Goal: Task Accomplishment & Management: Complete application form

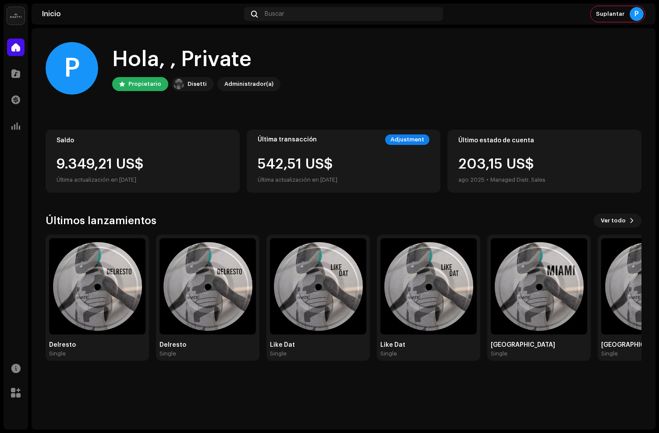
click at [6, 83] on div "Catálogo" at bounding box center [16, 73] width 25 height 25
click at [16, 78] on div at bounding box center [16, 74] width 18 height 18
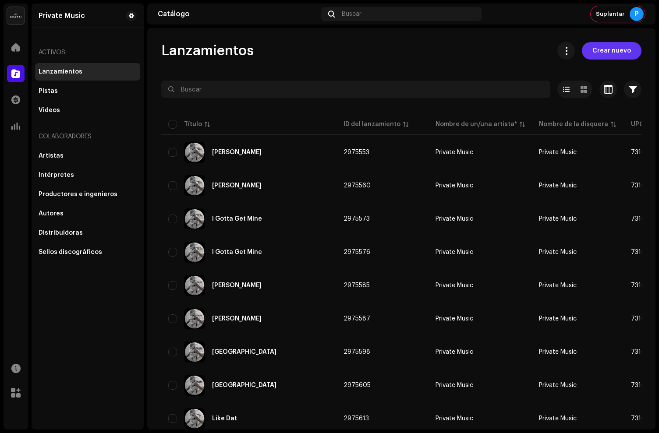
click at [609, 52] on span "Crear nuevo" at bounding box center [611, 51] width 39 height 18
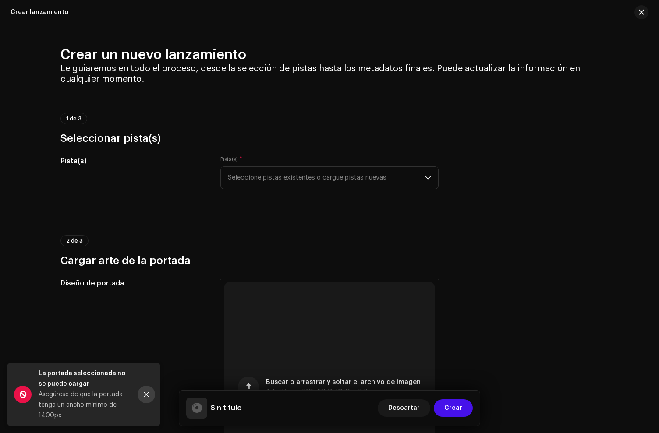
click at [146, 395] on icon "Close" at bounding box center [146, 394] width 5 height 5
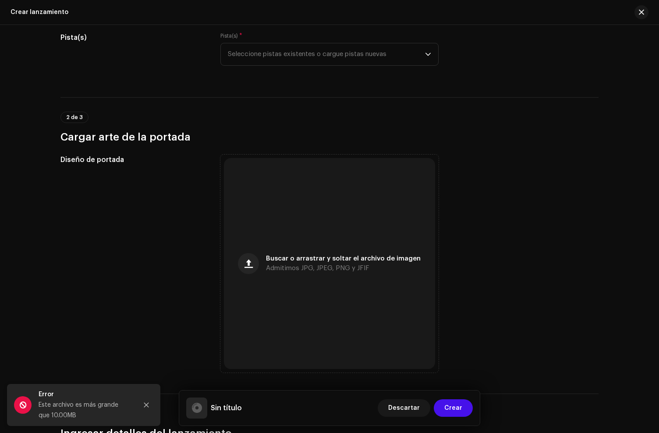
scroll to position [124, 0]
click at [143, 412] on button "Close" at bounding box center [147, 405] width 18 height 18
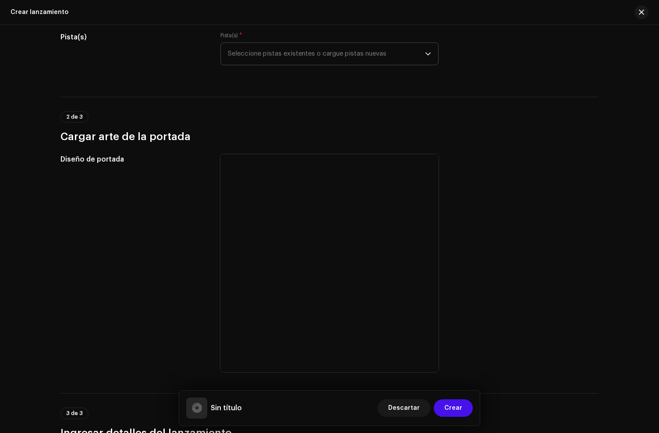
click at [293, 46] on span "Seleccione pistas existentes o cargue pistas nuevas" at bounding box center [326, 54] width 197 height 22
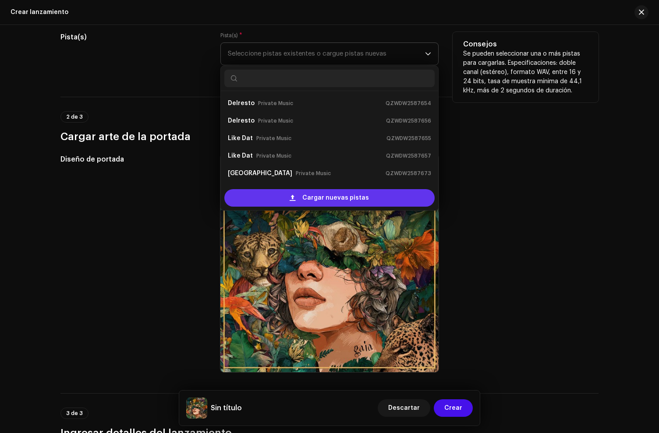
click at [311, 198] on span "Cargar nuevas pistas" at bounding box center [335, 198] width 67 height 18
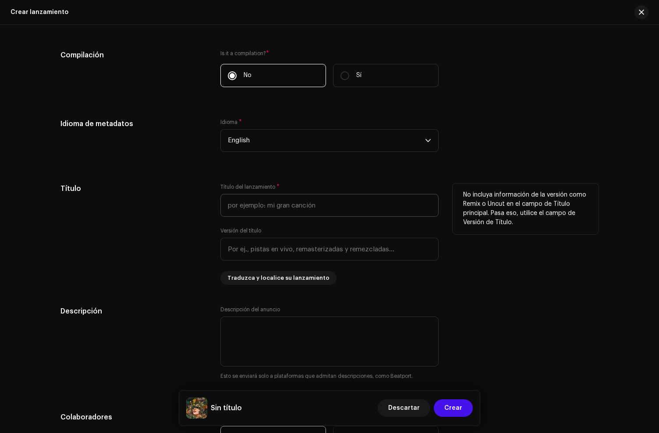
scroll to position [678, 0]
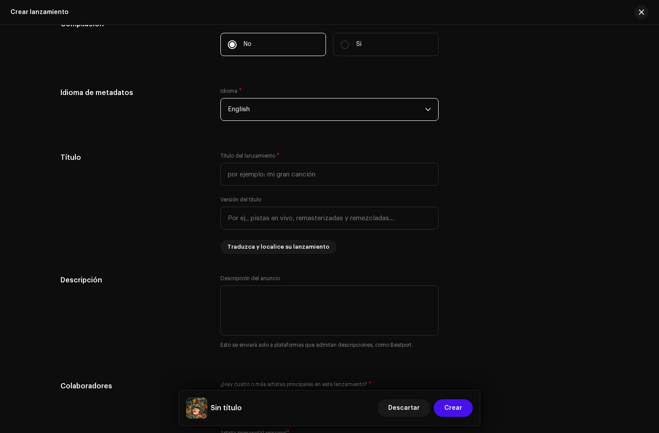
click at [251, 104] on span "English" at bounding box center [326, 110] width 197 height 22
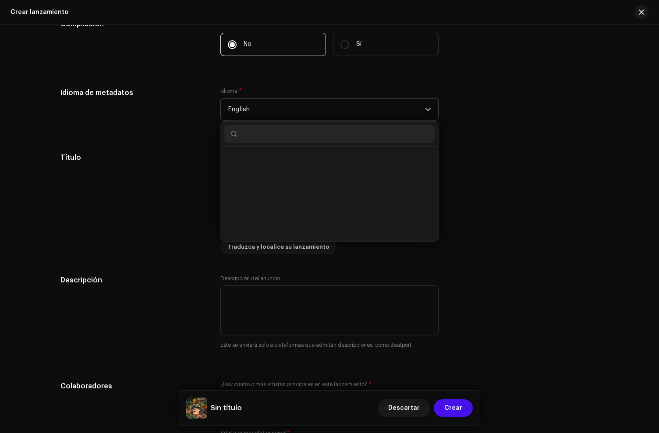
scroll to position [809, 0]
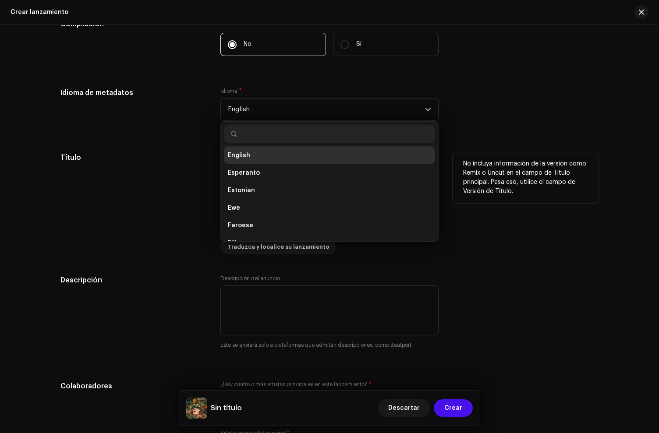
click at [190, 173] on div "Título" at bounding box center [133, 203] width 146 height 102
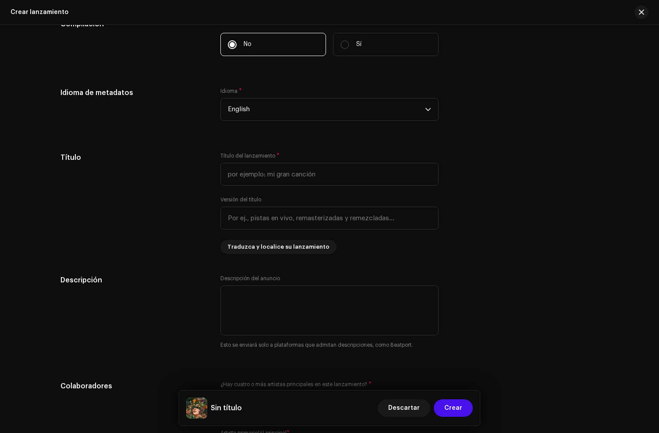
click at [256, 126] on div "Idioma * English" at bounding box center [329, 110] width 218 height 44
click at [256, 119] on span "English" at bounding box center [326, 110] width 197 height 22
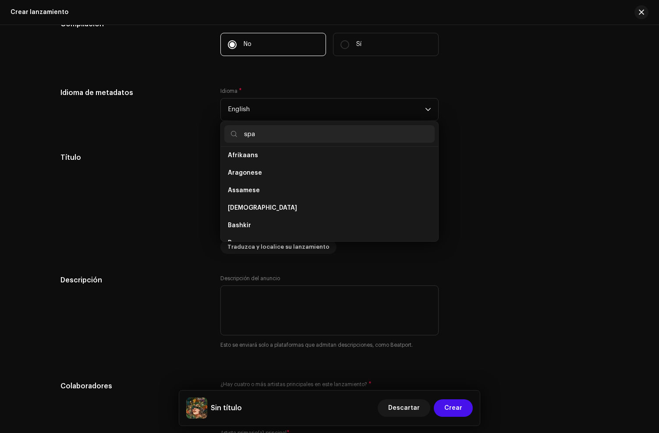
scroll to position [0, 0]
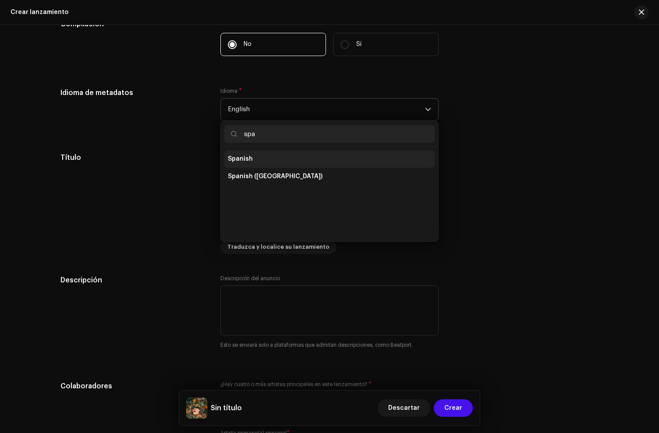
type input "spa"
click at [259, 163] on li "Spanish" at bounding box center [329, 159] width 210 height 18
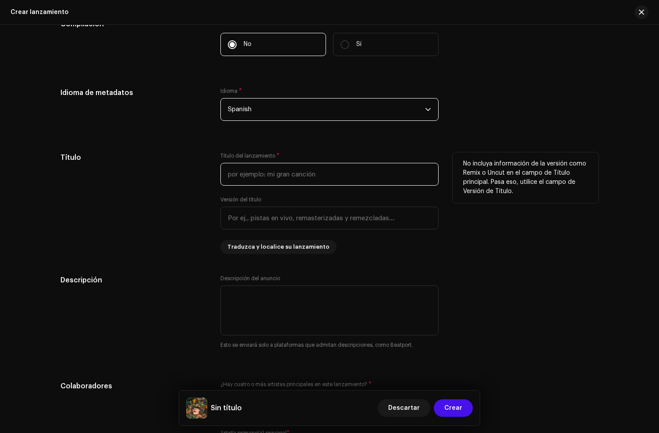
click at [247, 168] on input "text" at bounding box center [329, 174] width 218 height 23
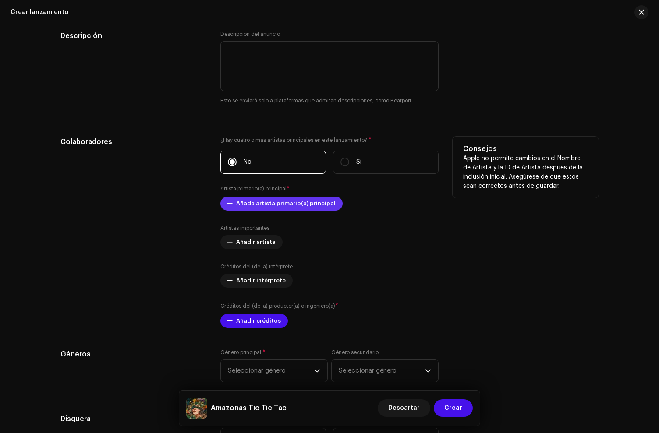
scroll to position [956, 0]
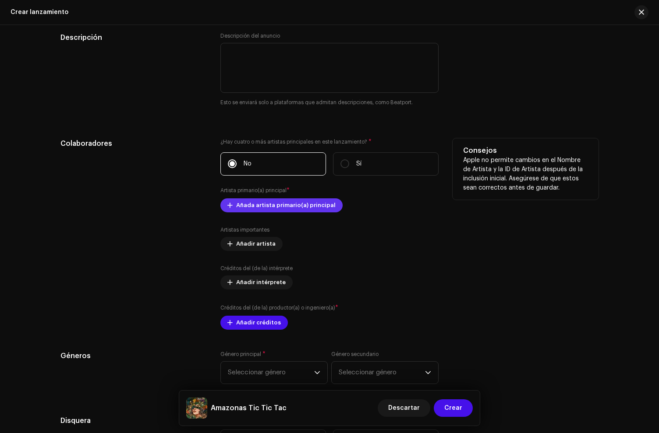
type input "Amazonas Tic Tic Tac"
drag, startPoint x: 293, startPoint y: 202, endPoint x: 286, endPoint y: 206, distance: 7.7
click at [286, 206] on span "Añada artista primario(a) principal" at bounding box center [285, 206] width 99 height 18
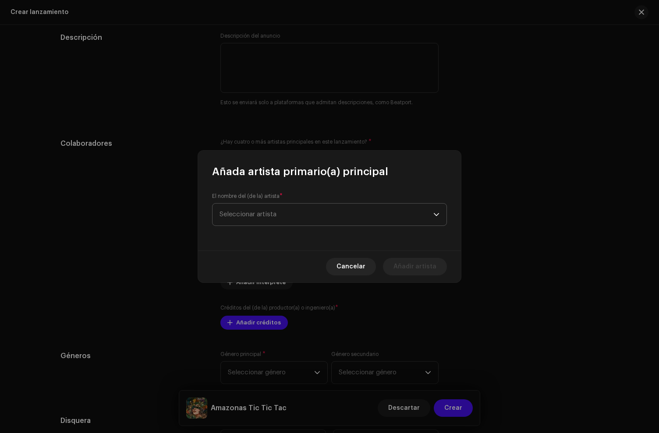
click at [280, 208] on span "Seleccionar artista" at bounding box center [326, 215] width 214 height 22
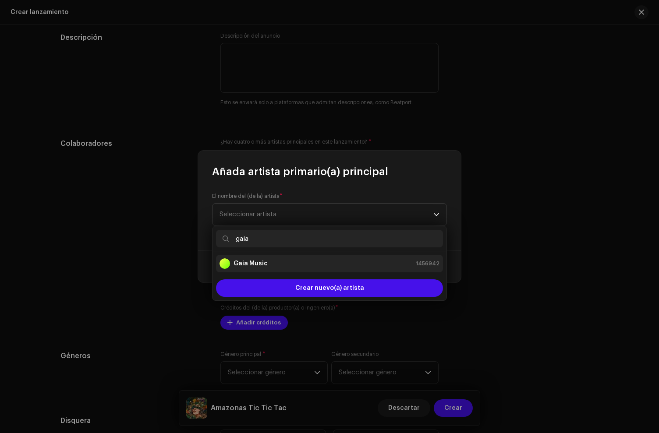
type input "gaia"
click at [286, 258] on div "Gaia Music 1456942" at bounding box center [329, 263] width 220 height 11
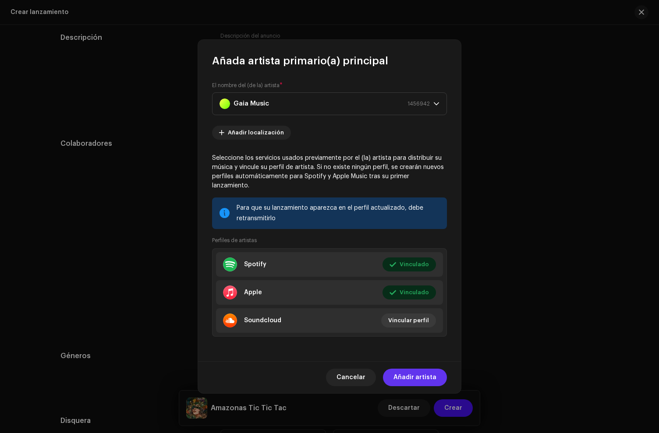
click at [423, 378] on span "Añadir artista" at bounding box center [414, 378] width 43 height 18
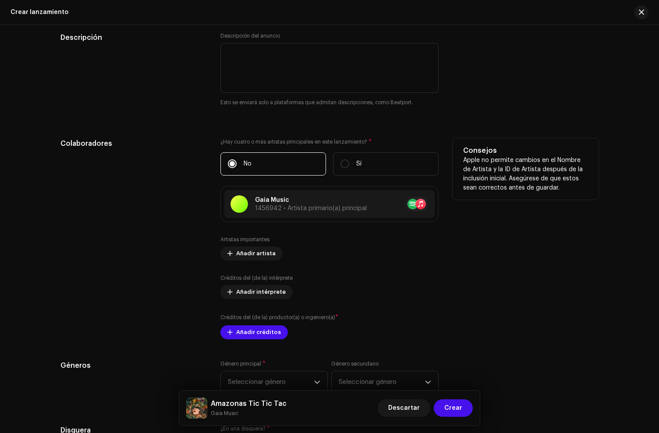
click at [256, 273] on div "Artistas importantes Añadir artista Créditos del (de la) intérprete Añadir inté…" at bounding box center [329, 287] width 218 height 103
click at [251, 291] on span "Añadir intérprete" at bounding box center [260, 292] width 49 height 18
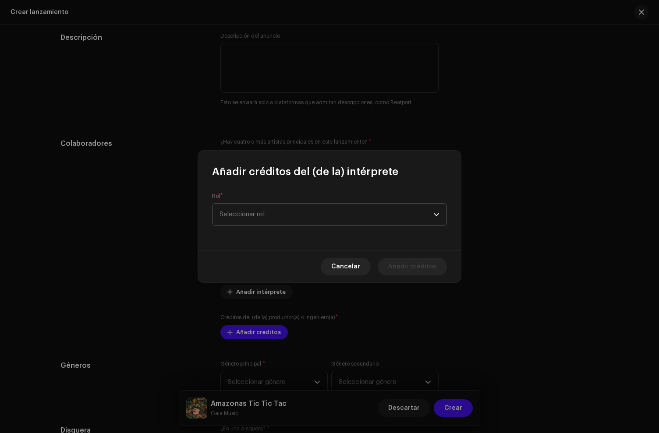
click at [258, 222] on span "Seleccionar rol" at bounding box center [326, 215] width 214 height 22
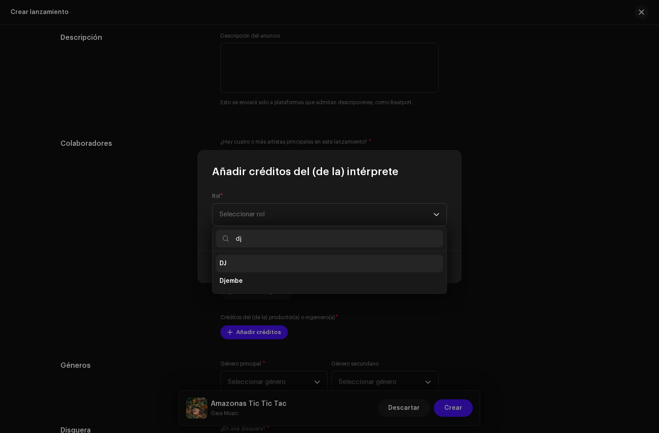
type input "dj"
drag, startPoint x: 240, startPoint y: 265, endPoint x: 246, endPoint y: 267, distance: 6.0
click at [241, 266] on li "DJ" at bounding box center [329, 264] width 227 height 18
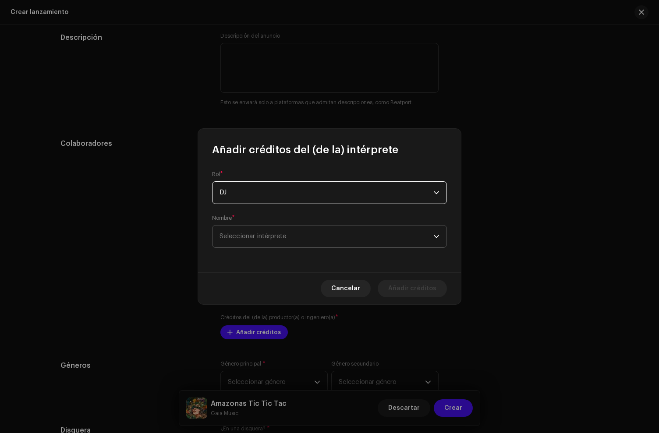
click at [258, 242] on span "Seleccionar intérprete" at bounding box center [326, 237] width 214 height 22
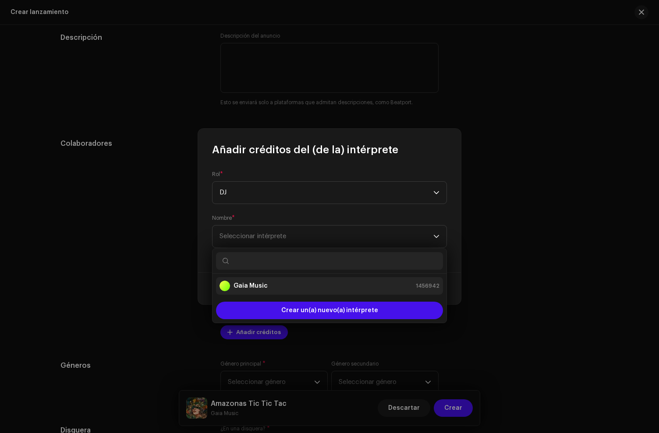
drag, startPoint x: 239, startPoint y: 284, endPoint x: 241, endPoint y: 278, distance: 6.8
click at [240, 283] on strong "Gaia Music" at bounding box center [250, 286] width 34 height 9
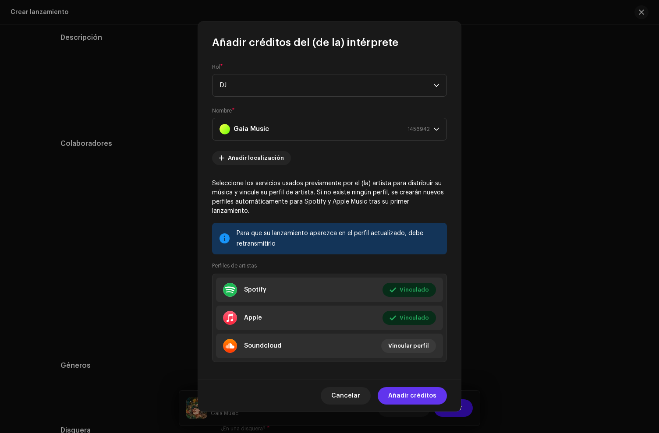
click at [404, 393] on span "Añadir créditos" at bounding box center [412, 396] width 48 height 18
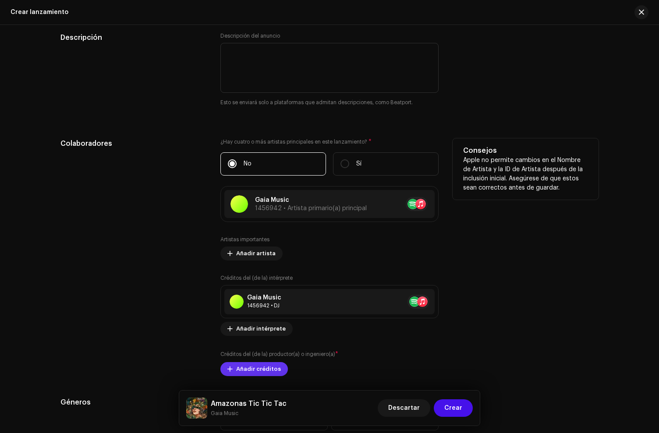
click at [247, 364] on span "Añadir créditos" at bounding box center [258, 369] width 45 height 18
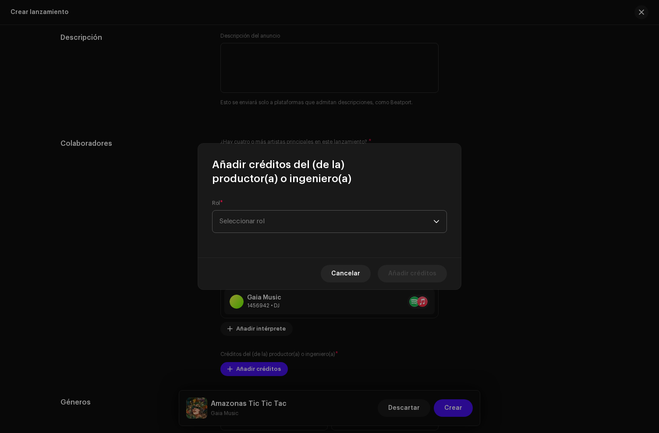
click at [248, 229] on span "Seleccionar rol" at bounding box center [326, 222] width 214 height 22
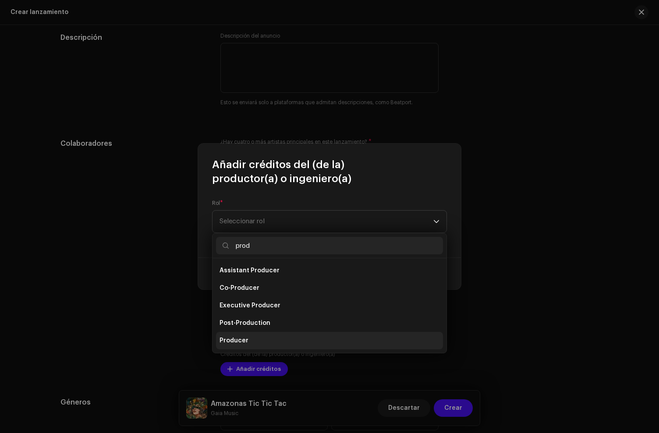
type input "prod"
click at [251, 341] on li "Producer" at bounding box center [329, 341] width 227 height 18
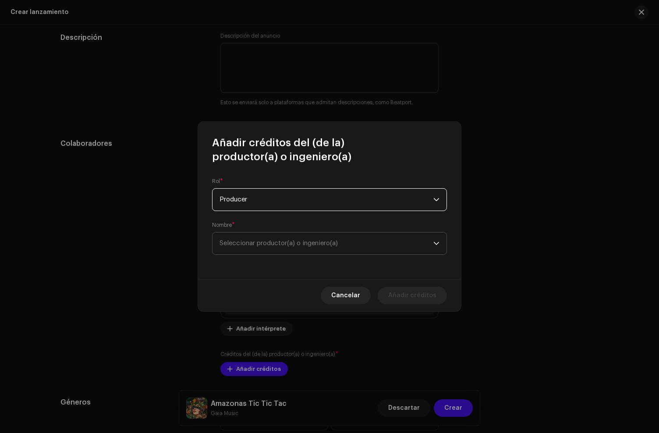
click at [248, 241] on span "Seleccionar productor(a) o ingeniero(a)" at bounding box center [278, 243] width 118 height 7
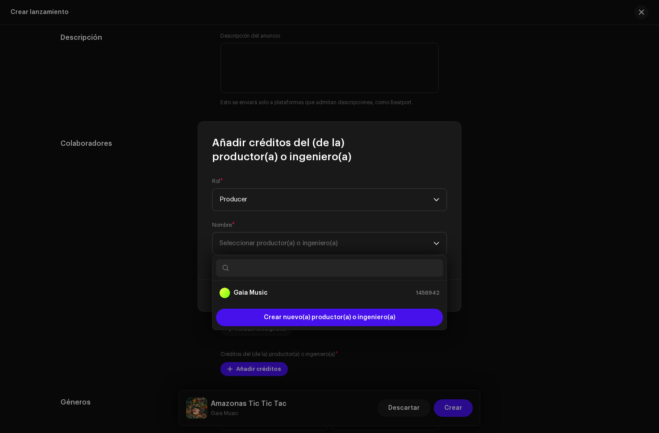
click at [256, 282] on ul "Gaia Music 1456942" at bounding box center [329, 293] width 234 height 25
click at [254, 289] on strong "Gaia Music" at bounding box center [250, 293] width 34 height 9
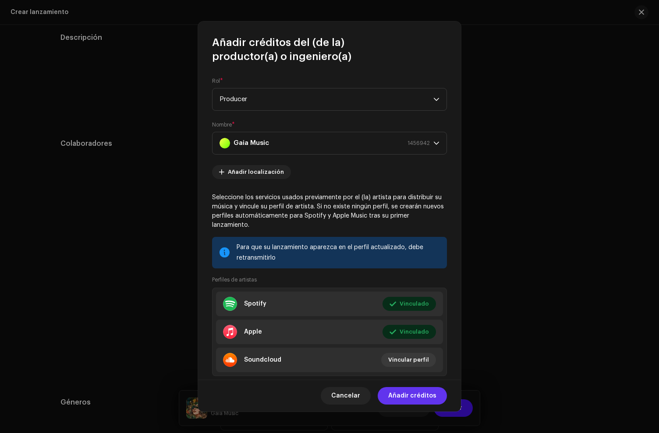
click at [415, 403] on span "Añadir créditos" at bounding box center [412, 396] width 48 height 18
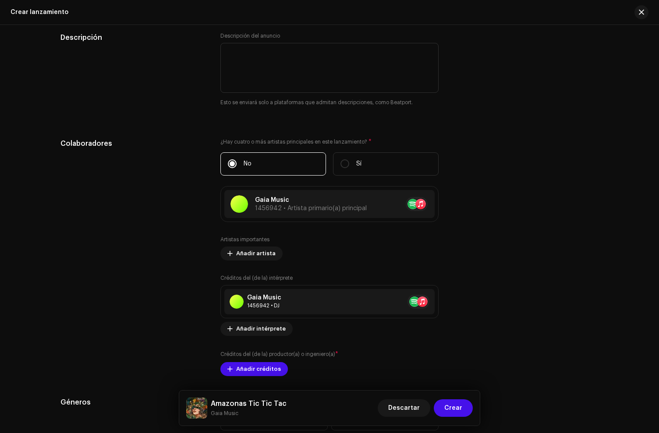
click at [411, 398] on div "Descartar Crear" at bounding box center [425, 408] width 95 height 21
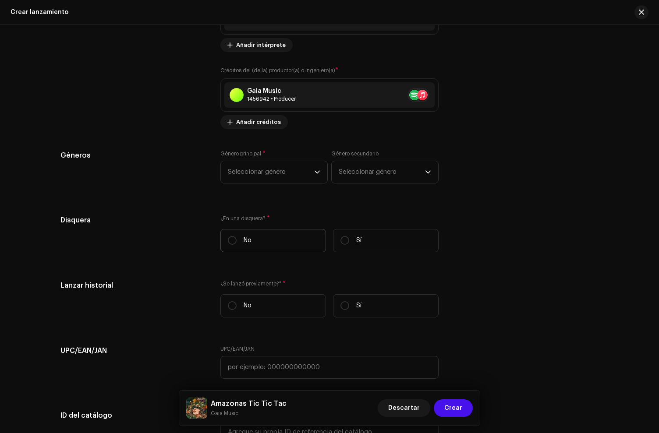
scroll to position [1242, 0]
click at [257, 178] on span "Seleccionar género" at bounding box center [271, 171] width 86 height 22
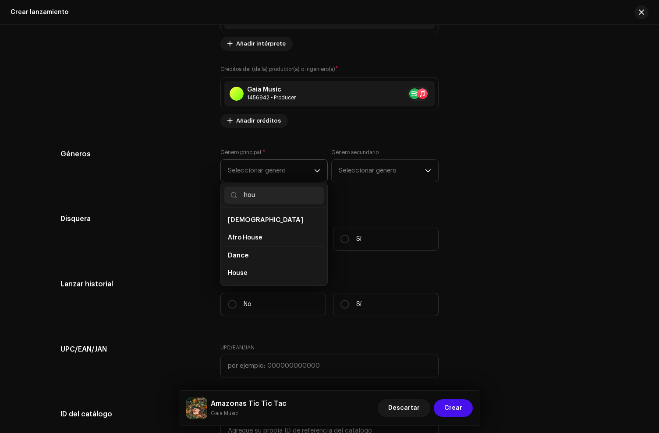
type input "hous"
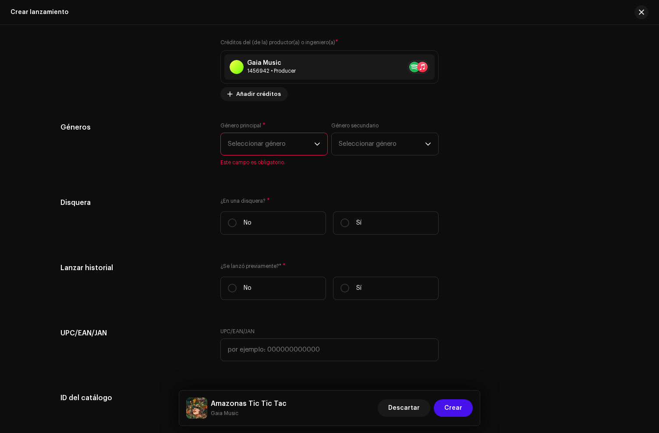
scroll to position [1269, 0]
click at [258, 145] on span "Seleccionar género" at bounding box center [271, 143] width 86 height 22
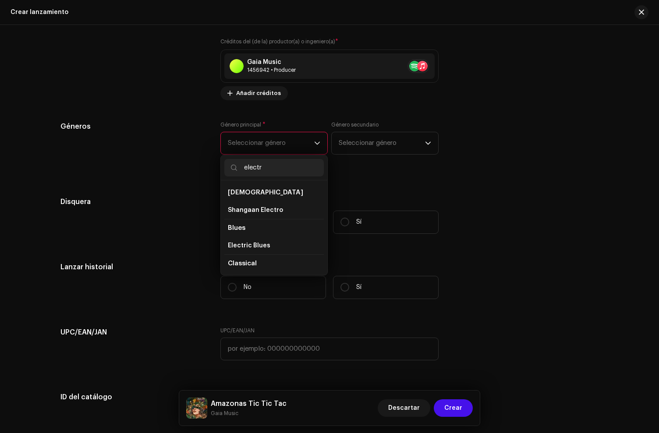
type input "electro"
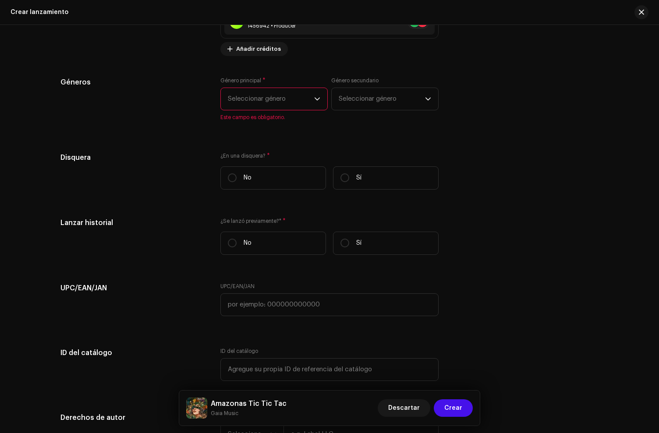
scroll to position [1315, 0]
click at [260, 108] on span "Seleccionar género" at bounding box center [271, 97] width 86 height 22
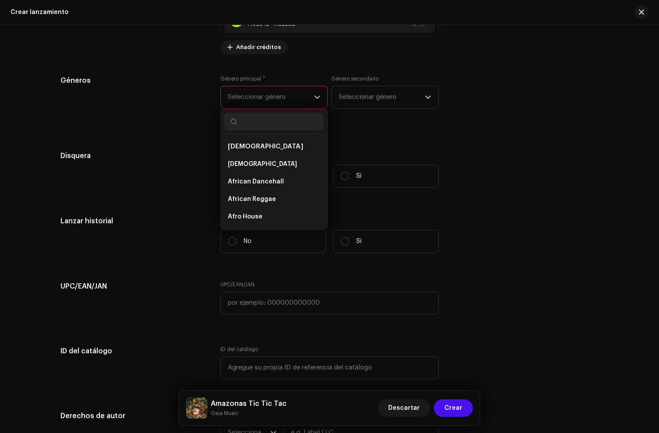
type input "e"
drag, startPoint x: 260, startPoint y: 142, endPoint x: 259, endPoint y: 128, distance: 14.0
click at [259, 128] on input "text" at bounding box center [273, 122] width 99 height 18
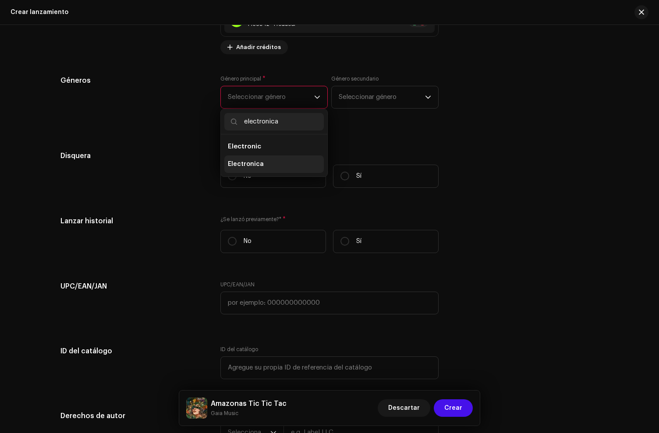
type input "electronica"
drag, startPoint x: 262, startPoint y: 163, endPoint x: 335, endPoint y: 110, distance: 90.0
click at [263, 163] on li "Electronica" at bounding box center [273, 164] width 99 height 18
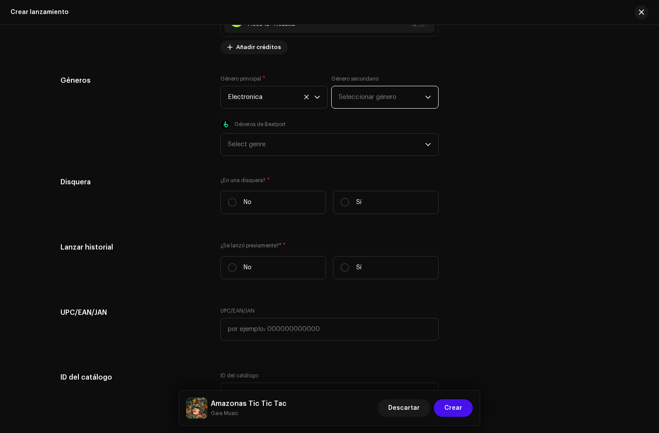
click at [344, 102] on span "Seleccionar género" at bounding box center [382, 97] width 86 height 22
click at [348, 101] on span "Seleccionar género" at bounding box center [382, 97] width 86 height 22
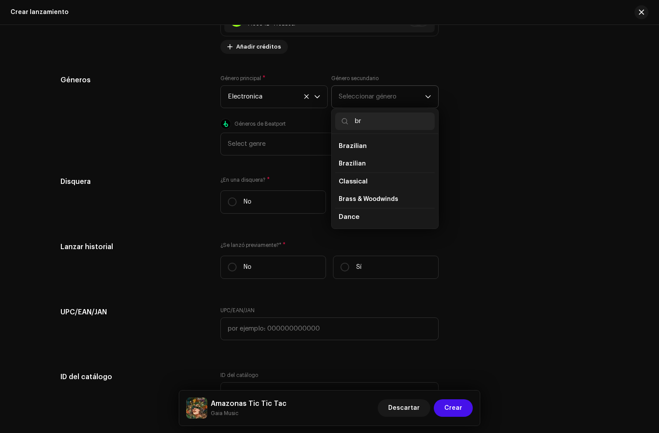
type input "bra"
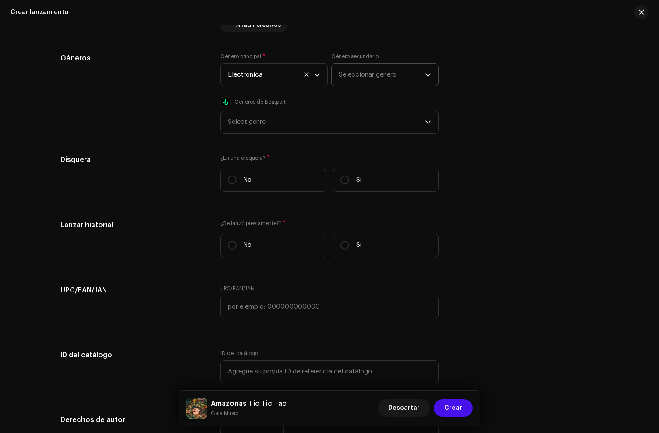
scroll to position [1341, 0]
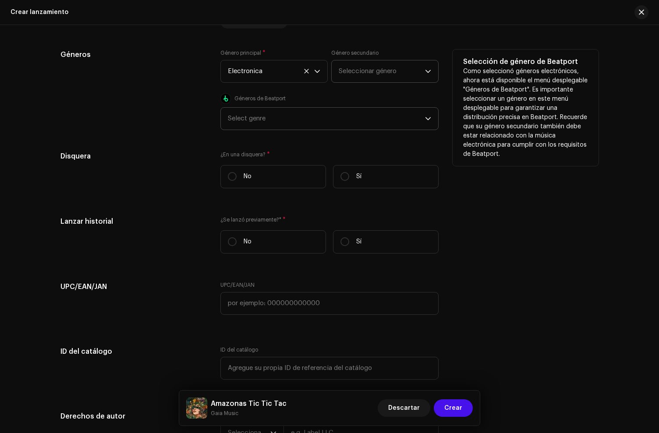
click at [253, 116] on div "Select genre" at bounding box center [326, 119] width 197 height 22
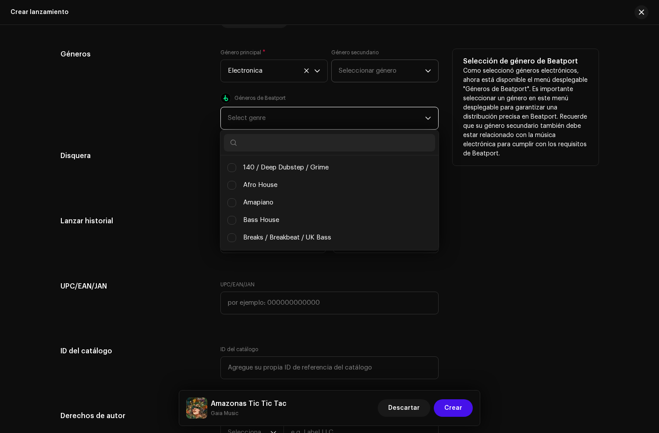
click at [273, 124] on div "Select genre" at bounding box center [326, 118] width 197 height 22
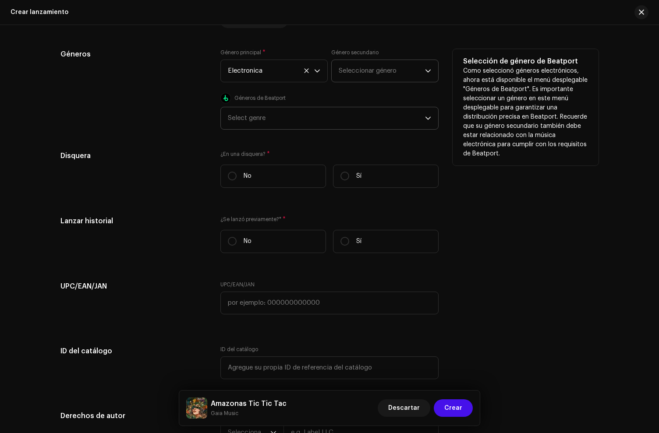
click at [257, 123] on div "Select genre" at bounding box center [326, 118] width 197 height 22
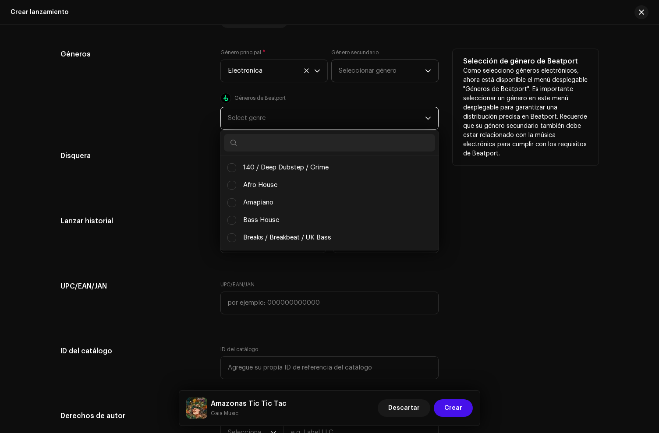
click at [253, 149] on input "text" at bounding box center [329, 143] width 211 height 18
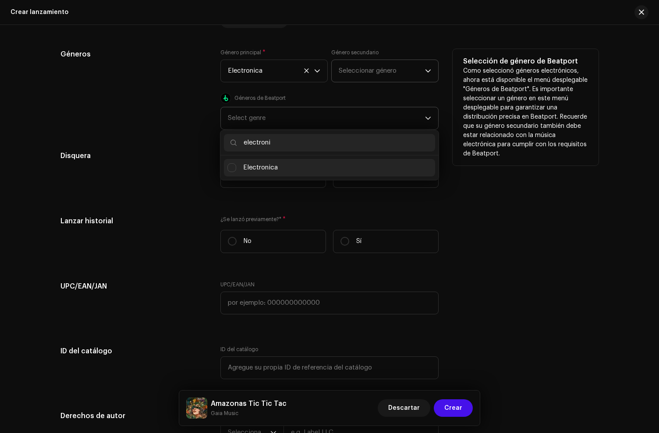
type input "electroni"
click at [275, 171] on span "Electronica" at bounding box center [260, 168] width 35 height 10
checkbox input "true"
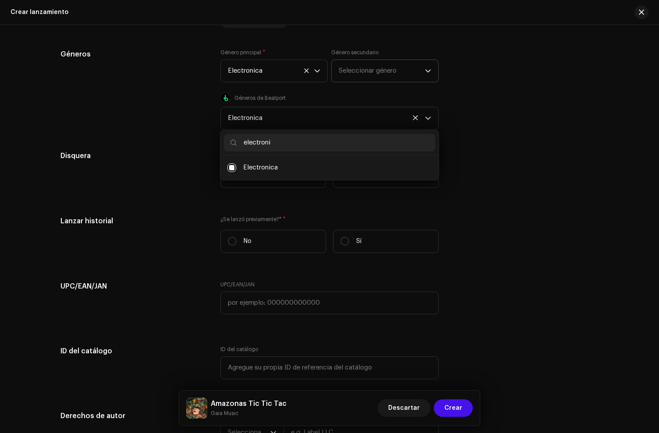
click at [133, 178] on div "Disquera" at bounding box center [133, 173] width 146 height 44
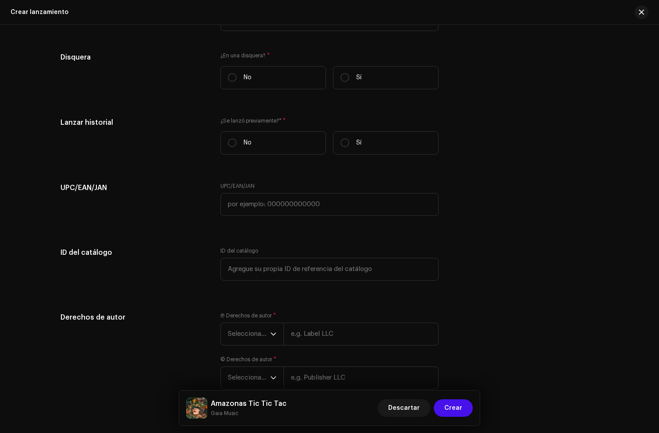
scroll to position [1443, 0]
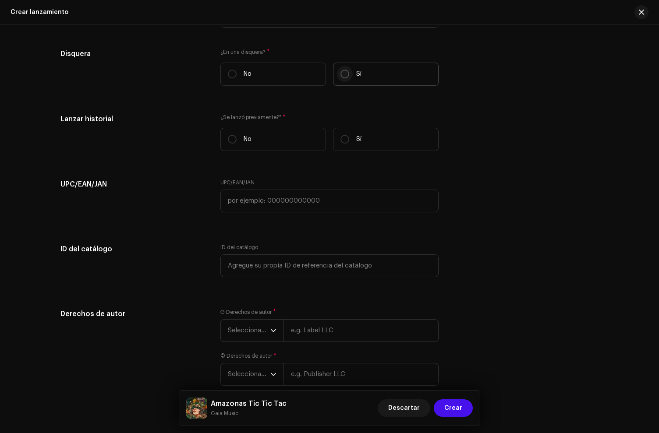
click at [342, 78] on input "Sí" at bounding box center [344, 74] width 9 height 9
radio input "true"
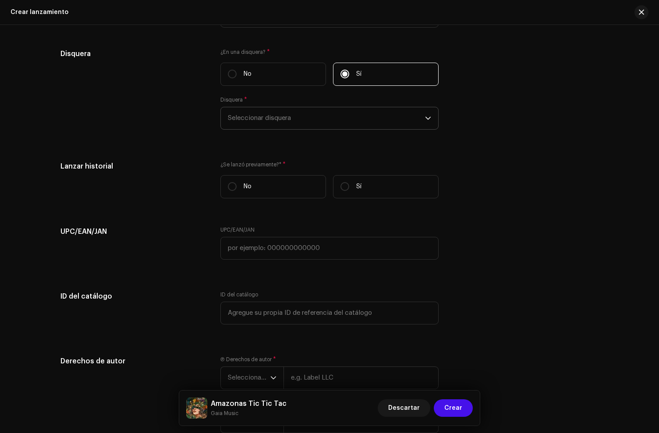
click at [279, 121] on span "Seleccionar disquera" at bounding box center [326, 118] width 197 height 22
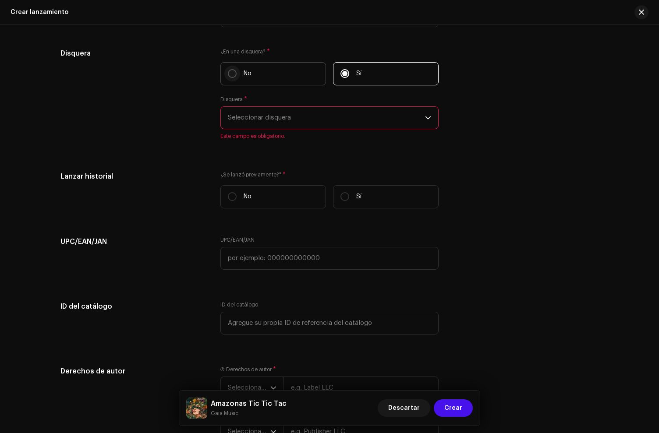
click at [228, 76] on input "No" at bounding box center [232, 73] width 9 height 9
radio input "true"
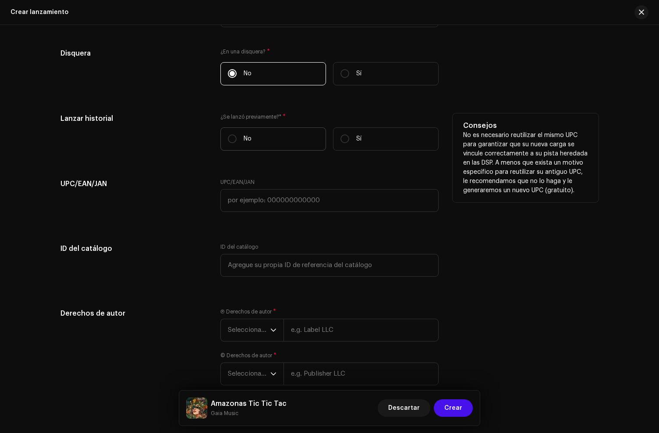
click at [261, 133] on label "No" at bounding box center [273, 138] width 106 height 23
click at [236, 134] on input "No" at bounding box center [232, 138] width 9 height 9
radio input "true"
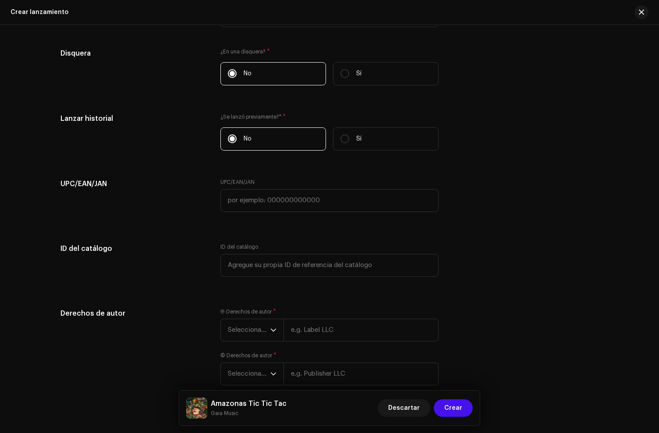
scroll to position [1493, 0]
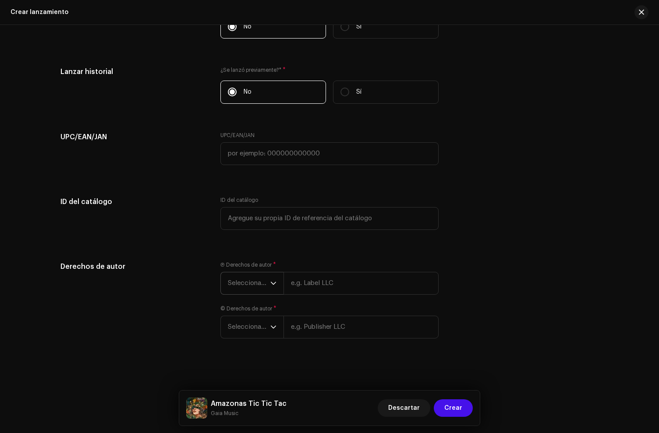
click at [243, 287] on span "Seleccionar año" at bounding box center [249, 283] width 42 height 22
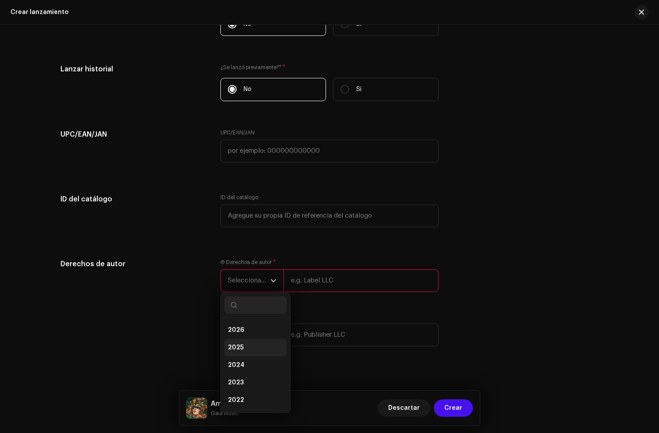
click at [243, 351] on li "2025" at bounding box center [255, 348] width 62 height 18
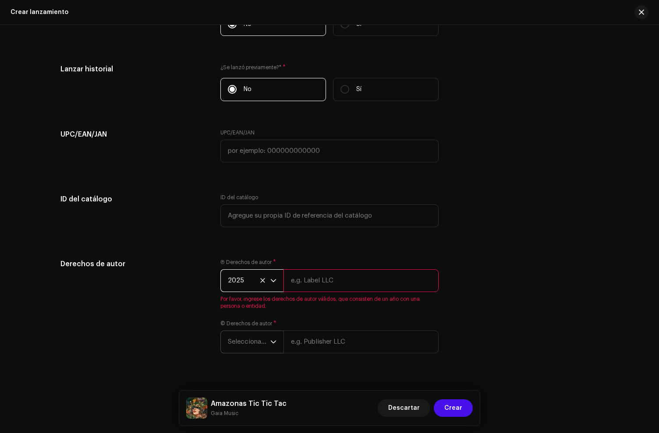
click at [248, 343] on span "Seleccionar año" at bounding box center [249, 342] width 42 height 22
click at [244, 347] on span "Seleccionar año" at bounding box center [249, 342] width 42 height 22
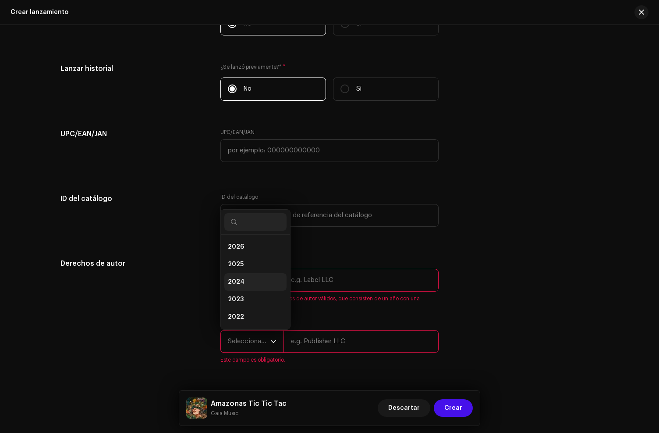
scroll to position [14, 0]
click at [241, 251] on li "2025" at bounding box center [255, 251] width 62 height 18
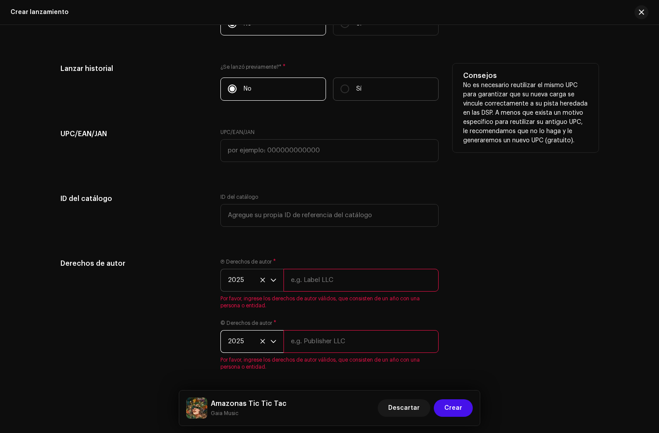
drag, startPoint x: 374, startPoint y: 86, endPoint x: 362, endPoint y: 90, distance: 12.6
click at [372, 87] on label "Sí" at bounding box center [386, 89] width 106 height 23
drag, startPoint x: 361, startPoint y: 97, endPoint x: 351, endPoint y: 91, distance: 11.7
click at [361, 97] on label "Sí" at bounding box center [386, 89] width 106 height 23
click at [349, 93] on input "Sí" at bounding box center [344, 89] width 9 height 9
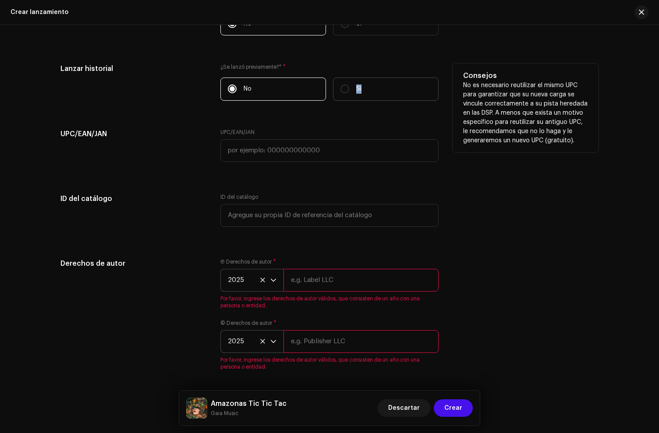
radio input "true"
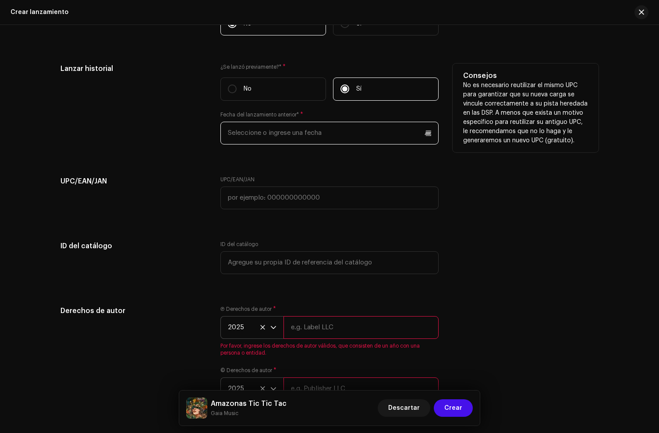
click at [266, 140] on input "text" at bounding box center [329, 133] width 218 height 23
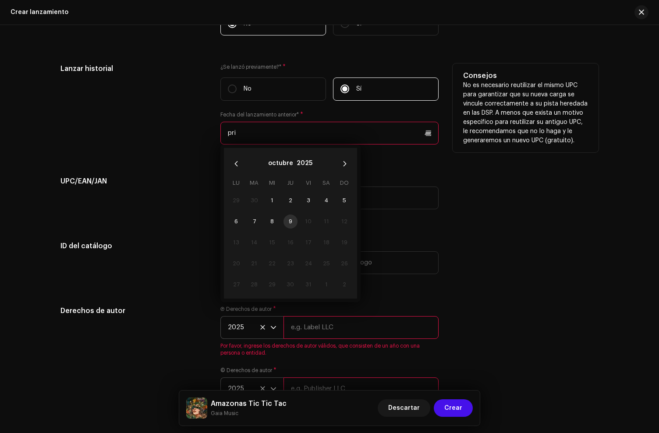
type input "pri"
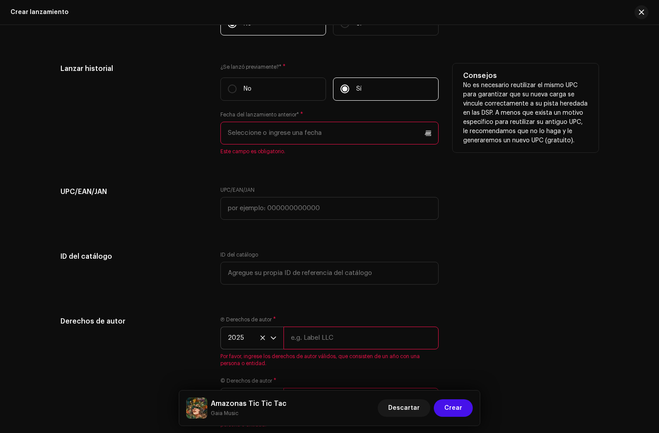
click at [173, 144] on div "Lanzar historial" at bounding box center [133, 115] width 146 height 102
drag, startPoint x: 250, startPoint y: 76, endPoint x: 247, endPoint y: 82, distance: 6.3
click at [250, 77] on div "¿Se lanzó previamente?* * No Sí Fecha del lanzamiento anterior* * Este campo es…" at bounding box center [329, 115] width 218 height 102
drag, startPoint x: 247, startPoint y: 93, endPoint x: 236, endPoint y: 93, distance: 10.5
click at [247, 93] on p "No" at bounding box center [248, 89] width 8 height 9
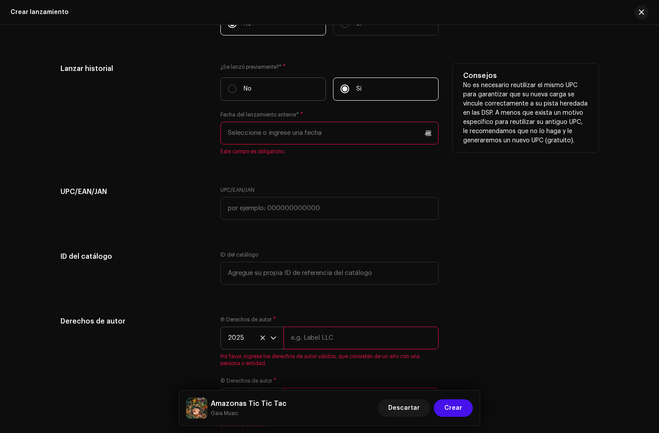
click at [236, 93] on input "No" at bounding box center [232, 89] width 9 height 9
radio input "true"
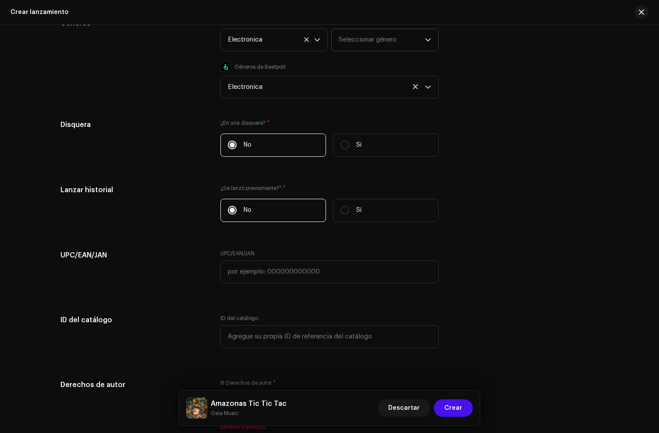
scroll to position [1367, 0]
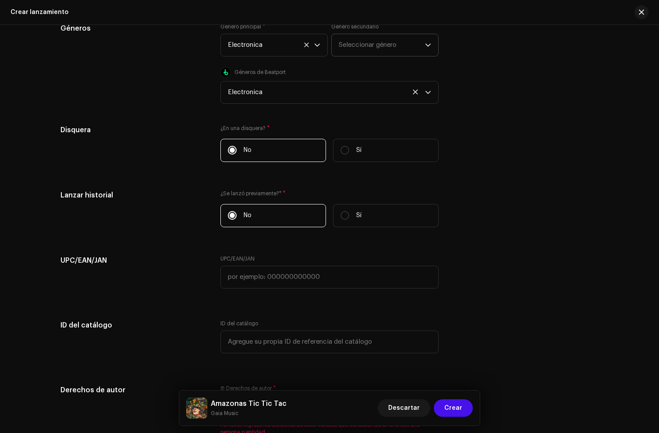
drag, startPoint x: 359, startPoint y: 144, endPoint x: 339, endPoint y: 173, distance: 34.9
click at [359, 144] on label "Sí" at bounding box center [386, 150] width 106 height 23
click at [349, 146] on input "Sí" at bounding box center [344, 150] width 9 height 9
radio input "true"
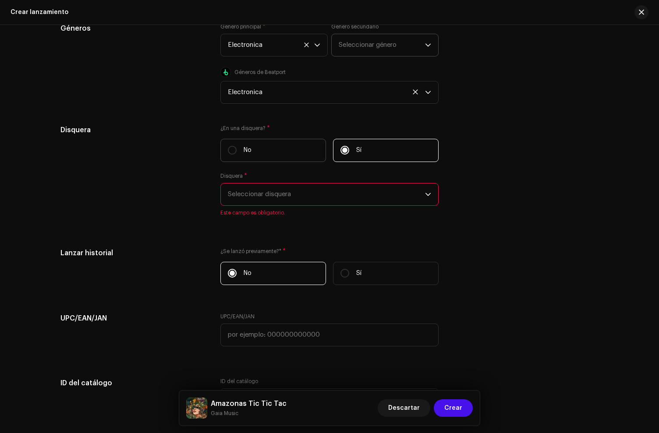
click at [255, 159] on label "No" at bounding box center [273, 150] width 106 height 23
click at [236, 155] on input "No" at bounding box center [232, 150] width 9 height 9
radio input "true"
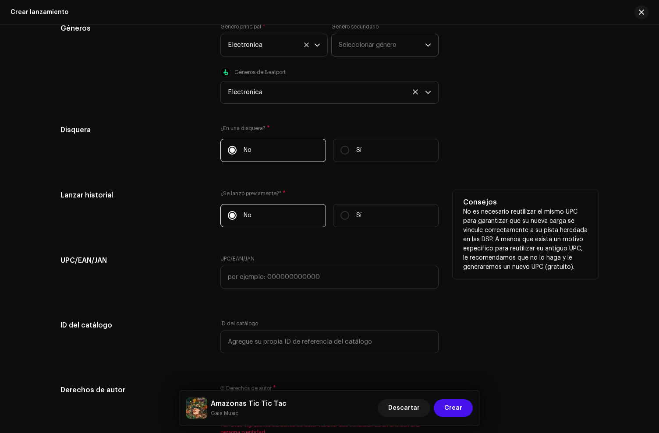
click at [272, 200] on div "¿Se lanzó previamente?* * No Sí" at bounding box center [329, 212] width 218 height 44
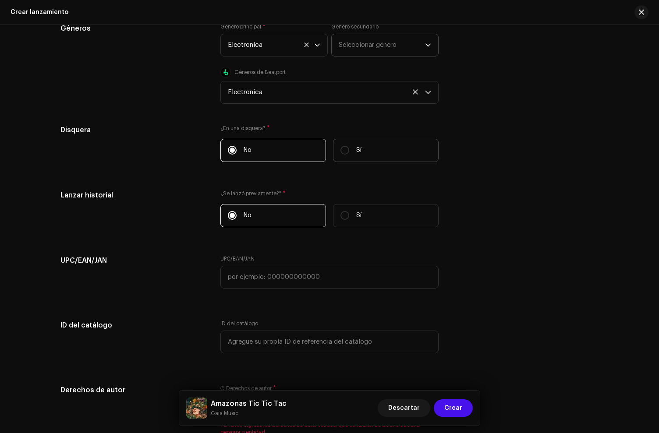
click at [359, 152] on p "Sí" at bounding box center [358, 150] width 5 height 9
click at [349, 152] on input "Sí" at bounding box center [344, 150] width 9 height 9
radio input "true"
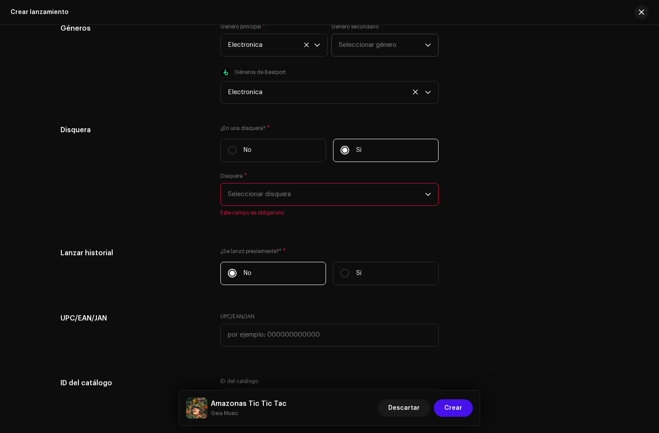
click at [252, 197] on span "Seleccionar disquera" at bounding box center [326, 195] width 197 height 22
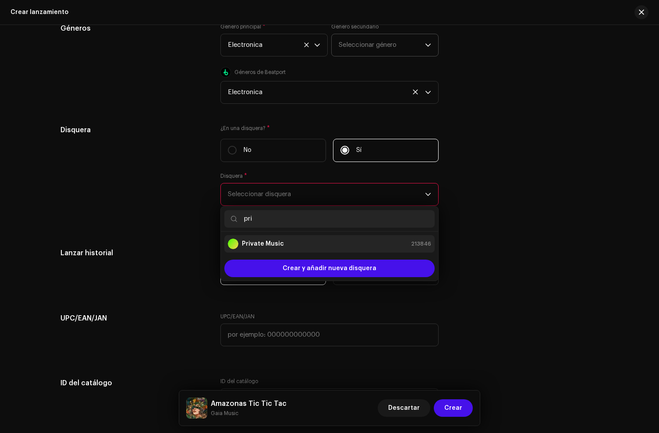
type input "pri"
click at [268, 245] on strong "Private Music" at bounding box center [263, 244] width 42 height 9
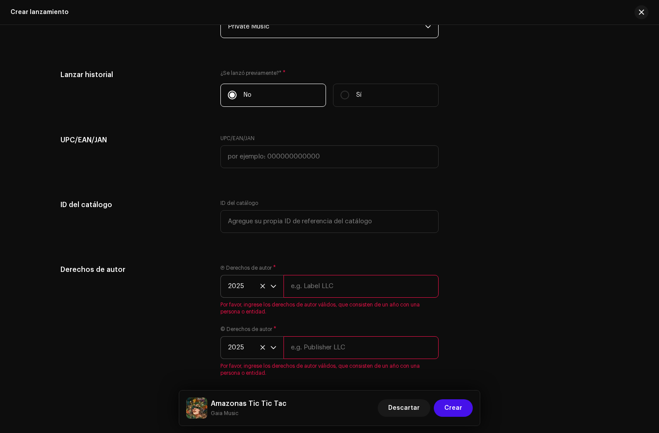
scroll to position [1576, 0]
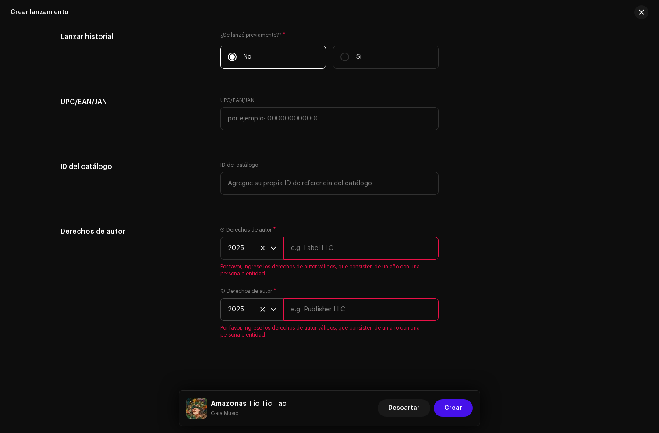
click at [294, 249] on input "text" at bounding box center [360, 248] width 155 height 23
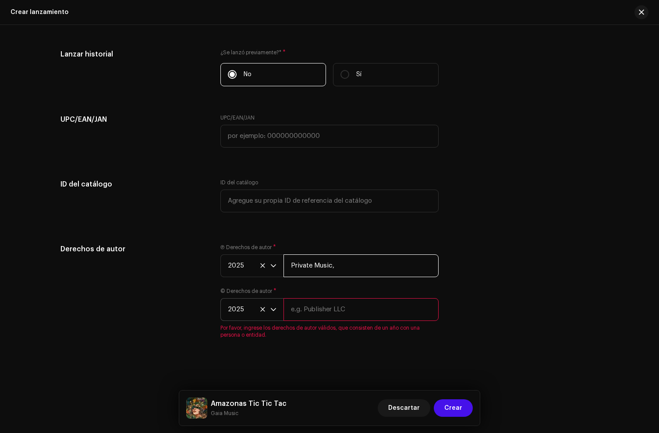
paste input "under exclusive license to Disetti Music LLC"
click at [363, 260] on input "Private Music, under exclusive license to [PERSON_NAME] Music LLC" at bounding box center [360, 265] width 155 height 23
click at [364, 260] on input "Private Music, under exclusive license to [PERSON_NAME] Music LLC" at bounding box center [360, 265] width 155 height 23
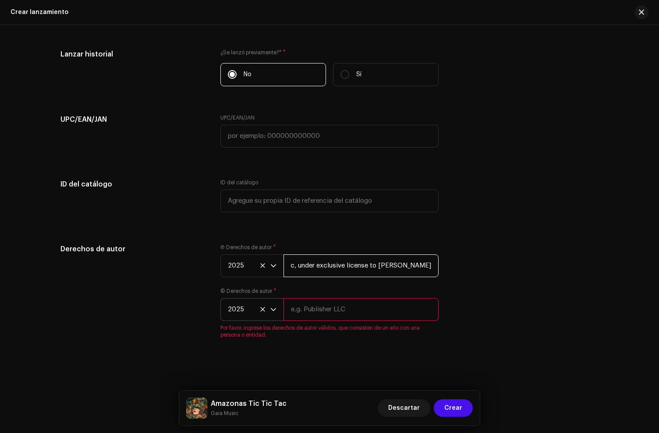
click at [364, 260] on input "Private Music, under exclusive license to [PERSON_NAME] Music LLC" at bounding box center [360, 265] width 155 height 23
click at [349, 265] on input "Private Music, under exclusive license to [PERSON_NAME] Music LLC" at bounding box center [360, 265] width 155 height 23
type input "Private Music, under exclusive license to [PERSON_NAME] Music LLC"
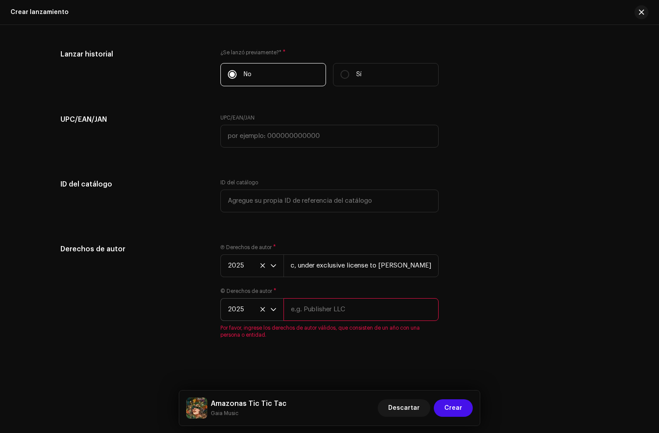
click at [312, 307] on input "text" at bounding box center [360, 309] width 155 height 23
paste input "Private Music, under exclusive license to [PERSON_NAME] Music LLC"
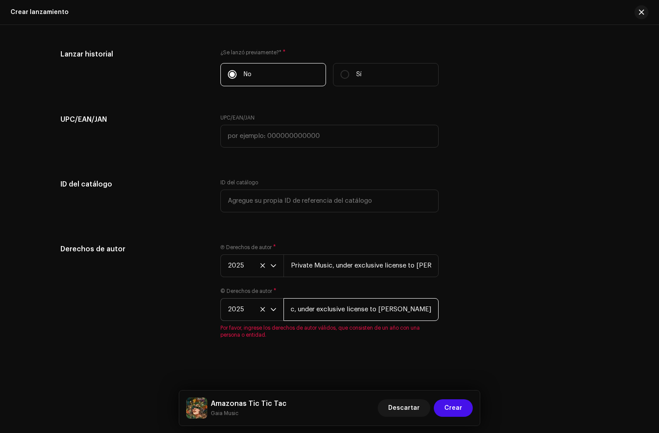
type input "Private Music, under exclusive license to [PERSON_NAME] Music LLC"
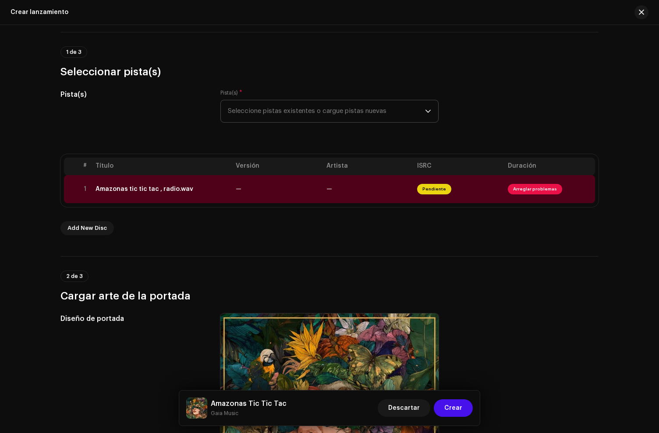
scroll to position [0, 0]
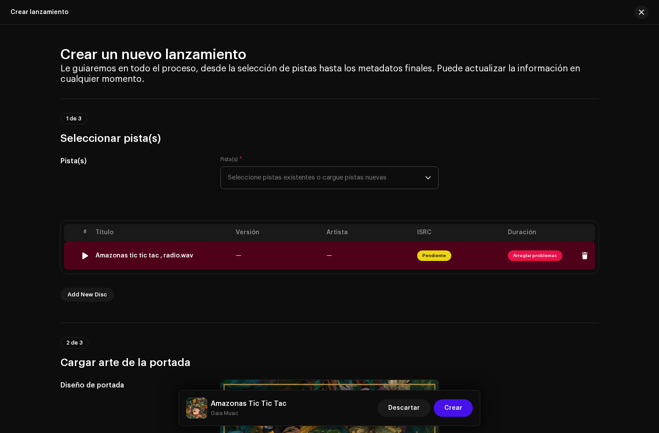
click at [152, 249] on td "Amazonas tic tic tac , radio.wav" at bounding box center [162, 256] width 140 height 28
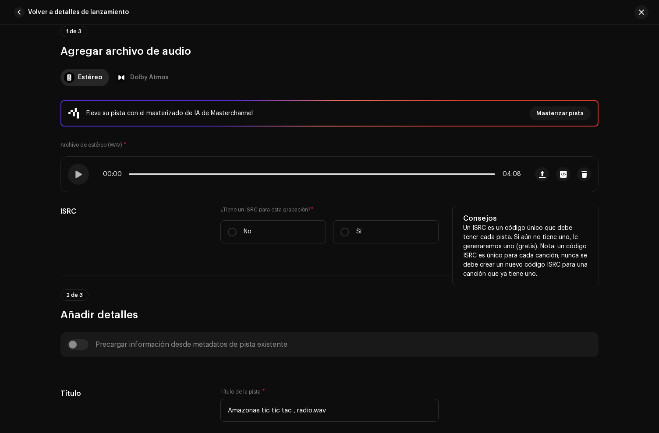
scroll to position [160, 0]
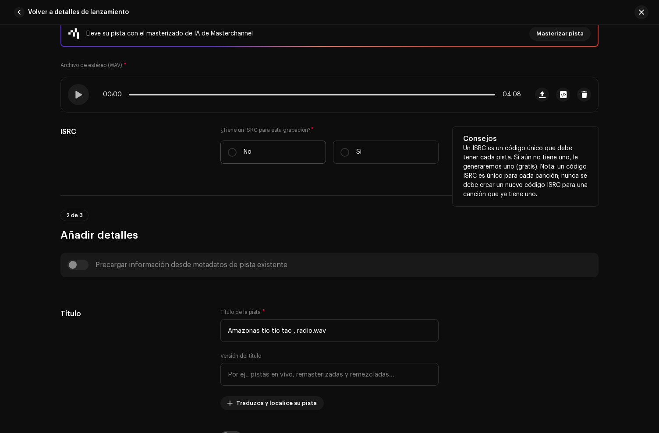
click at [268, 147] on label "No" at bounding box center [273, 152] width 106 height 23
click at [236, 148] on input "No" at bounding box center [232, 152] width 9 height 9
radio input "true"
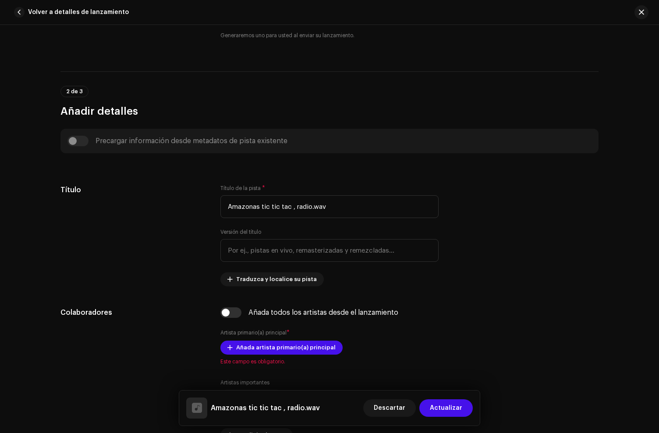
scroll to position [342, 0]
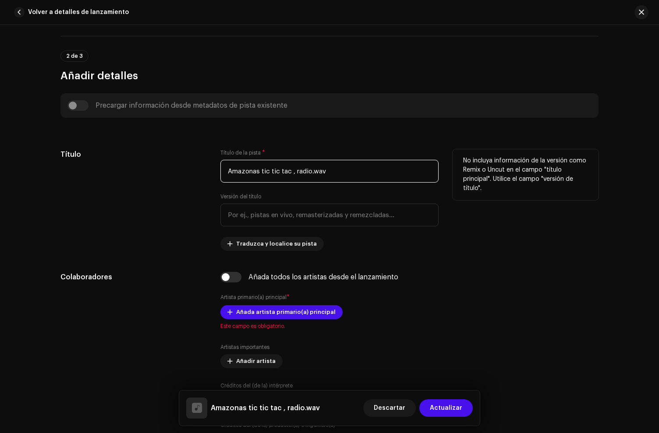
click at [261, 173] on input "Amazonas tic tic tac , radio.wav" at bounding box center [329, 171] width 218 height 23
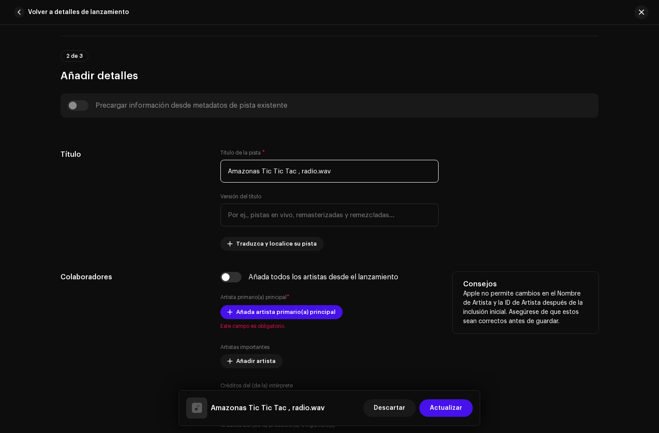
scroll to position [349, 0]
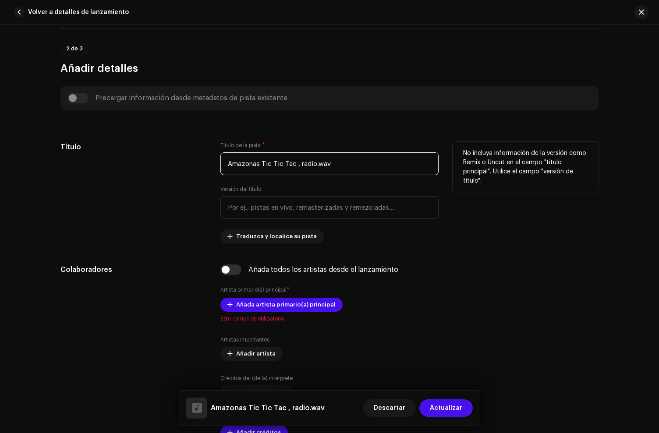
drag, startPoint x: 291, startPoint y: 166, endPoint x: 409, endPoint y: 169, distance: 118.3
click at [409, 169] on input "Amazonas Tic Tic Tac , radio.wav" at bounding box center [329, 163] width 218 height 23
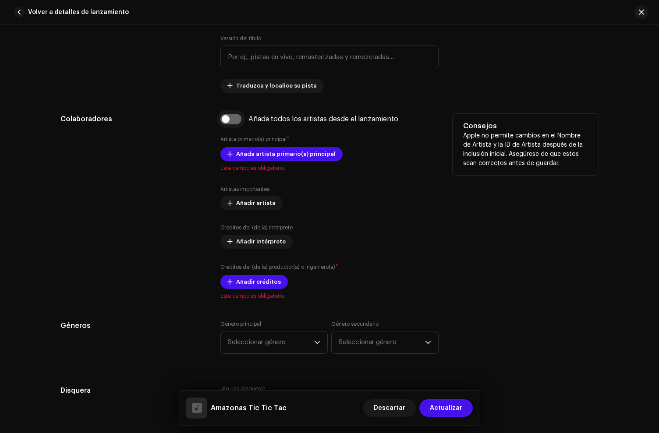
scroll to position [499, 0]
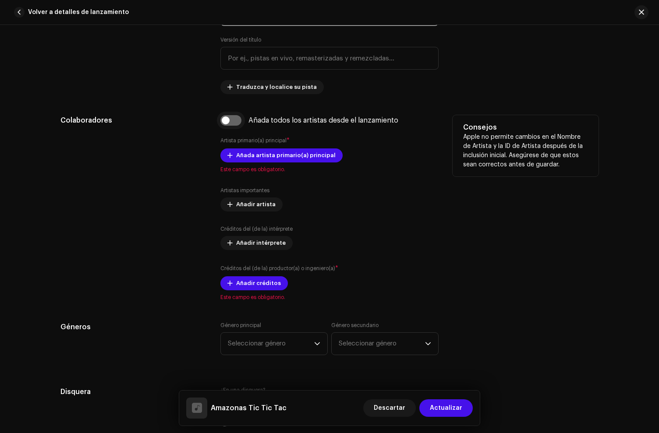
type input "Amazonas Tic Tic Tac"
click at [224, 118] on input "checkbox" at bounding box center [230, 120] width 21 height 11
checkbox input "true"
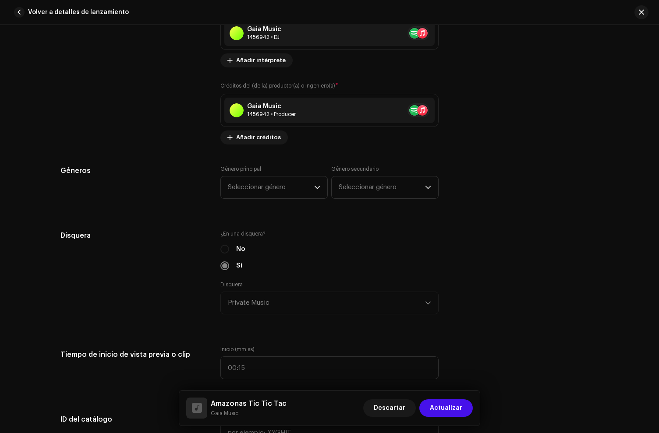
scroll to position [855, 0]
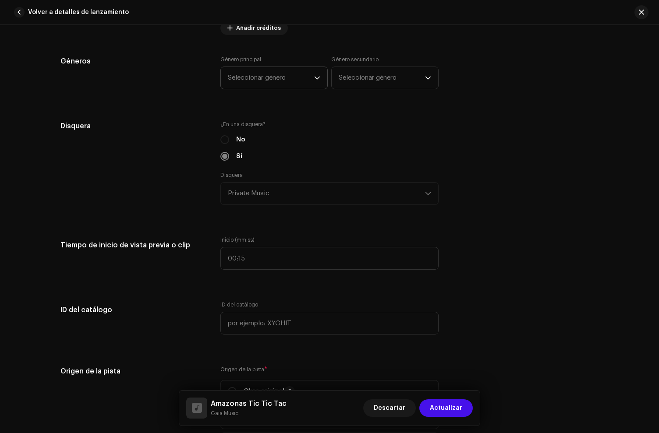
click at [261, 83] on span "Seleccionar género" at bounding box center [271, 78] width 86 height 22
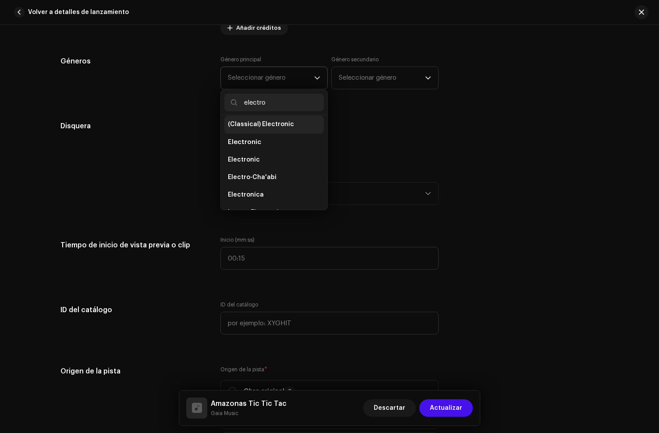
scroll to position [56, 0]
type input "electro"
drag, startPoint x: 256, startPoint y: 195, endPoint x: 329, endPoint y: 162, distance: 80.6
click at [256, 195] on span "Electronica" at bounding box center [246, 194] width 36 height 9
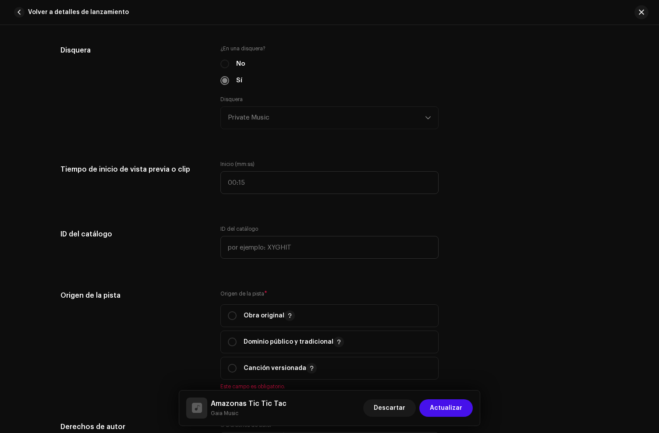
scroll to position [934, 0]
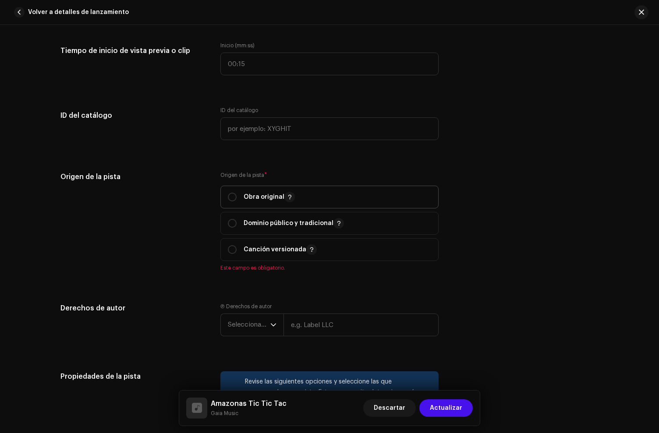
click at [246, 195] on p "Obra original" at bounding box center [269, 197] width 51 height 11
radio input "true"
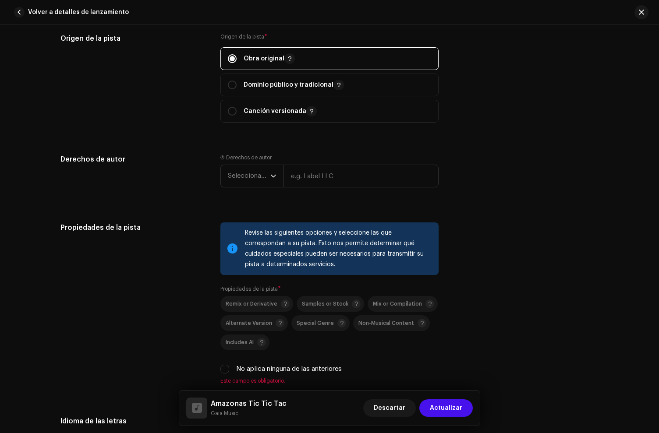
scroll to position [1161, 0]
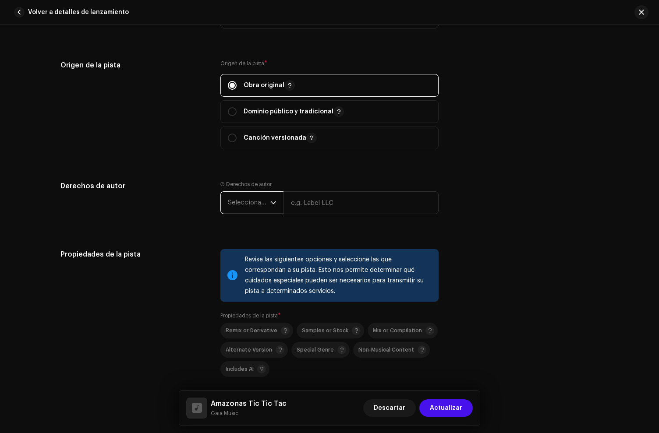
click at [256, 206] on span "Seleccionar año" at bounding box center [249, 203] width 42 height 22
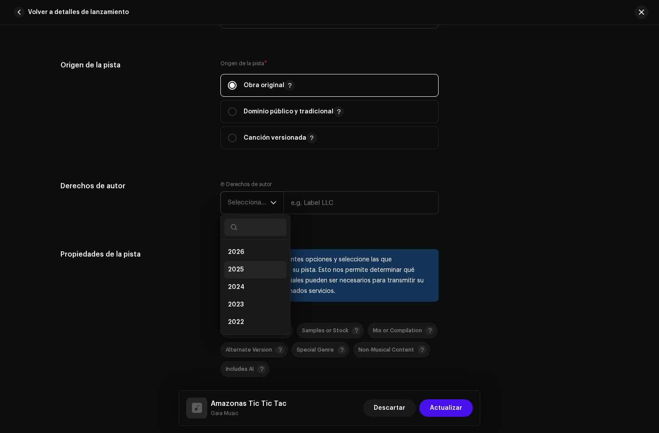
drag, startPoint x: 237, startPoint y: 270, endPoint x: 247, endPoint y: 265, distance: 11.2
click at [237, 270] on span "2025" at bounding box center [236, 269] width 16 height 9
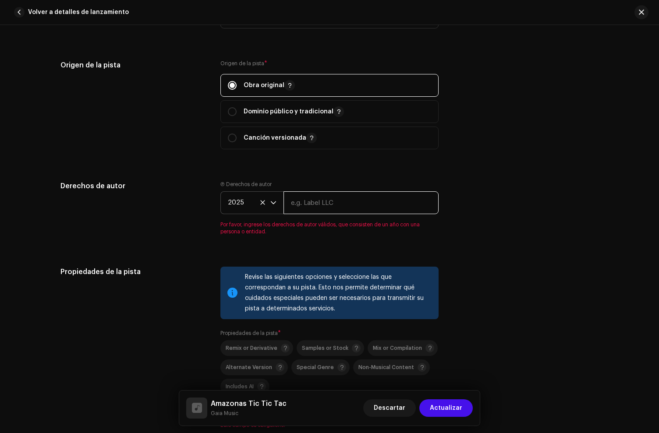
click at [309, 206] on input "text" at bounding box center [360, 202] width 155 height 23
paste input "Private Music, under exclusive license to [PERSON_NAME] Music LLC"
drag, startPoint x: 290, startPoint y: 207, endPoint x: 434, endPoint y: 223, distance: 145.0
click at [434, 223] on div "Ⓟ Derechos de autor 2025 Private Music, under exclusive license to [PERSON_NAME…" at bounding box center [329, 208] width 218 height 54
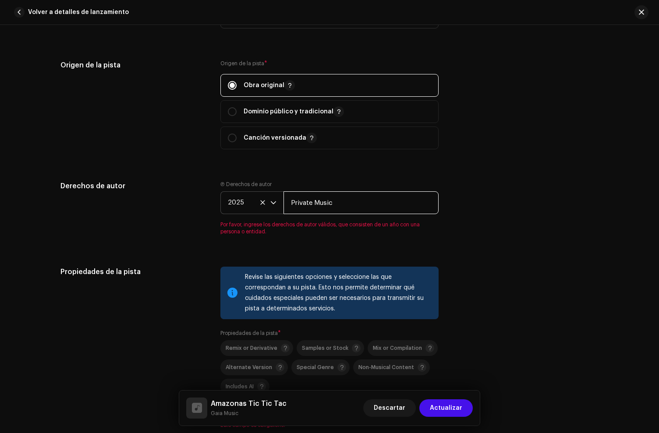
scroll to position [0, 0]
type input "Private Music"
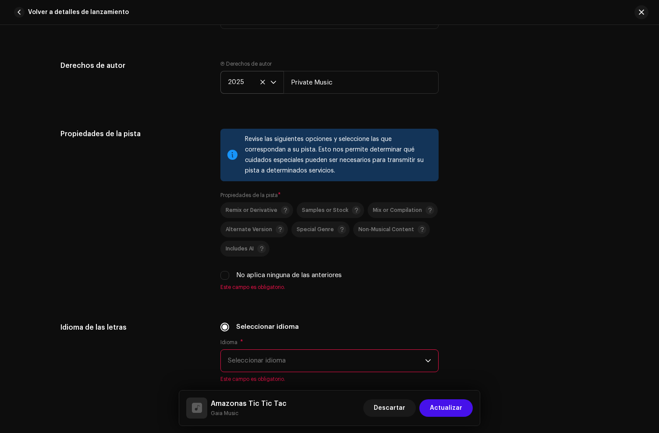
scroll to position [1384, 0]
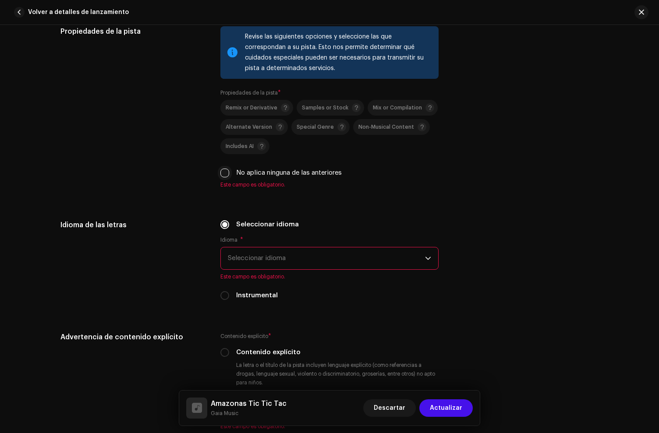
click at [224, 177] on input "No aplica ninguna de las anteriores" at bounding box center [224, 173] width 9 height 9
checkbox input "true"
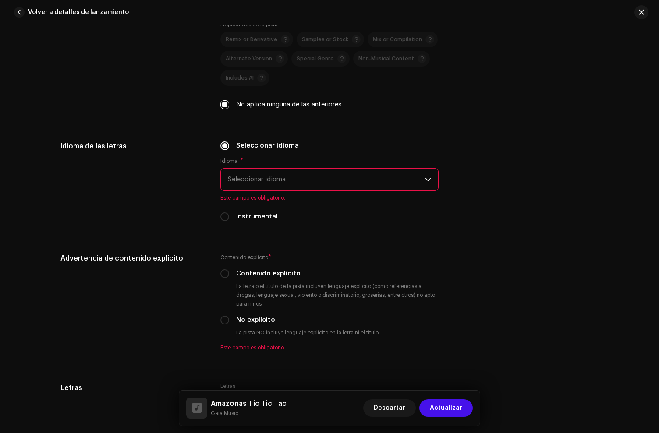
scroll to position [1452, 0]
click at [247, 176] on span "Seleccionar idioma" at bounding box center [326, 180] width 197 height 22
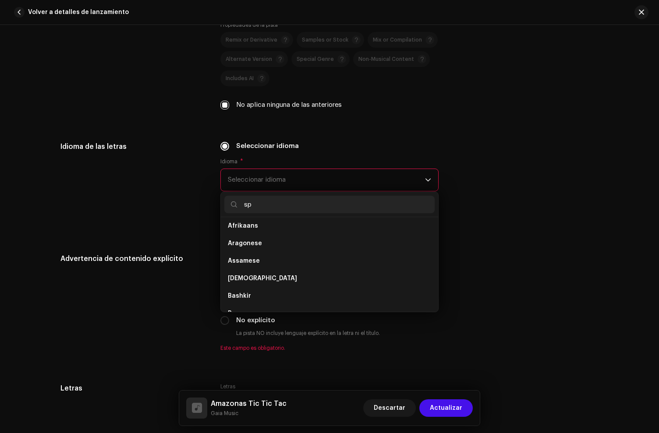
scroll to position [0, 0]
type input "sp"
click at [180, 170] on div "Idioma de las letras" at bounding box center [133, 186] width 146 height 91
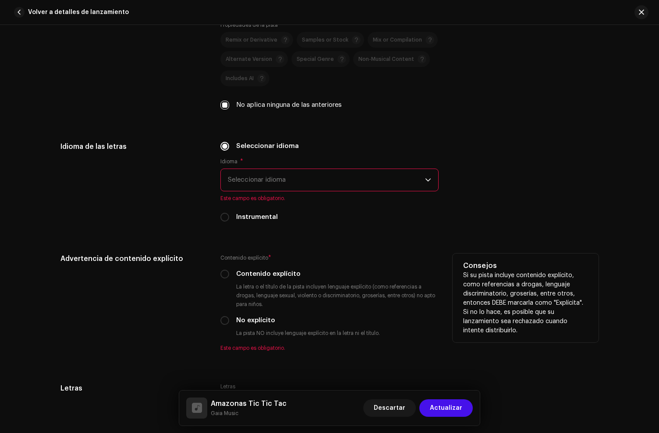
drag, startPoint x: 224, startPoint y: 218, endPoint x: 251, endPoint y: 230, distance: 29.6
click at [224, 218] on input "Instrumental" at bounding box center [224, 217] width 9 height 9
radio input "true"
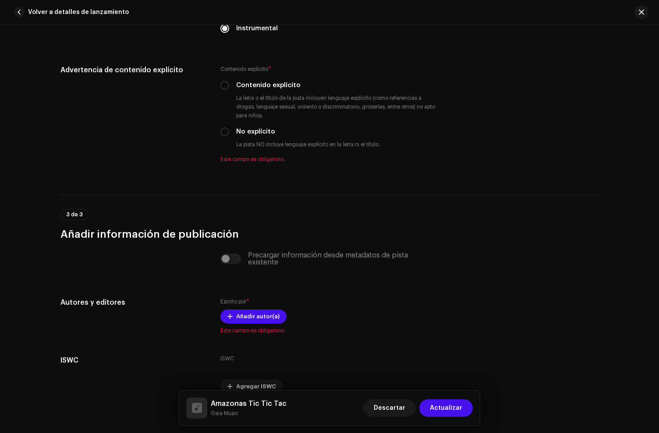
scroll to position [1587, 0]
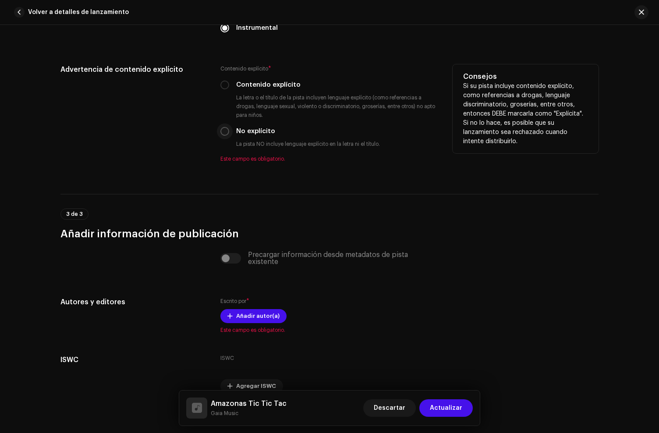
click at [226, 133] on input "No explícito" at bounding box center [224, 131] width 9 height 9
radio input "true"
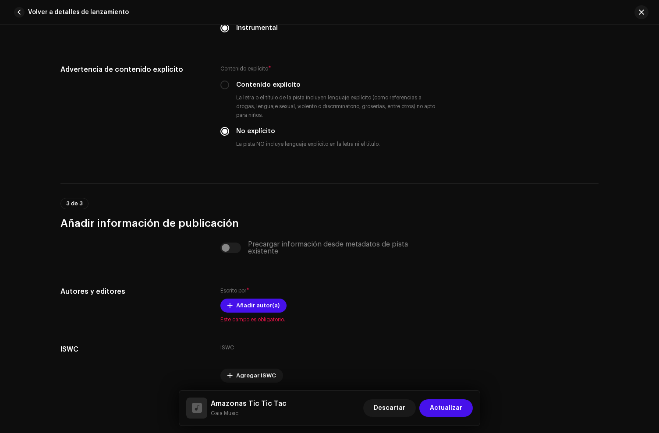
scroll to position [1623, 0]
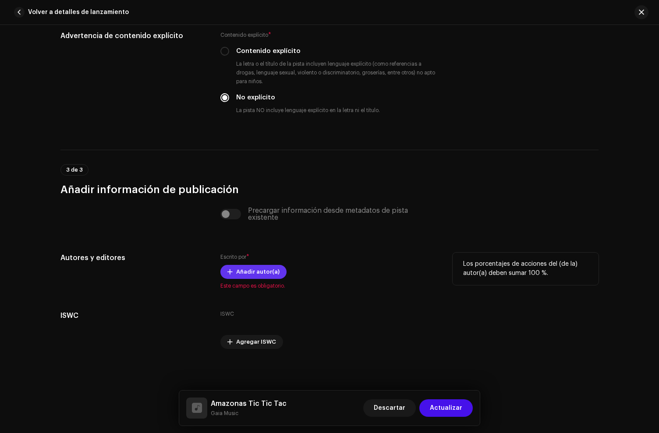
click at [257, 270] on span "Añadir autor(a)" at bounding box center [257, 272] width 43 height 18
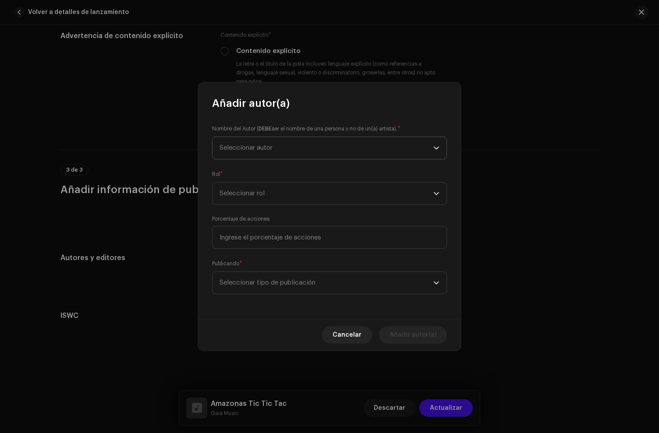
click at [272, 148] on span "Seleccionar autor" at bounding box center [245, 148] width 53 height 7
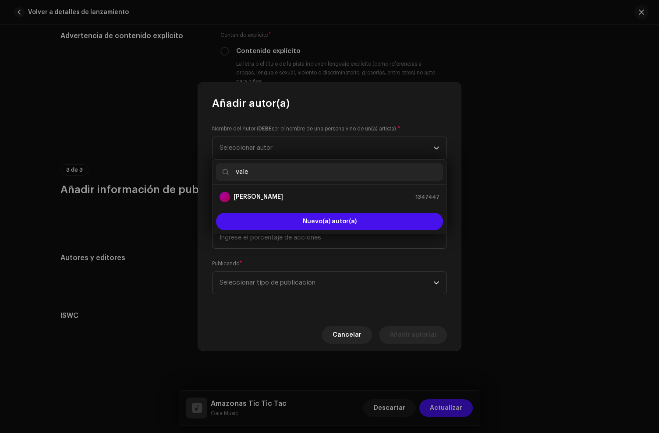
type input "vale"
click at [273, 186] on ul "[PERSON_NAME] 1347447" at bounding box center [329, 197] width 234 height 25
click at [274, 192] on div "[PERSON_NAME]" at bounding box center [251, 197] width 64 height 11
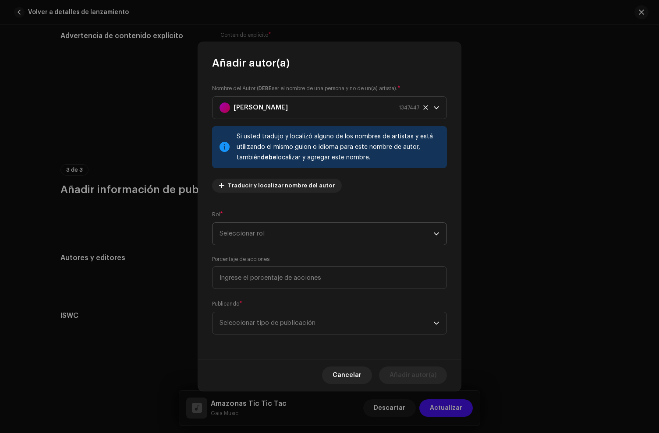
click at [249, 225] on span "Seleccionar rol" at bounding box center [326, 234] width 214 height 22
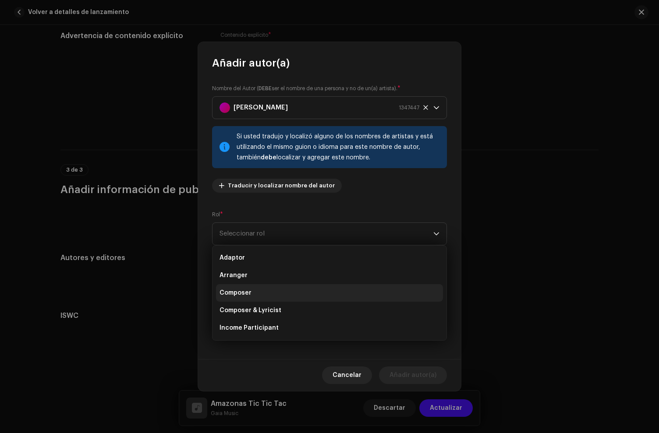
click at [248, 286] on li "Composer" at bounding box center [329, 293] width 227 height 18
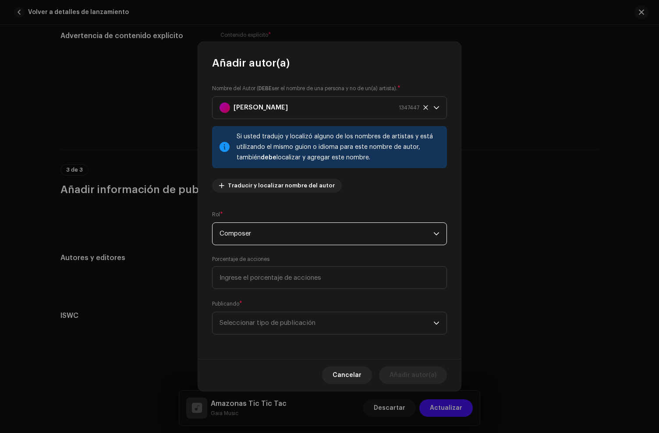
click at [256, 265] on div "Porcentaje de acciones" at bounding box center [329, 272] width 235 height 33
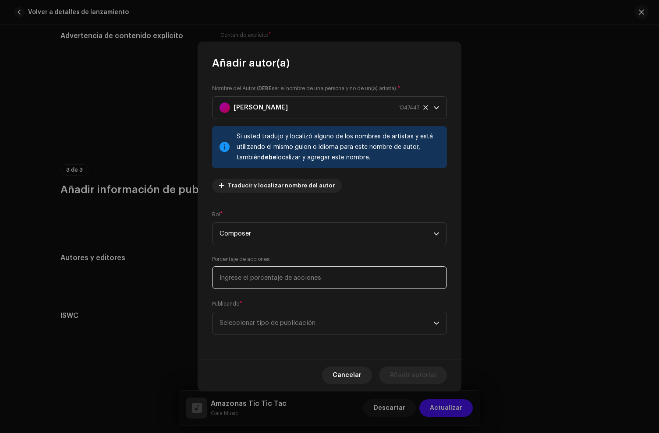
click at [255, 271] on input at bounding box center [329, 277] width 235 height 23
type input "100,00"
click at [294, 326] on span "Seleccionar tipo de publicación" at bounding box center [326, 323] width 214 height 22
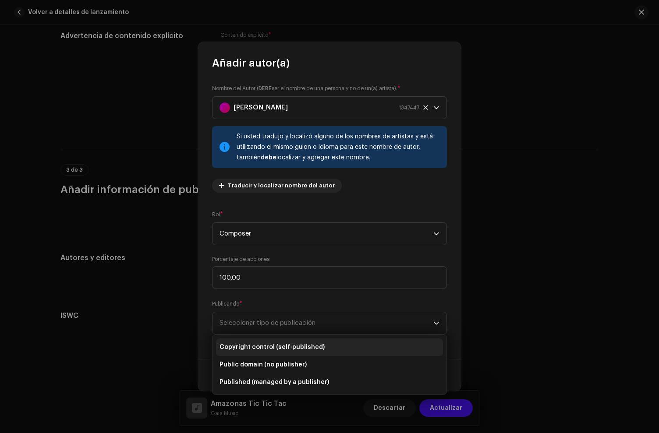
drag, startPoint x: 296, startPoint y: 343, endPoint x: 304, endPoint y: 347, distance: 8.8
click at [296, 344] on span "Copyright control (self-published)" at bounding box center [271, 347] width 105 height 9
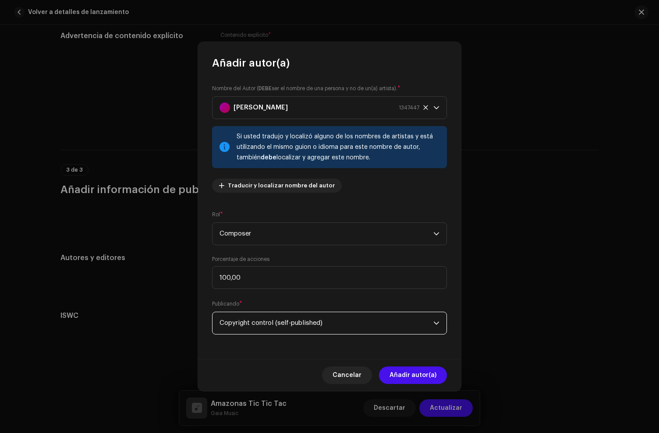
click at [409, 363] on div "Cancelar Añadir autor(a)" at bounding box center [329, 375] width 263 height 32
drag, startPoint x: 409, startPoint y: 371, endPoint x: 439, endPoint y: 415, distance: 53.7
click at [409, 371] on span "Añadir autor(a)" at bounding box center [412, 376] width 47 height 18
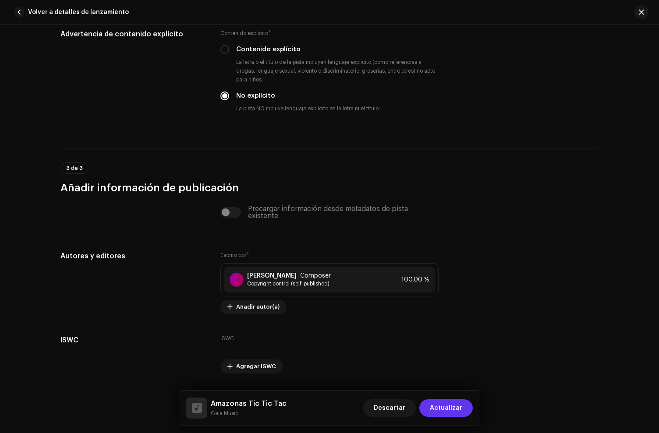
click at [444, 409] on span "Actualizar" at bounding box center [446, 408] width 32 height 18
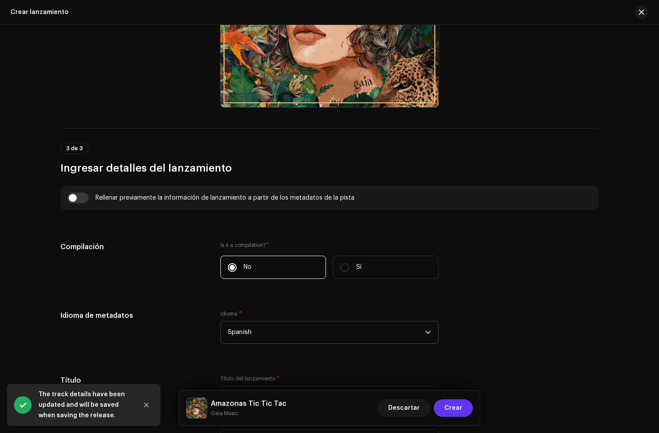
scroll to position [497, 0]
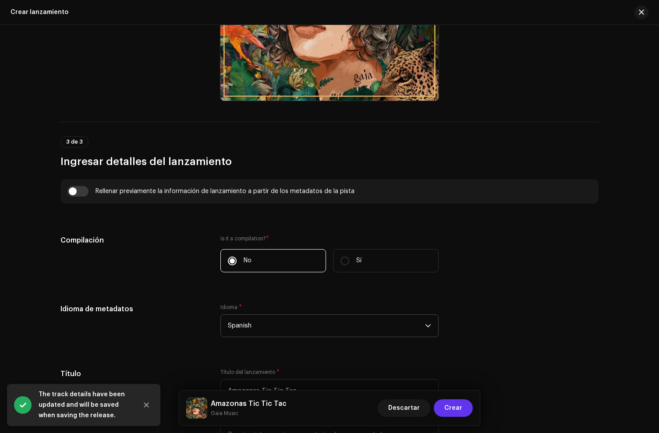
click at [450, 411] on span "Crear" at bounding box center [453, 408] width 18 height 18
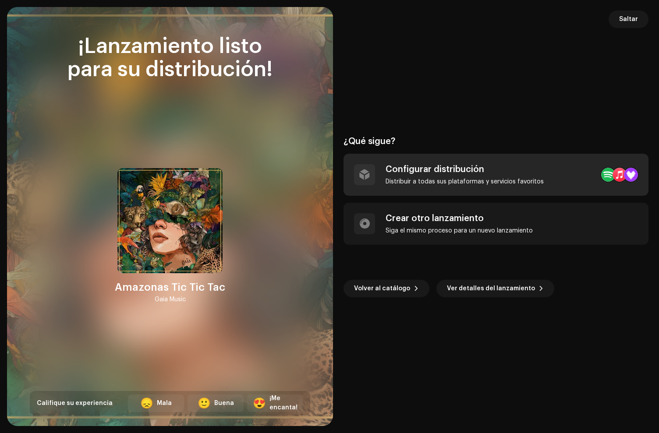
click at [485, 155] on div "Configurar distribución Distribuir a todas sus plataformas y servicios favoritos" at bounding box center [495, 175] width 305 height 42
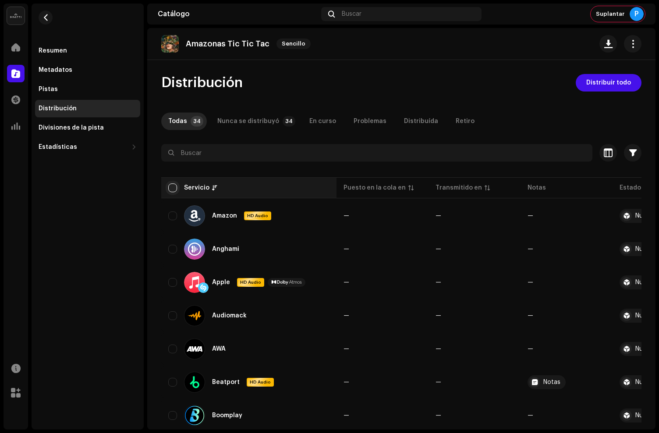
click at [173, 189] on input "checkbox" at bounding box center [172, 188] width 9 height 9
checkbox input "true"
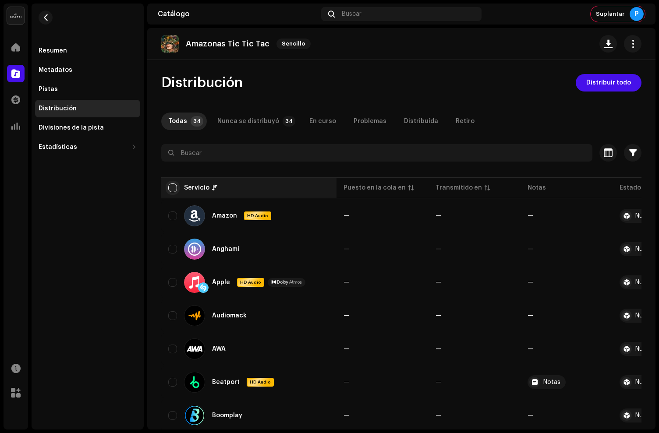
checkbox input "true"
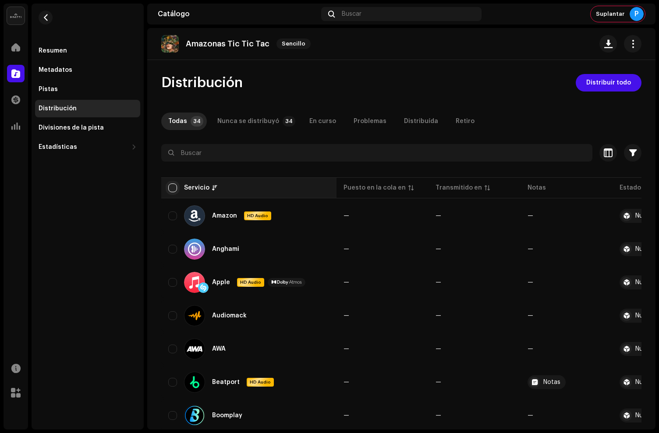
checkbox input "true"
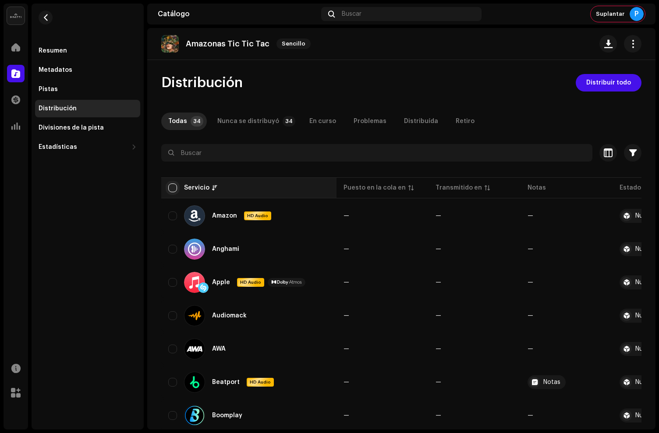
checkbox input "true"
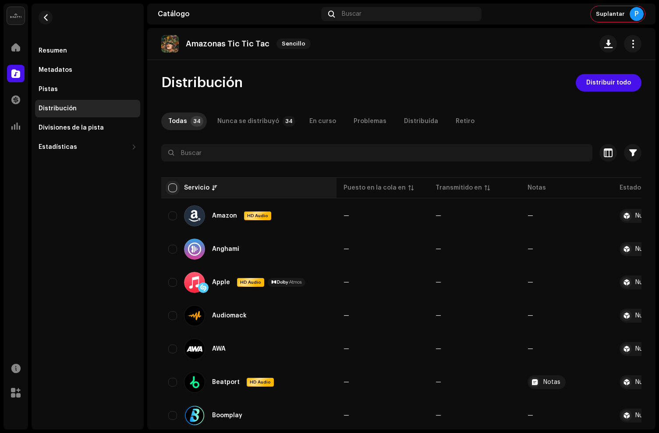
checkbox input "true"
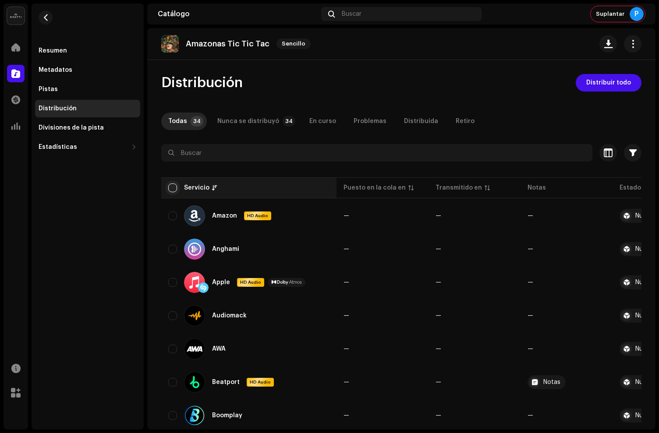
checkbox input "true"
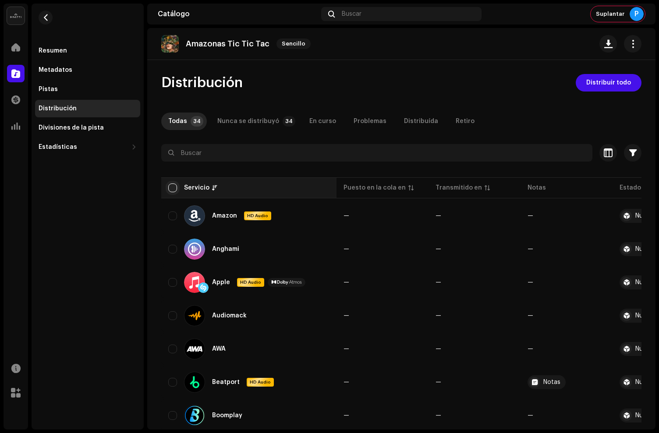
checkbox input "true"
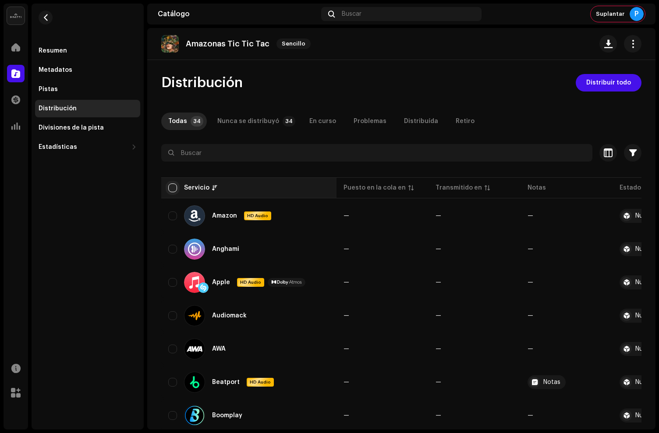
checkbox input "true"
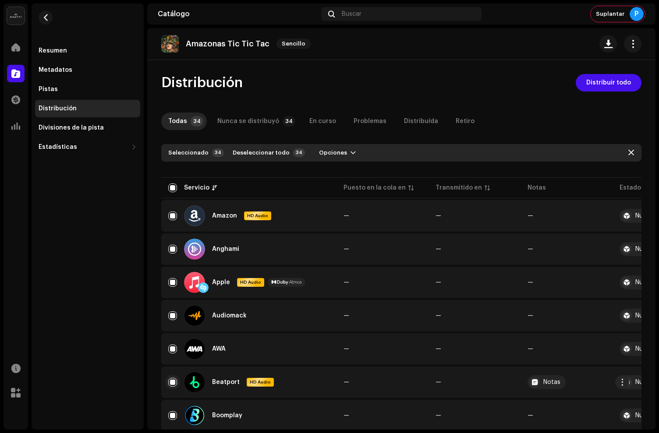
click at [170, 381] on input "Row Selected" at bounding box center [172, 382] width 9 height 9
checkbox input "false"
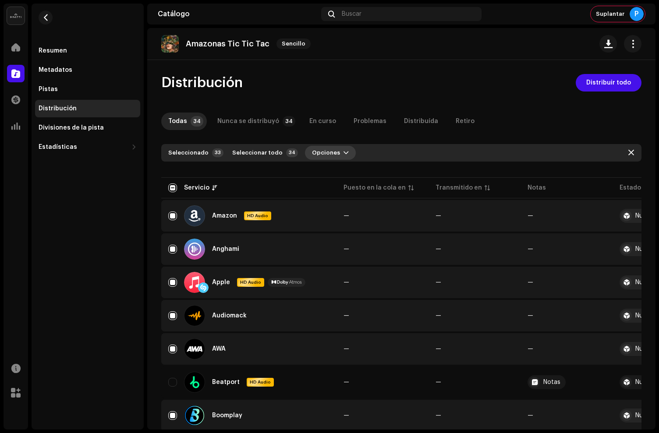
click at [321, 155] on span "Opciones" at bounding box center [326, 153] width 28 height 18
click at [319, 171] on span "Distribuir" at bounding box center [318, 172] width 29 height 7
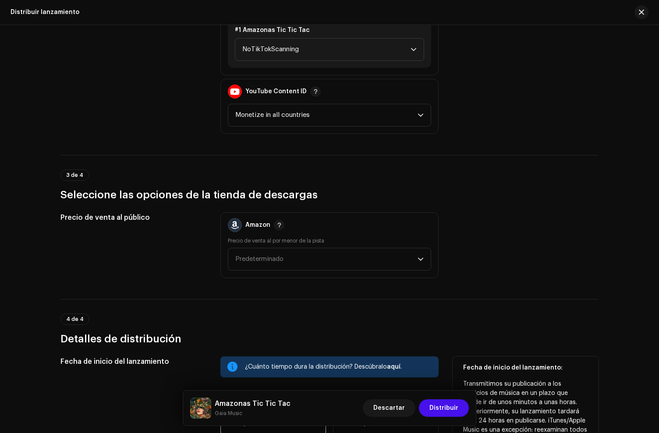
scroll to position [1347, 0]
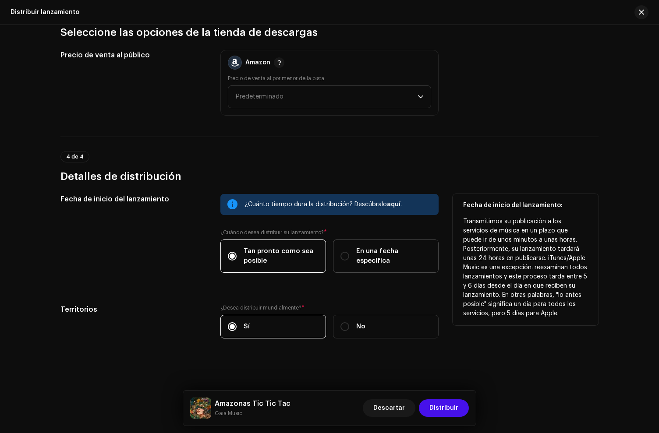
click at [394, 260] on span "En una fecha específica" at bounding box center [393, 256] width 75 height 19
click at [349, 260] on input "En una fecha específica" at bounding box center [344, 256] width 9 height 9
radio input "true"
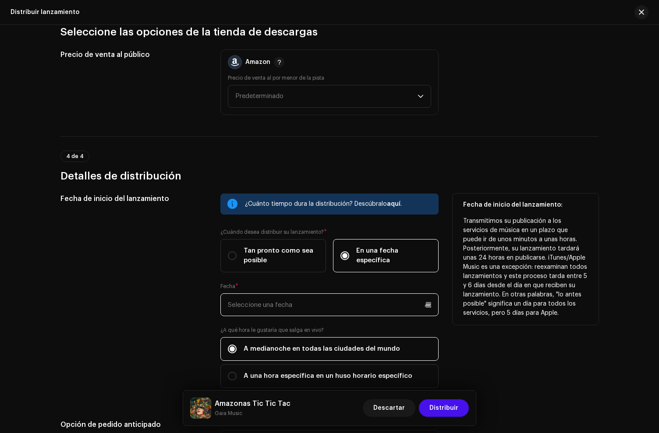
click at [293, 300] on input "text" at bounding box center [329, 304] width 218 height 23
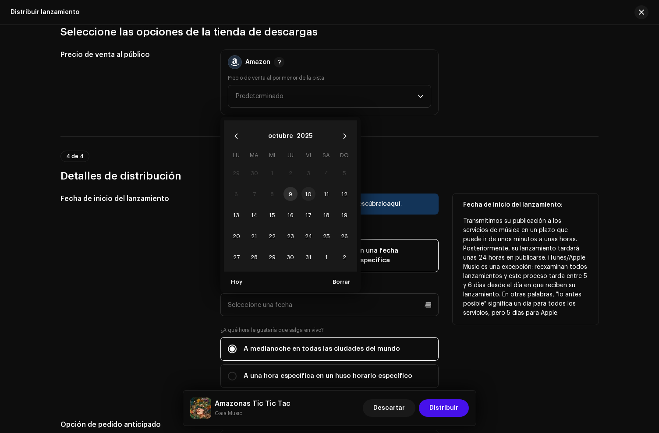
click at [309, 194] on span "10" at bounding box center [308, 194] width 14 height 14
type input "[DATE]"
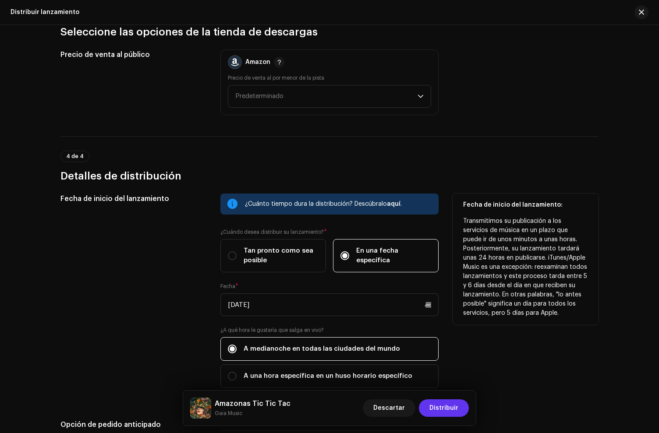
click at [451, 406] on span "Distribuir" at bounding box center [443, 408] width 29 height 18
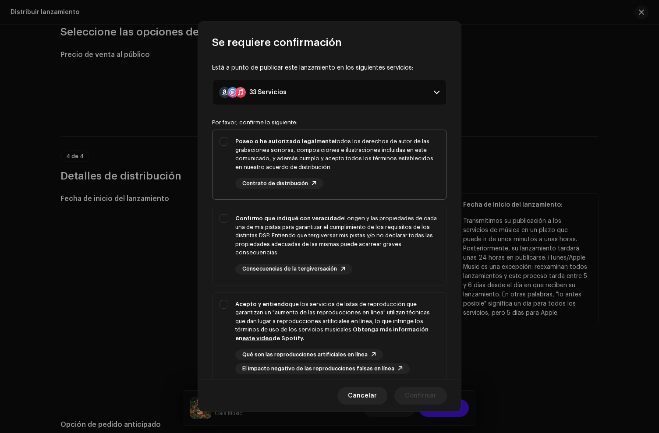
drag, startPoint x: 376, startPoint y: 156, endPoint x: 395, endPoint y: 223, distance: 70.1
click at [376, 158] on div "Poseo o he autorizado legalmente todos los derechos de autor de las grabaciones…" at bounding box center [337, 154] width 204 height 34
checkbox input "true"
drag, startPoint x: 393, startPoint y: 235, endPoint x: 400, endPoint y: 258, distance: 24.7
click at [394, 236] on div "Confirmo que indiqué con veracidad el origen y las propiedades de cada una de m…" at bounding box center [337, 235] width 204 height 43
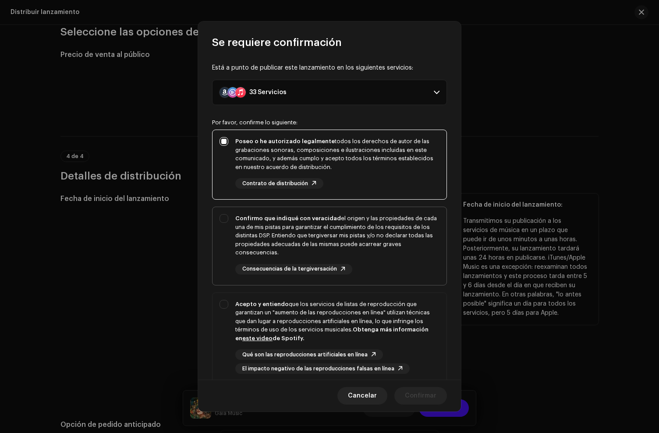
checkbox input "true"
drag, startPoint x: 401, startPoint y: 322, endPoint x: 406, endPoint y: 323, distance: 4.9
click at [401, 321] on div "Acepto y entiendo que los servicios de listas de reproducción que garantizan un…" at bounding box center [337, 321] width 204 height 43
checkbox input "true"
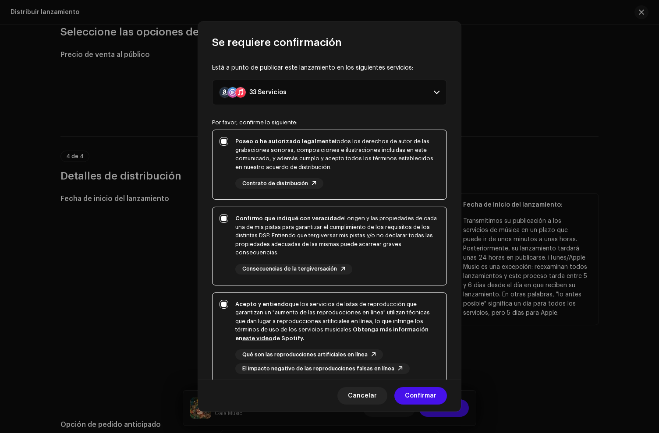
scroll to position [76, 0]
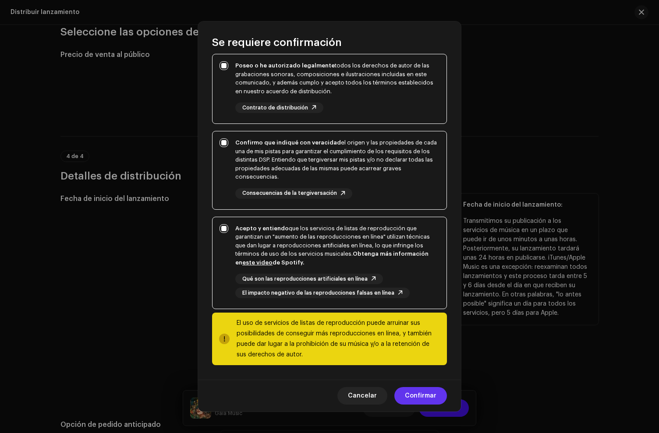
click at [424, 391] on span "Confirmar" at bounding box center [421, 396] width 32 height 18
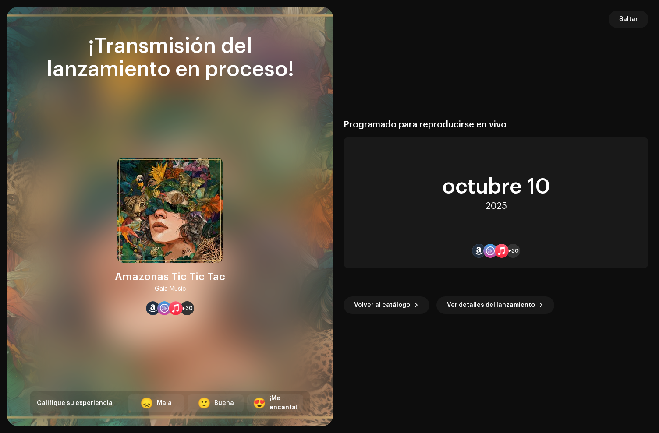
drag, startPoint x: 609, startPoint y: 50, endPoint x: 627, endPoint y: 31, distance: 26.6
click at [610, 49] on div "Programado para reproducirse en vivo [DATE] +30 Volver al catálogo Ver detalles…" at bounding box center [495, 217] width 305 height 398
click at [624, 20] on span "Saltar" at bounding box center [628, 20] width 19 height 18
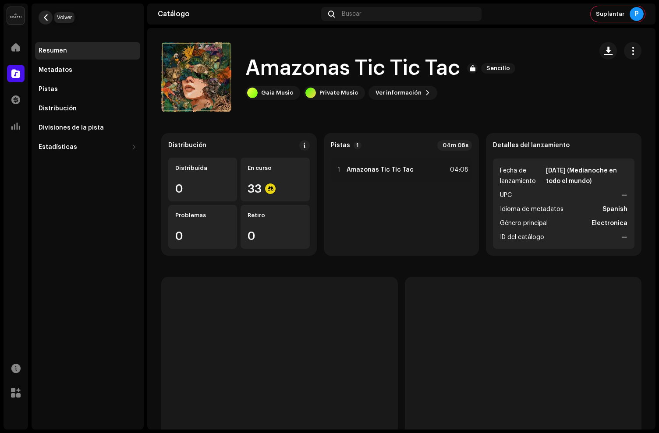
click at [47, 20] on span "button" at bounding box center [45, 17] width 7 height 7
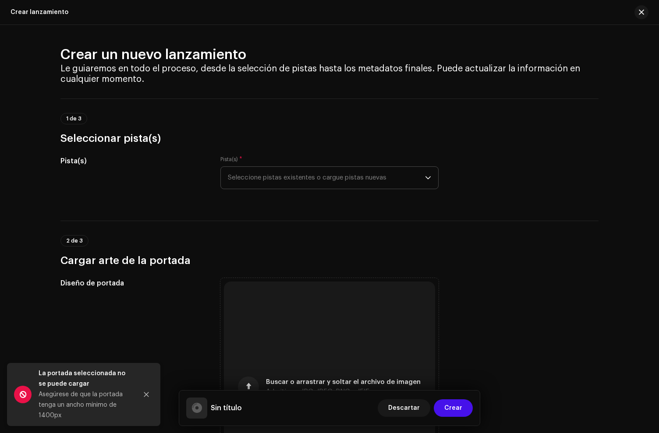
click at [266, 181] on span "Seleccione pistas existentes o cargue pistas nuevas" at bounding box center [326, 178] width 197 height 22
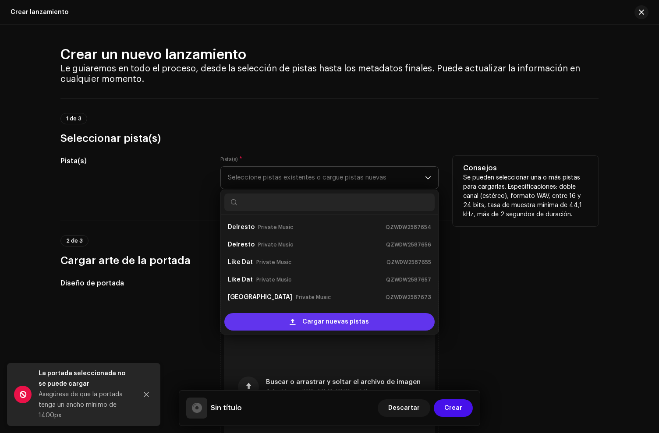
click at [289, 325] on div "Cargar nuevas pistas" at bounding box center [329, 322] width 210 height 18
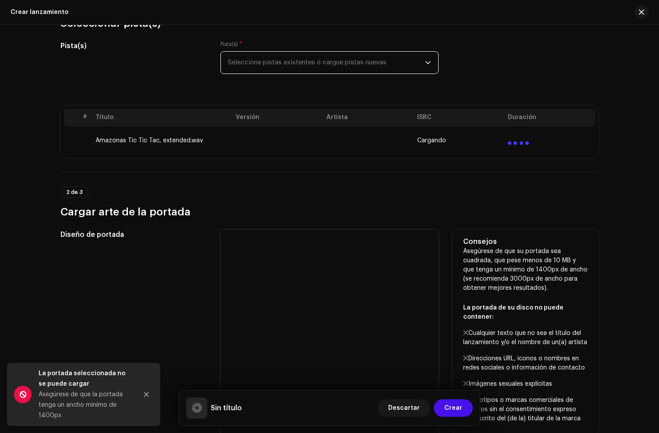
scroll to position [147, 0]
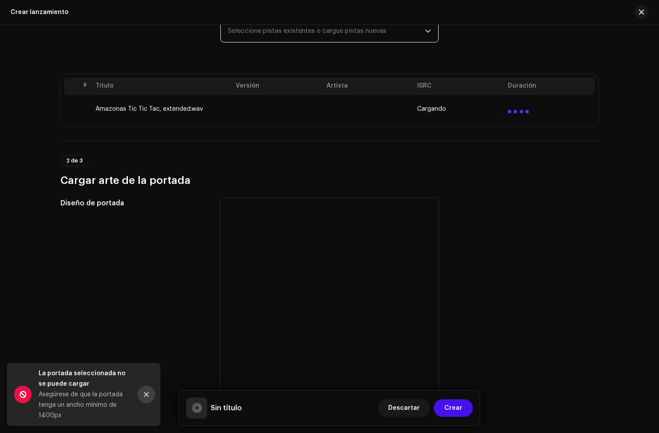
click at [144, 395] on icon "Close" at bounding box center [146, 395] width 6 height 6
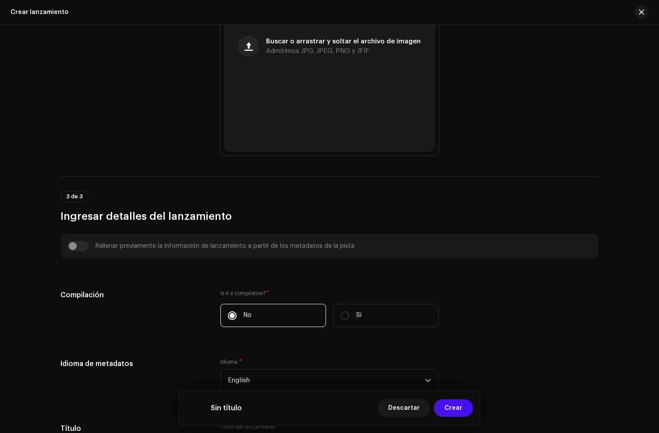
scroll to position [636, 0]
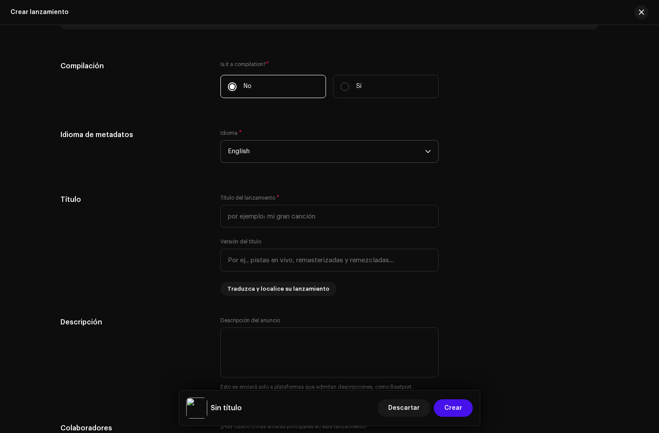
click at [256, 153] on span "English" at bounding box center [326, 152] width 197 height 22
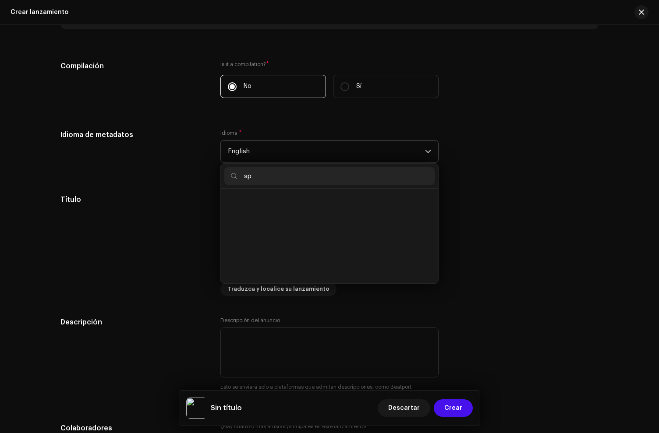
scroll to position [0, 0]
type input "spa"
click at [252, 205] on li "Spanish" at bounding box center [329, 201] width 210 height 18
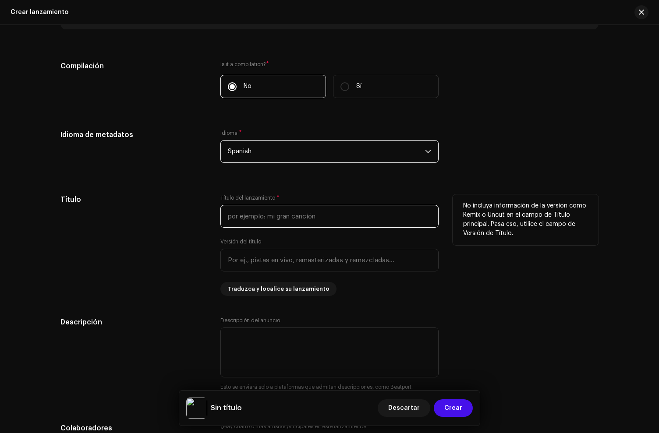
click at [249, 215] on input "text" at bounding box center [329, 216] width 218 height 23
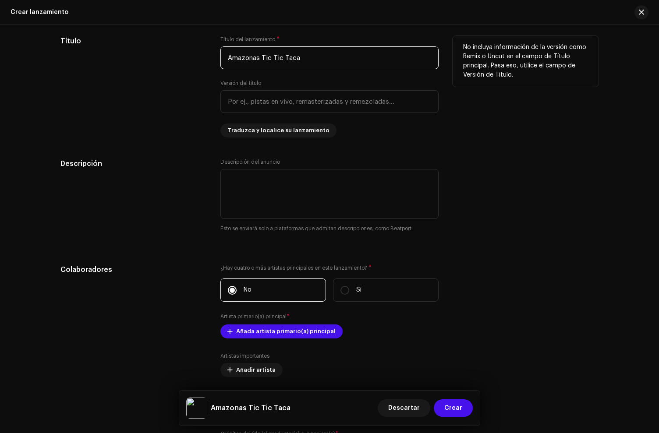
scroll to position [795, 0]
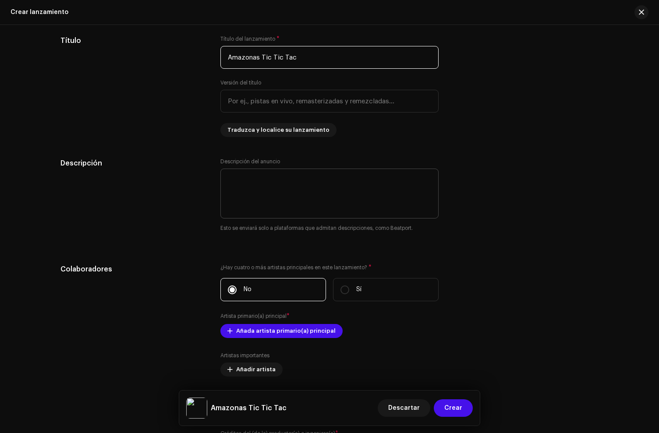
type input "Amazonas Tic Tic Tac"
click at [255, 200] on textarea at bounding box center [329, 194] width 218 height 50
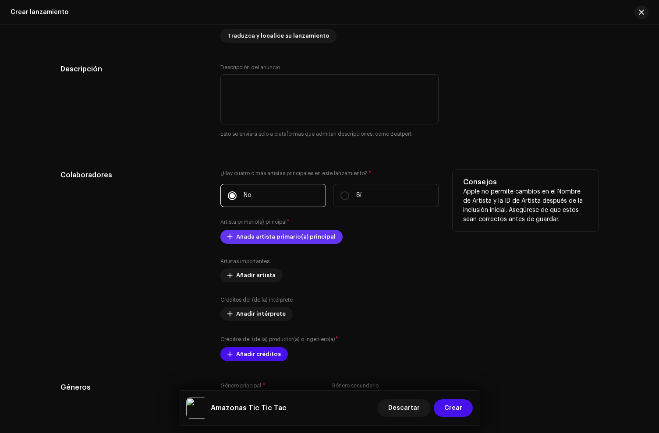
click at [248, 240] on span "Añada artista primario(a) principal" at bounding box center [285, 237] width 99 height 18
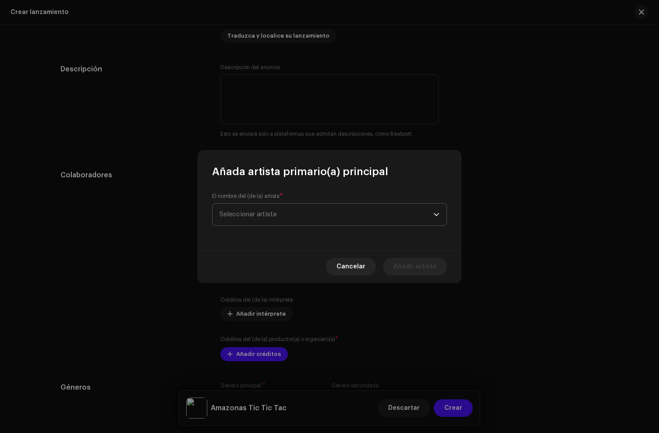
click at [246, 214] on span "Seleccionar artista" at bounding box center [247, 214] width 57 height 7
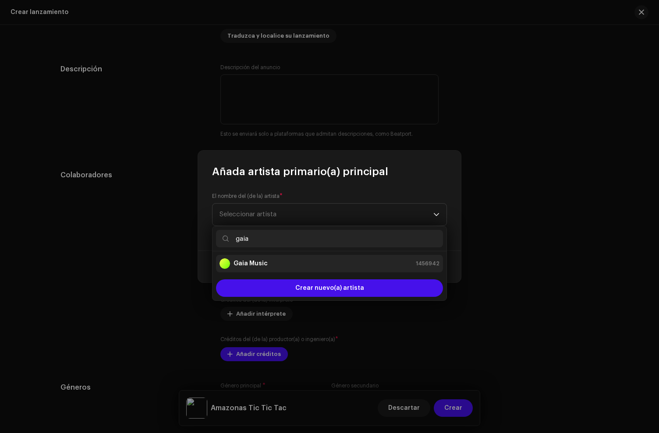
type input "gaia"
click at [263, 258] on li "Gaia Music 1456942" at bounding box center [329, 264] width 227 height 18
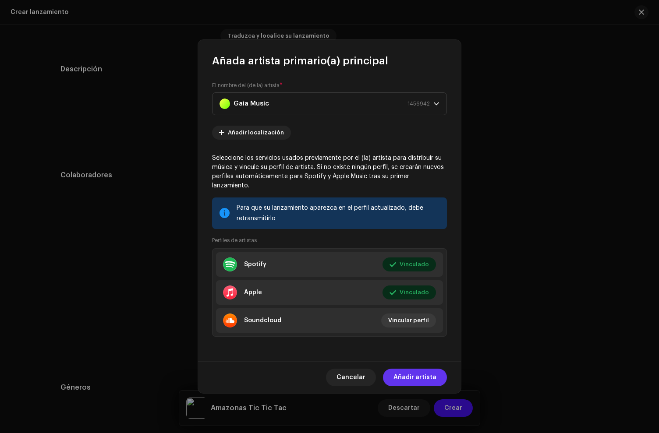
click at [432, 369] on span "Añadir artista" at bounding box center [414, 378] width 43 height 18
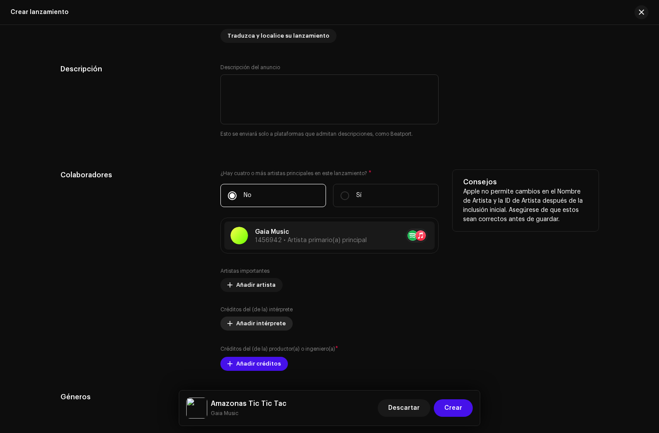
click at [257, 326] on span "Añadir intérprete" at bounding box center [260, 324] width 49 height 18
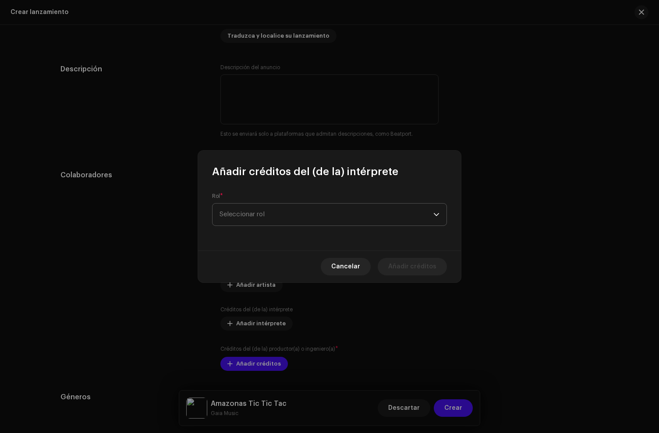
click at [292, 221] on span "Seleccionar rol" at bounding box center [326, 215] width 214 height 22
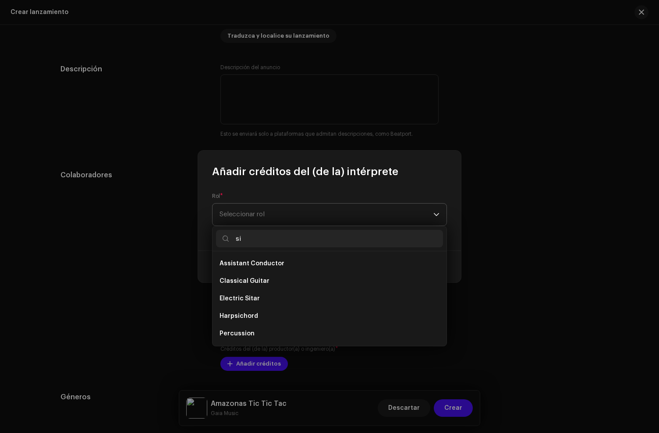
type input "s"
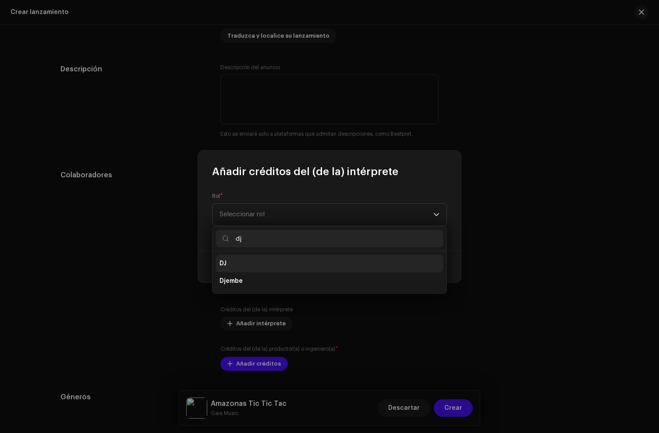
type input "dj"
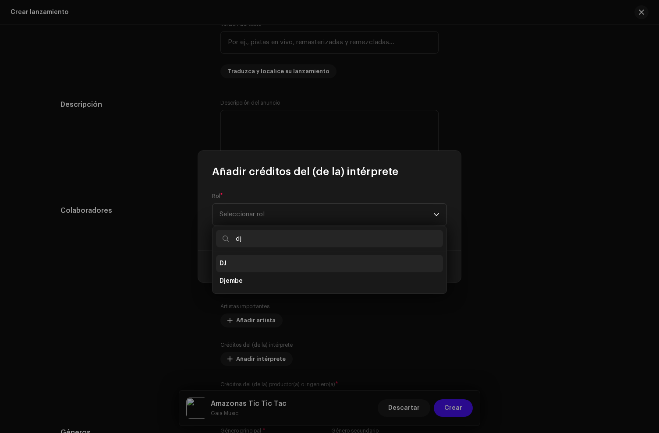
click at [251, 260] on li "DJ" at bounding box center [329, 264] width 227 height 18
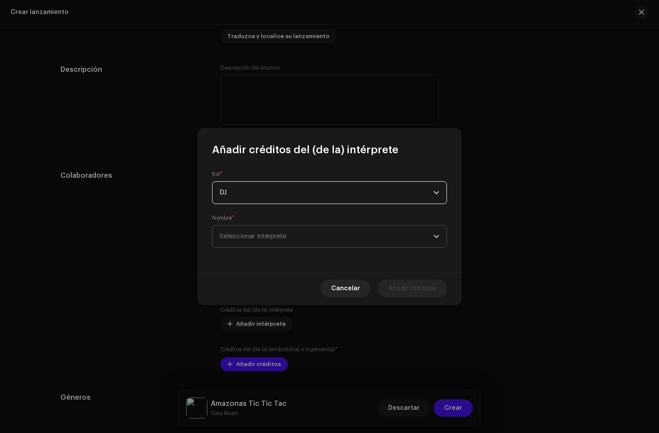
click at [252, 235] on span "Seleccionar intérprete" at bounding box center [252, 236] width 67 height 7
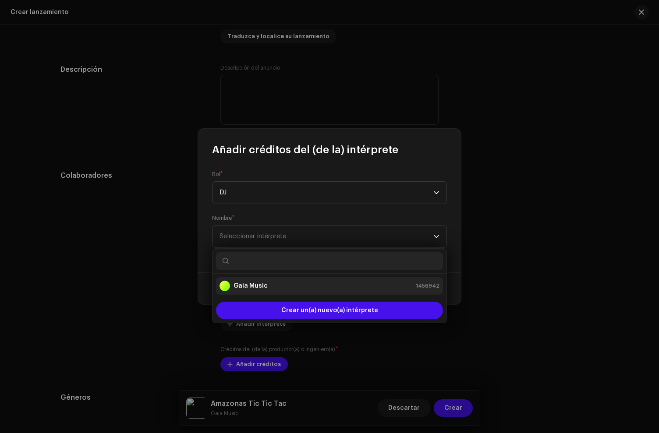
click at [253, 283] on strong "Gaia Music" at bounding box center [250, 286] width 34 height 9
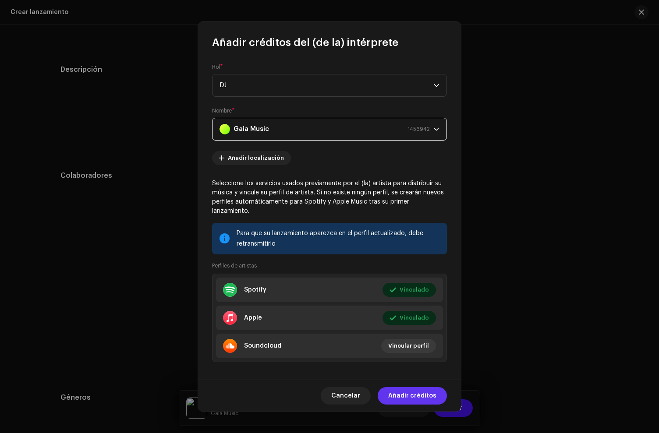
click at [432, 395] on span "Añadir créditos" at bounding box center [412, 396] width 48 height 18
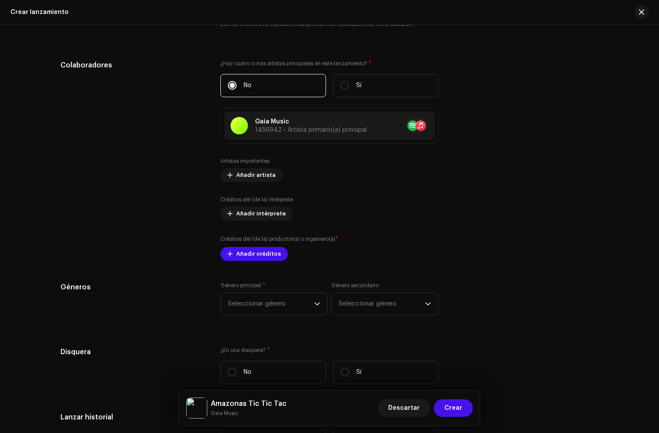
scroll to position [1059, 0]
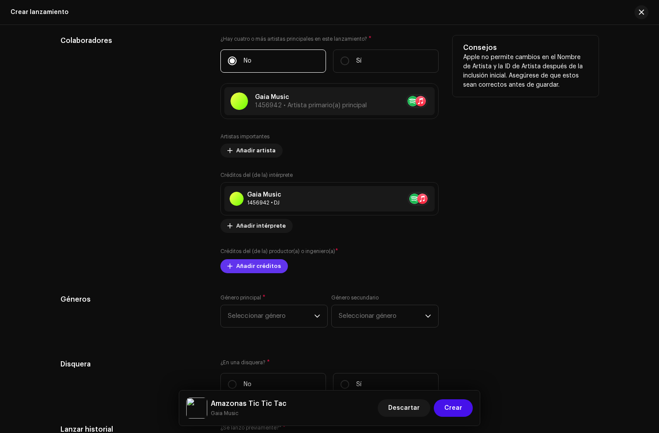
click at [236, 264] on span "Añadir créditos" at bounding box center [258, 267] width 45 height 18
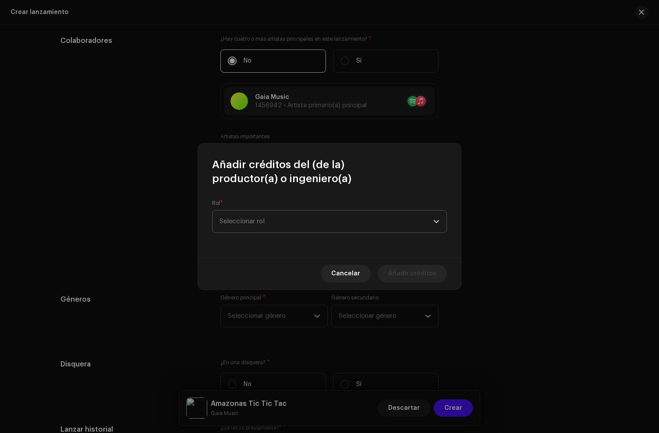
click at [244, 216] on span "Seleccionar rol" at bounding box center [326, 222] width 214 height 22
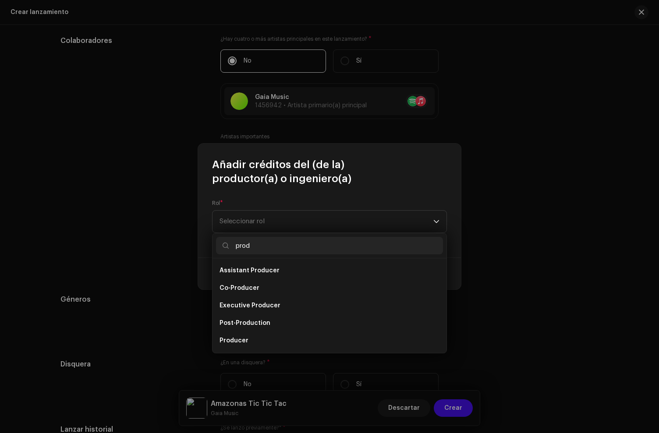
scroll to position [14, 0]
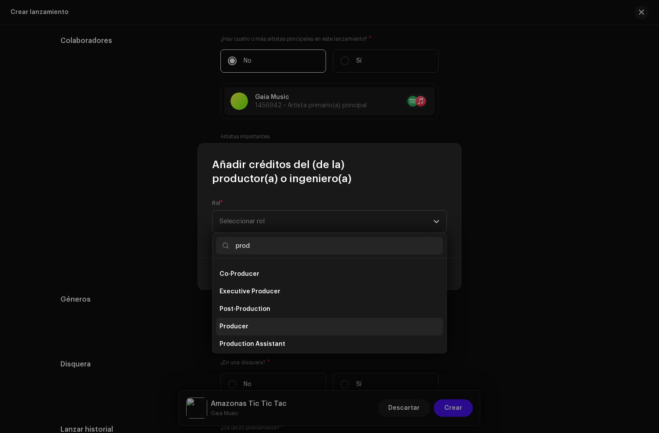
type input "prod"
click at [246, 328] on li "Producer" at bounding box center [329, 327] width 227 height 18
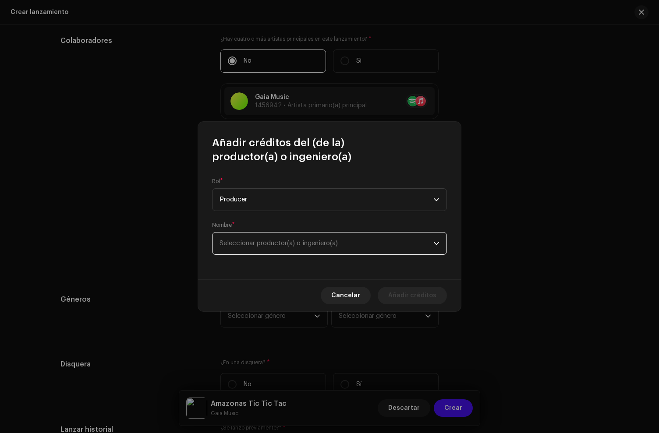
click at [284, 243] on span "Seleccionar productor(a) o ingeniero(a)" at bounding box center [278, 243] width 118 height 7
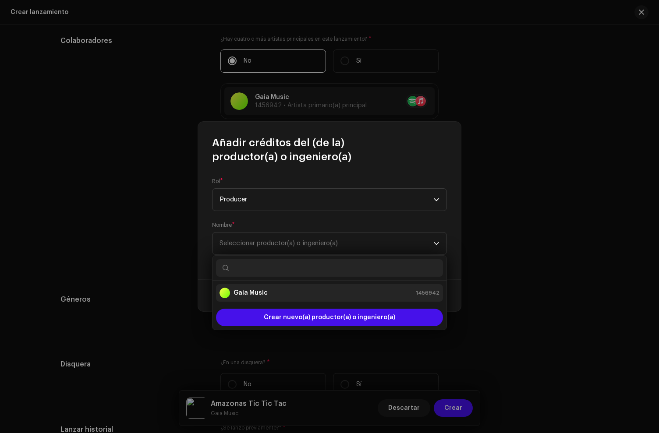
click at [254, 296] on strong "Gaia Music" at bounding box center [250, 293] width 34 height 9
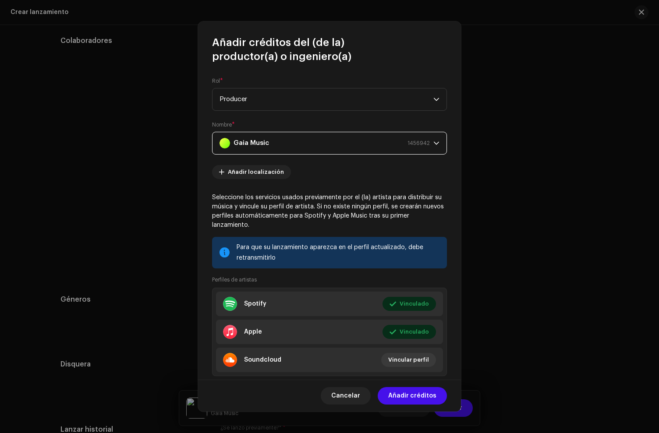
scroll to position [3, 0]
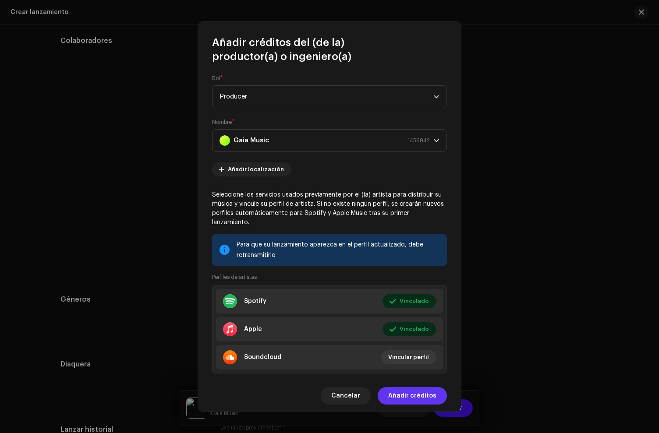
click at [410, 396] on span "Añadir créditos" at bounding box center [412, 396] width 48 height 18
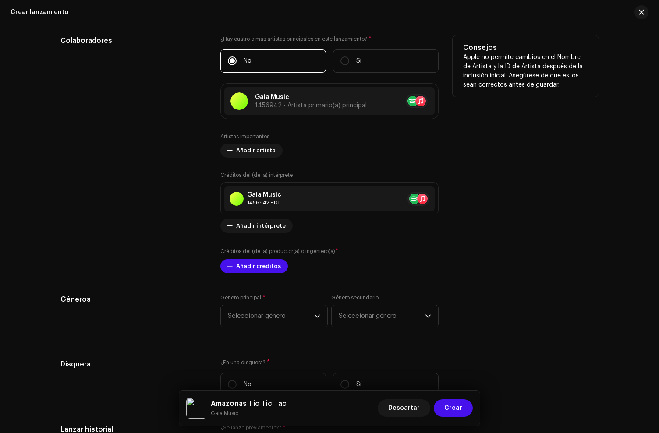
scroll to position [1181, 0]
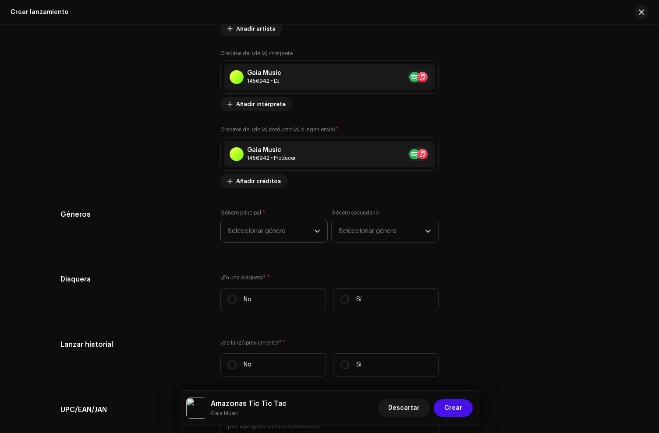
click at [253, 227] on span "Seleccionar género" at bounding box center [271, 231] width 86 height 22
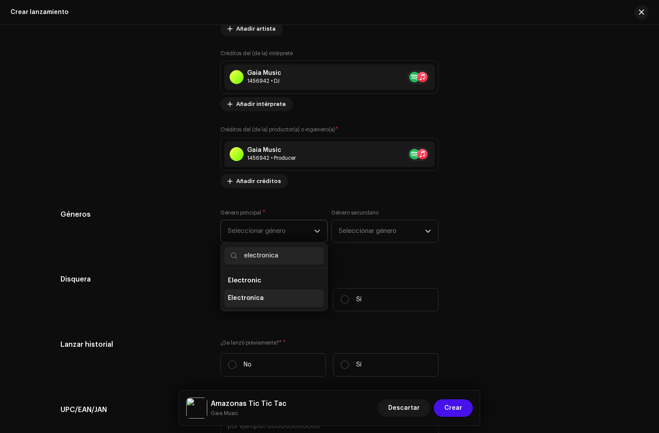
type input "electronica"
click at [250, 304] on li "Electronica" at bounding box center [273, 298] width 99 height 18
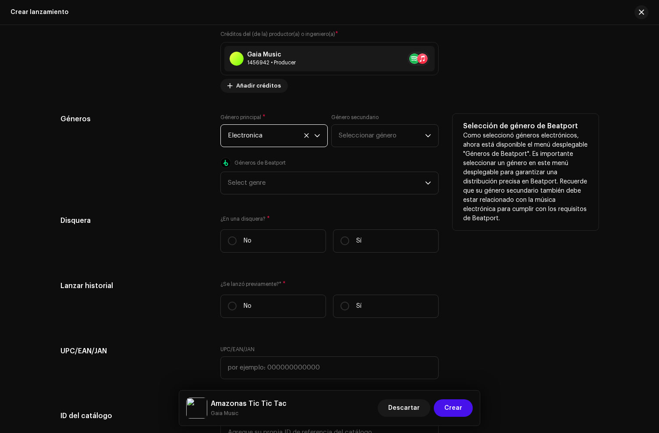
scroll to position [1285, 0]
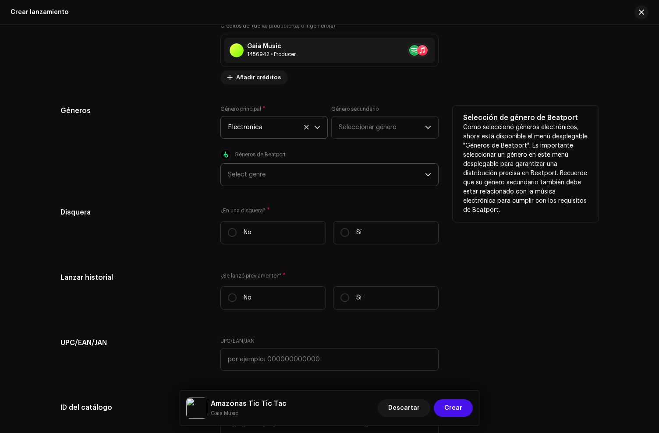
click at [258, 177] on div "Select genre" at bounding box center [326, 175] width 197 height 22
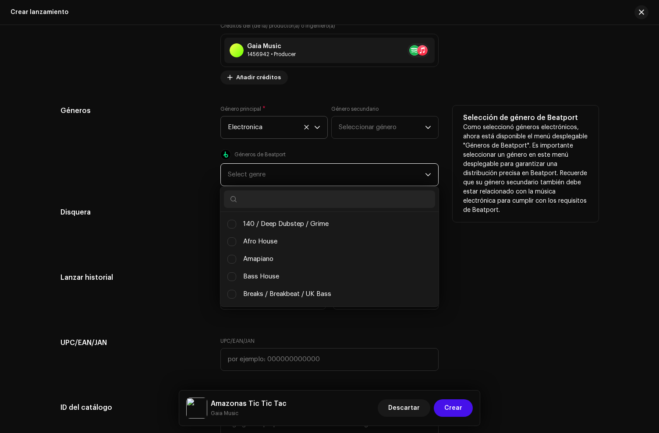
scroll to position [102, 0]
click at [264, 204] on input "text" at bounding box center [329, 200] width 211 height 18
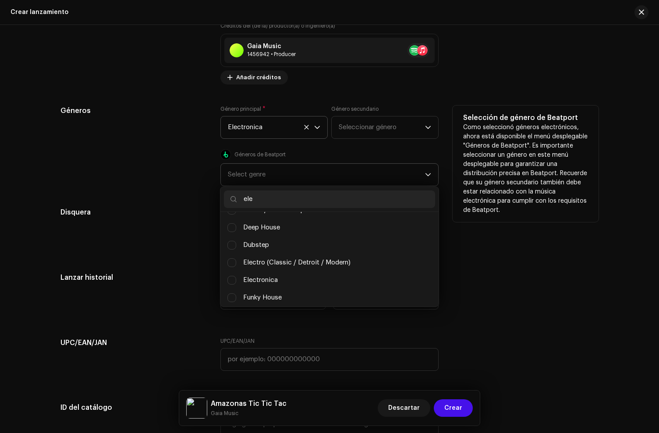
scroll to position [0, 0]
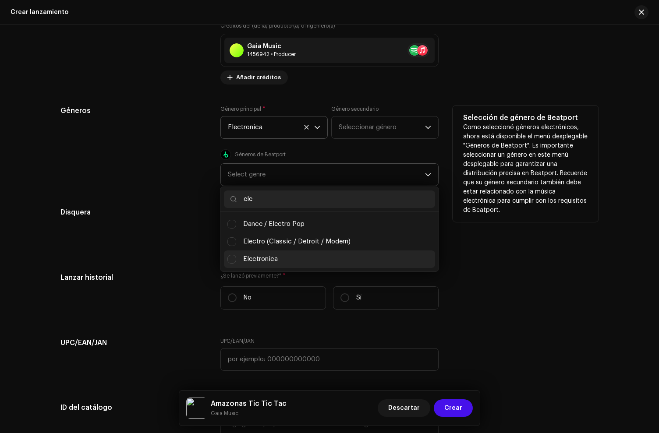
type input "ele"
click at [263, 261] on span "Electronica" at bounding box center [260, 259] width 35 height 10
checkbox input "true"
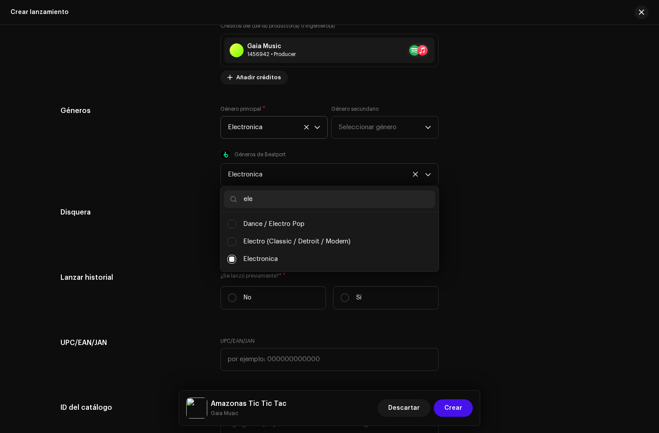
click at [175, 220] on div "Disquera" at bounding box center [133, 229] width 146 height 44
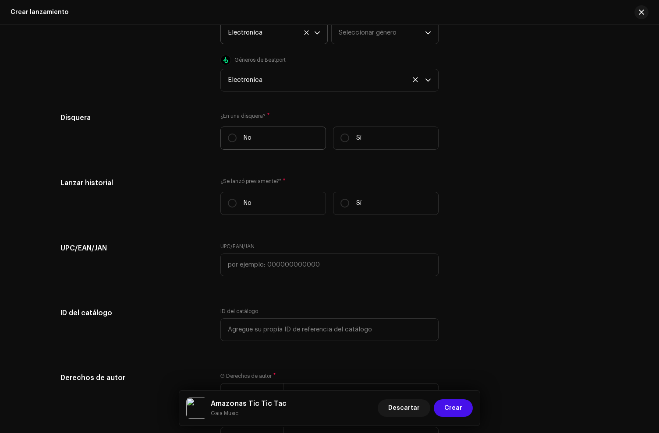
scroll to position [1386, 0]
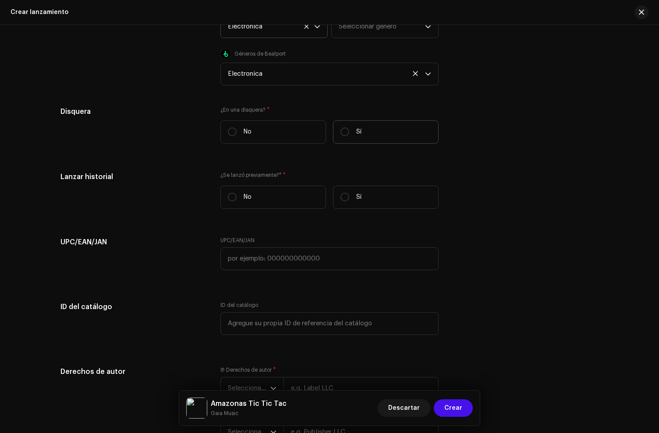
click at [342, 141] on label "Sí" at bounding box center [386, 131] width 106 height 23
click at [342, 136] on input "Sí" at bounding box center [344, 131] width 9 height 9
radio input "true"
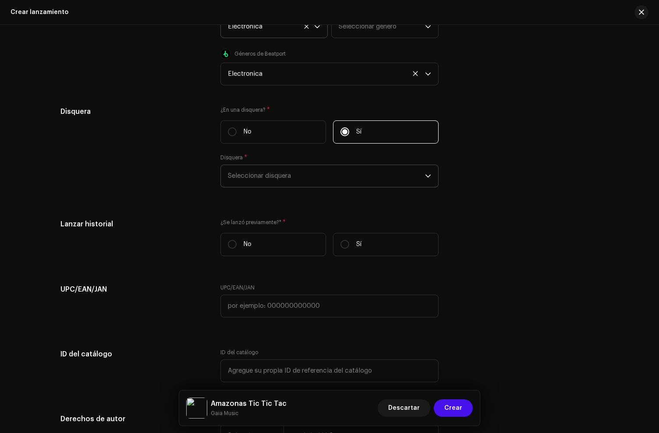
click at [276, 179] on span "Seleccionar disquera" at bounding box center [326, 176] width 197 height 22
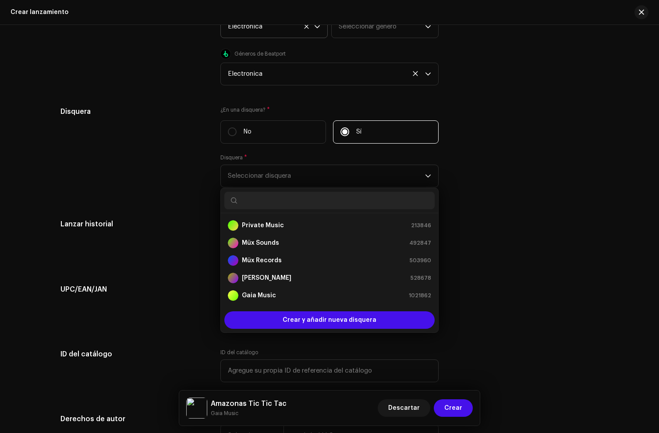
drag, startPoint x: 265, startPoint y: 228, endPoint x: 208, endPoint y: 194, distance: 65.6
click at [265, 228] on strong "Private Music" at bounding box center [263, 225] width 42 height 9
click at [173, 184] on div "Disquera" at bounding box center [133, 152] width 146 height 92
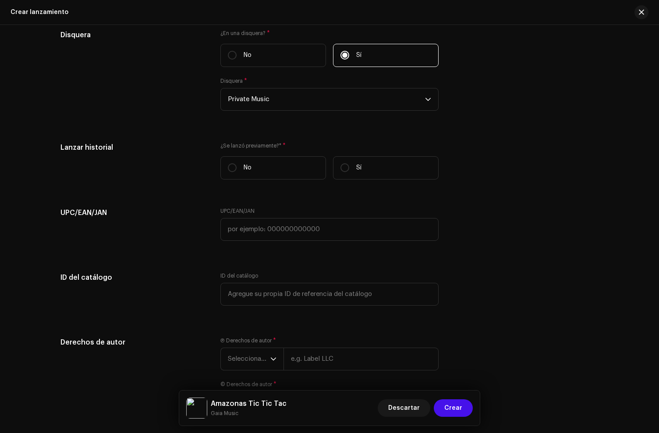
scroll to position [1477, 0]
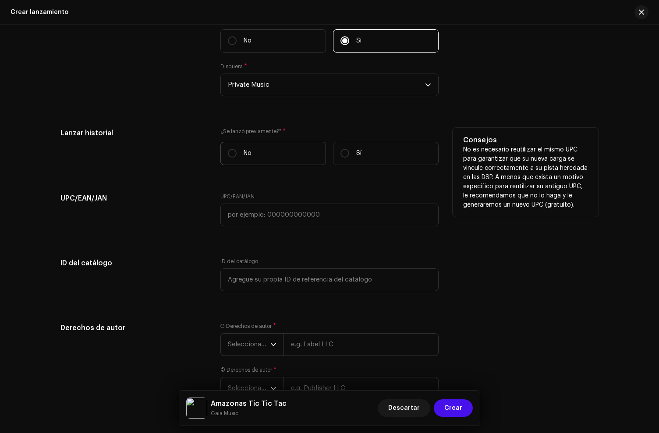
click at [278, 159] on label "No" at bounding box center [273, 153] width 106 height 23
click at [236, 158] on input "No" at bounding box center [232, 153] width 9 height 9
radio input "true"
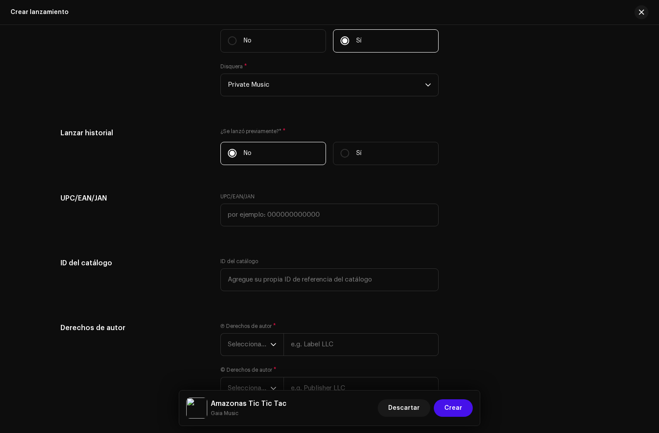
scroll to position [1541, 0]
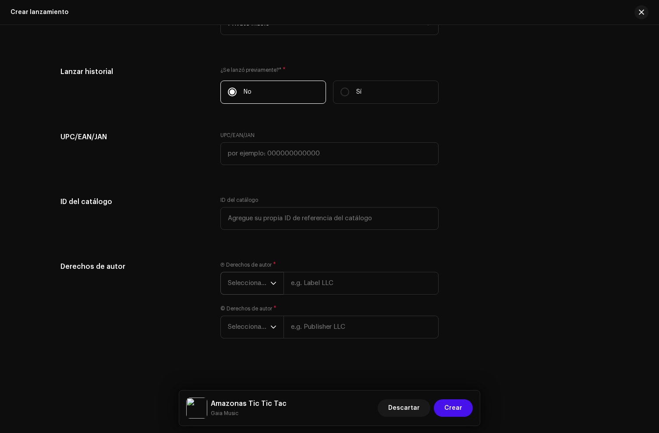
click at [240, 275] on span "Seleccionar año" at bounding box center [249, 283] width 42 height 22
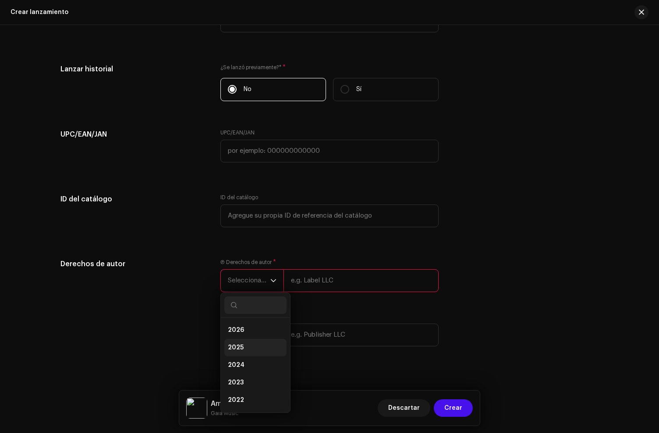
click at [243, 353] on li "2025" at bounding box center [255, 348] width 62 height 18
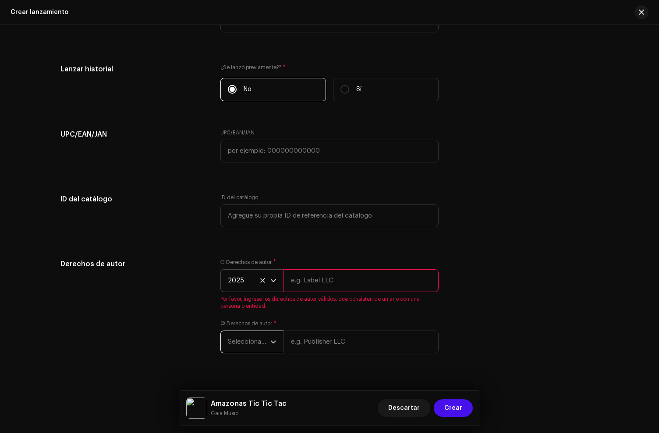
click at [245, 346] on span "Seleccionar año" at bounding box center [249, 342] width 42 height 22
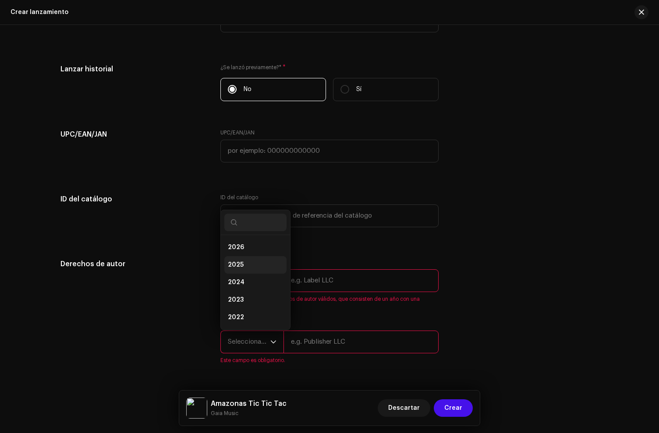
click at [244, 263] on li "2025" at bounding box center [255, 265] width 62 height 18
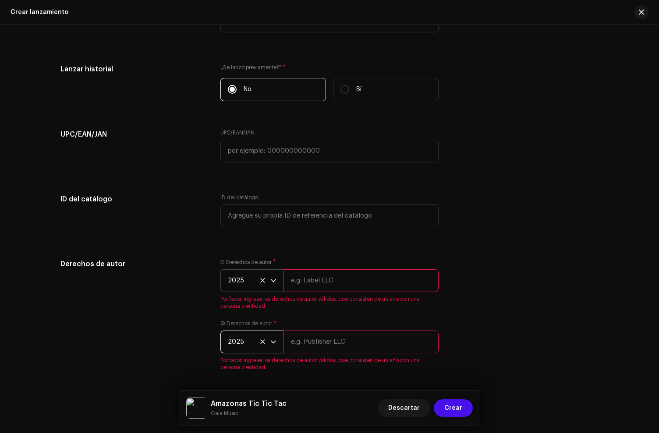
click at [314, 272] on input "text" at bounding box center [360, 280] width 155 height 23
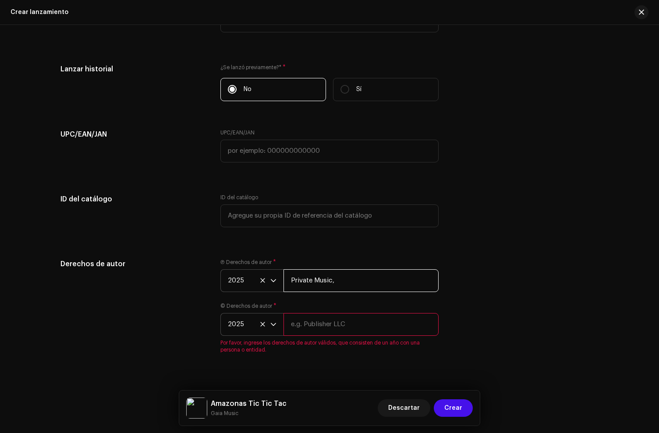
paste input "under exclusive license to Disetti Music LLC"
click at [347, 284] on input "Private Music, under exclusive license to [PERSON_NAME] Music LLC" at bounding box center [360, 280] width 155 height 23
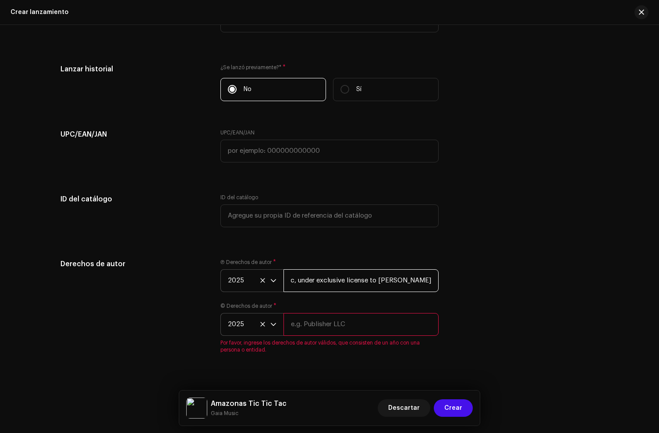
click at [347, 284] on input "Private Music, under exclusive license to [PERSON_NAME] Music LLC" at bounding box center [360, 280] width 155 height 23
paste input "text"
type input "Private Music, under exclusive license to [PERSON_NAME] Music LLC"
paste input "Private Music, under exclusive license to [PERSON_NAME] Music LLC"
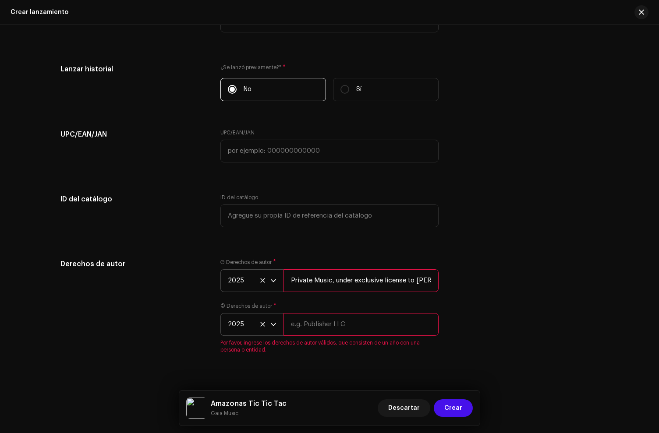
scroll to position [0, 38]
type input "Private Music, under exclusive license to [PERSON_NAME] Music LLC"
drag, startPoint x: 342, startPoint y: 325, endPoint x: 345, endPoint y: 319, distance: 6.9
click at [342, 325] on input "text" at bounding box center [360, 324] width 155 height 23
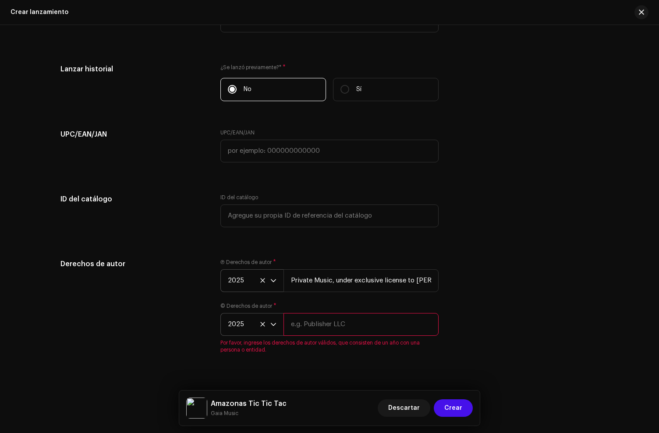
paste input "Private Music, under exclusive license to [PERSON_NAME] Music LLC"
type input "Private Music, under exclusive license to [PERSON_NAME] Music LLC"
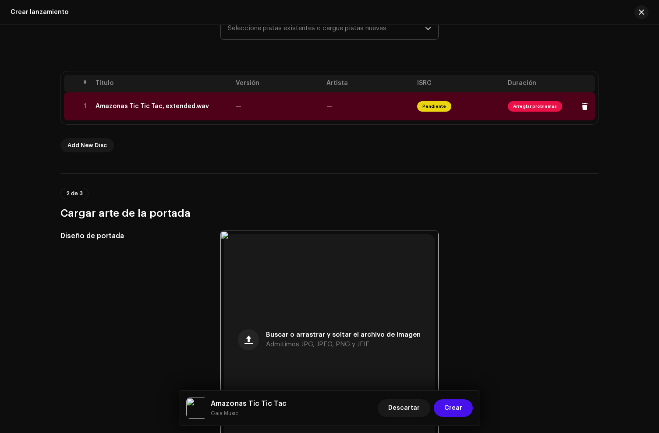
scroll to position [0, 0]
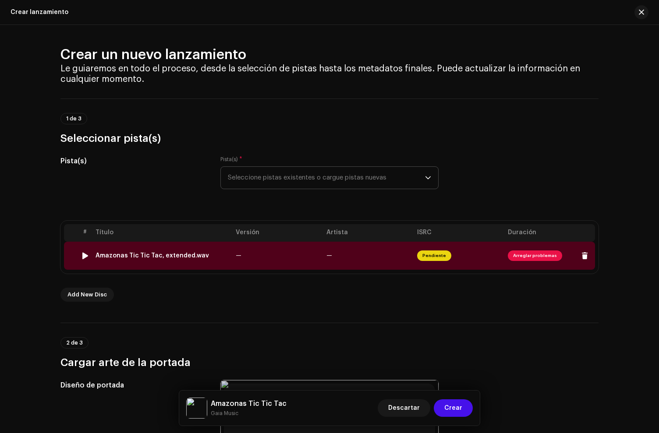
click at [197, 261] on td "Amazonas Tic Tic Tac, extended.wav" at bounding box center [162, 256] width 140 height 28
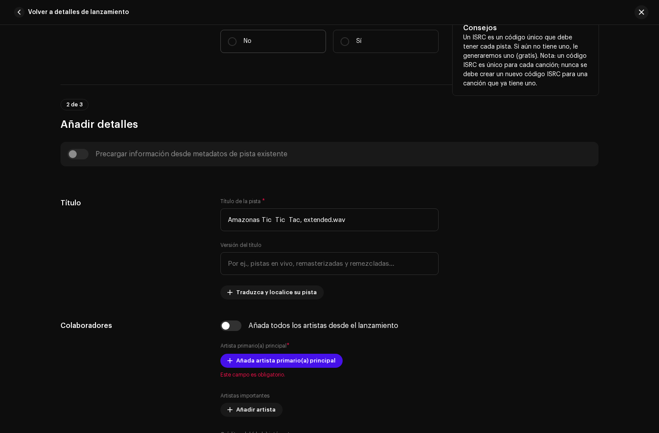
click at [284, 49] on label "No" at bounding box center [273, 41] width 106 height 23
click at [236, 46] on input "No" at bounding box center [232, 41] width 9 height 9
radio input "true"
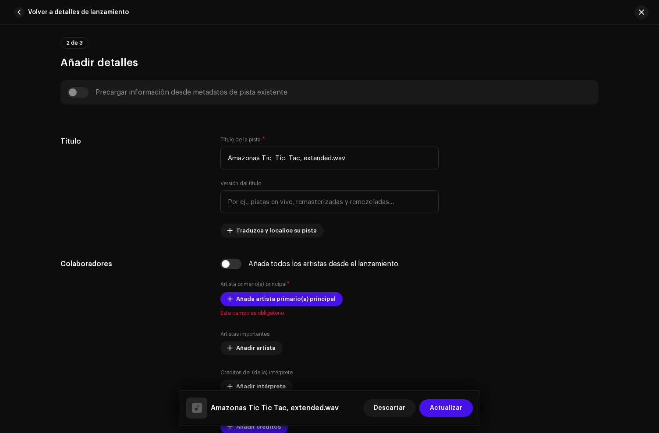
scroll to position [385, 0]
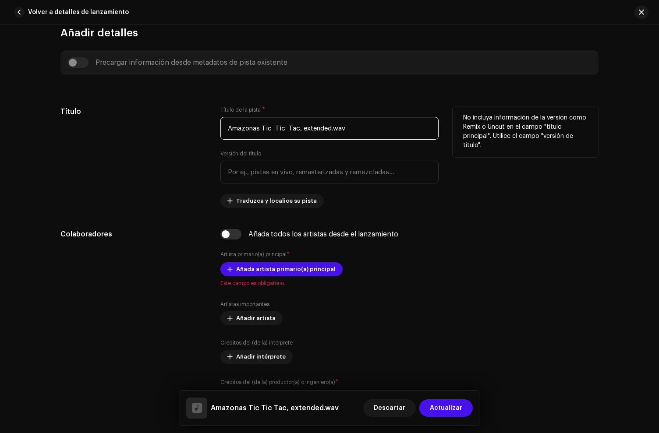
drag, startPoint x: 295, startPoint y: 130, endPoint x: 508, endPoint y: 140, distance: 213.5
click at [508, 140] on div "Título Título de la pista * Amazonas Tic Tic Tac, extended.wav Versión del títu…" at bounding box center [329, 157] width 538 height 102
type input "Amazonas Tic Tic Tac"
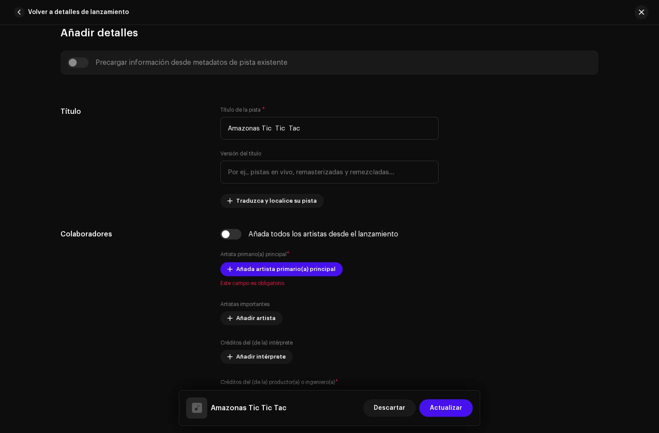
drag, startPoint x: 153, startPoint y: 156, endPoint x: 163, endPoint y: 216, distance: 60.4
click at [153, 156] on div "Título" at bounding box center [133, 157] width 146 height 102
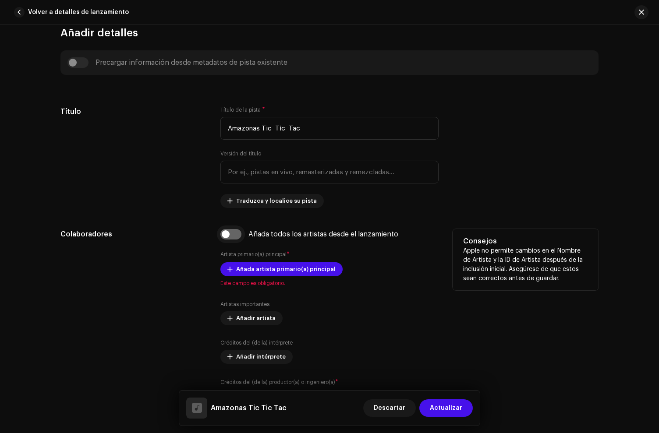
click at [225, 240] on input "checkbox" at bounding box center [230, 234] width 21 height 11
checkbox input "true"
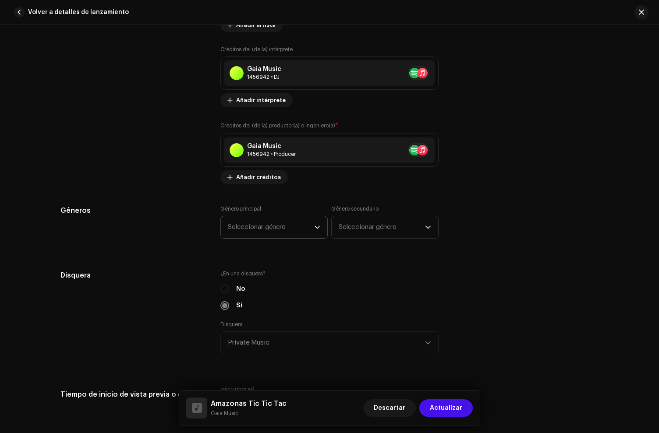
scroll to position [727, 0]
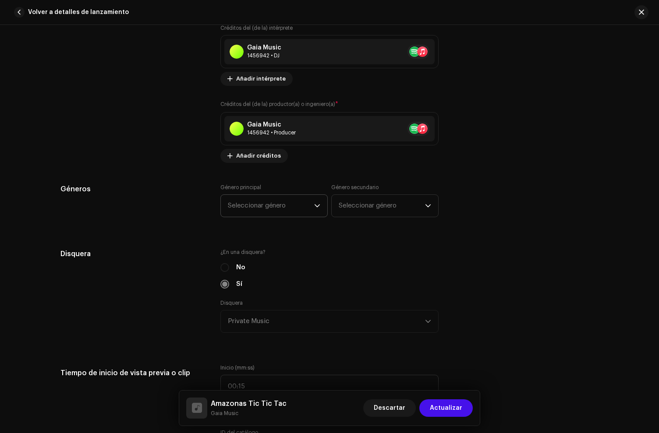
click at [272, 213] on span "Seleccionar género" at bounding box center [271, 206] width 86 height 22
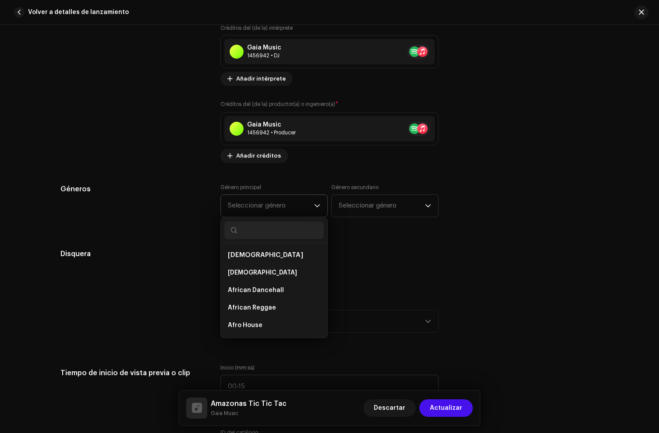
scroll to position [728, 0]
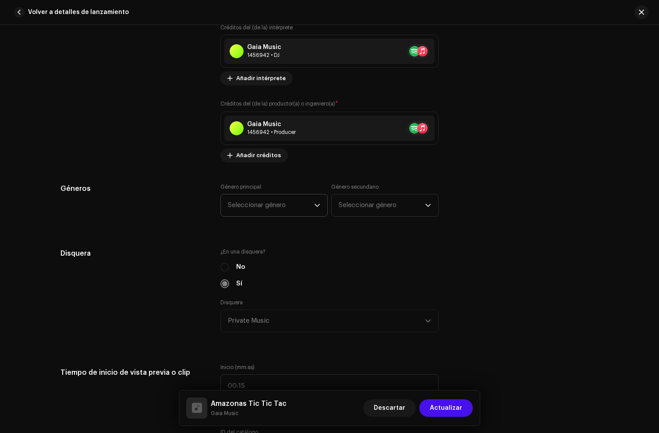
click at [272, 213] on span "Seleccionar género" at bounding box center [271, 205] width 86 height 22
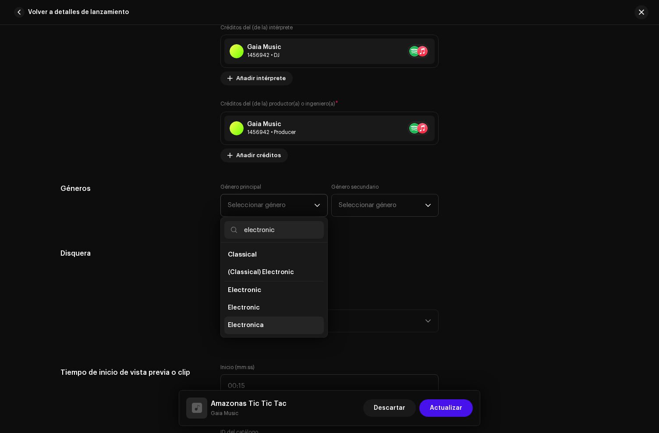
type input "electronic"
click at [248, 328] on span "Electronica" at bounding box center [246, 325] width 36 height 9
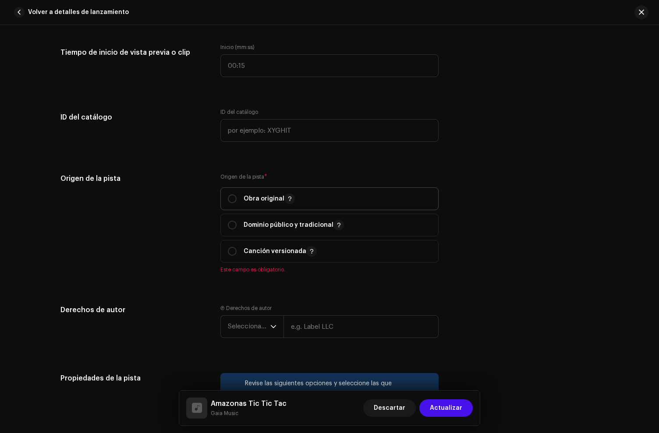
click at [261, 204] on p "Obra original" at bounding box center [269, 199] width 51 height 11
radio input "true"
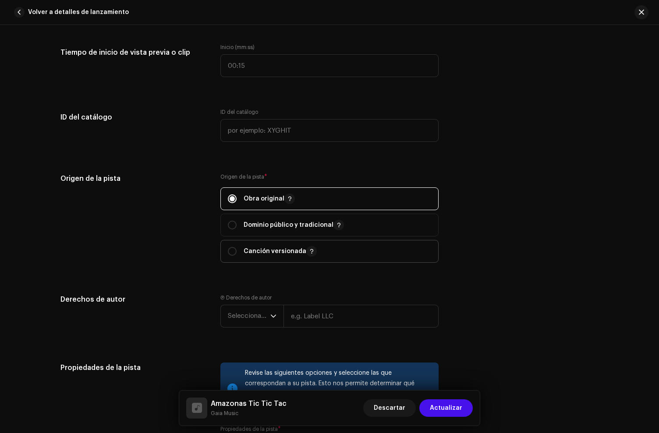
scroll to position [1158, 0]
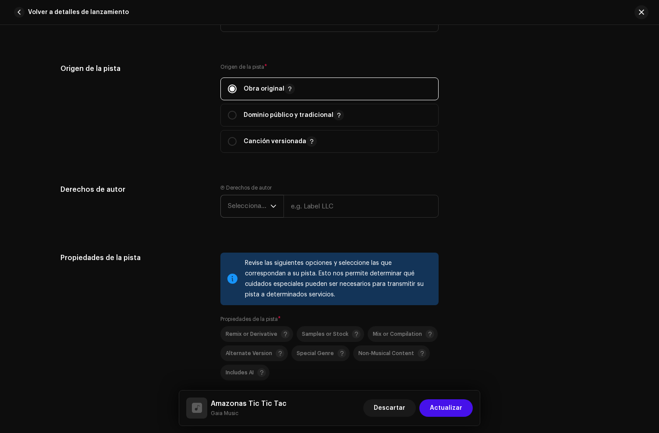
click at [247, 217] on span "Seleccionar año" at bounding box center [249, 206] width 42 height 22
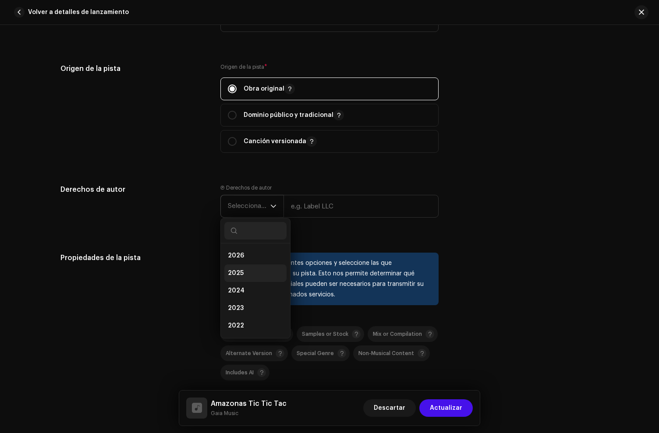
click at [237, 277] on span "2025" at bounding box center [236, 273] width 16 height 9
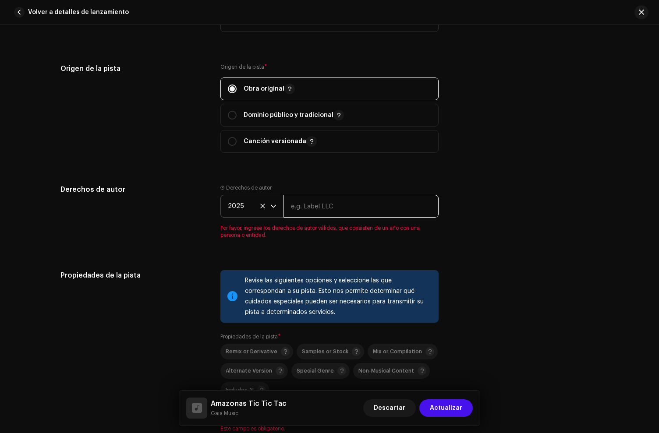
click at [323, 210] on input "text" at bounding box center [360, 206] width 155 height 23
paste input "Private Music, under exclusive license to [PERSON_NAME] Music LLC"
drag, startPoint x: 292, startPoint y: 208, endPoint x: 689, endPoint y: 223, distance: 397.5
click at [658, 223] on html "Private Music Inicio Catálogo Transacciones Estadísticas Recursos Mercado Priva…" at bounding box center [329, 216] width 659 height 433
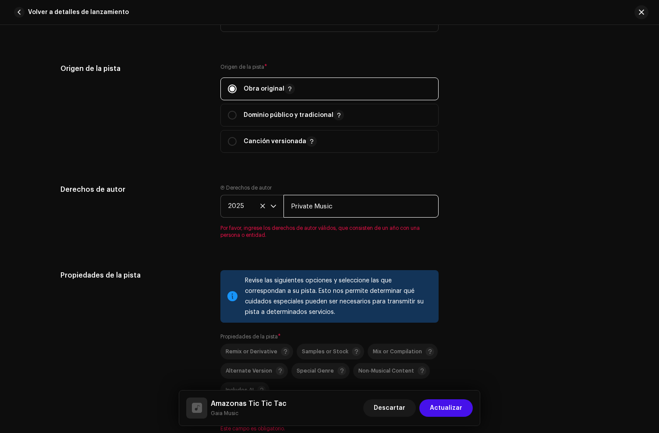
scroll to position [0, 0]
type input "Private Music"
click at [501, 226] on div "Derechos de autor Ⓟ Derechos de autor 2025 Private Music Por favor, ingrese los…" at bounding box center [329, 216] width 538 height 65
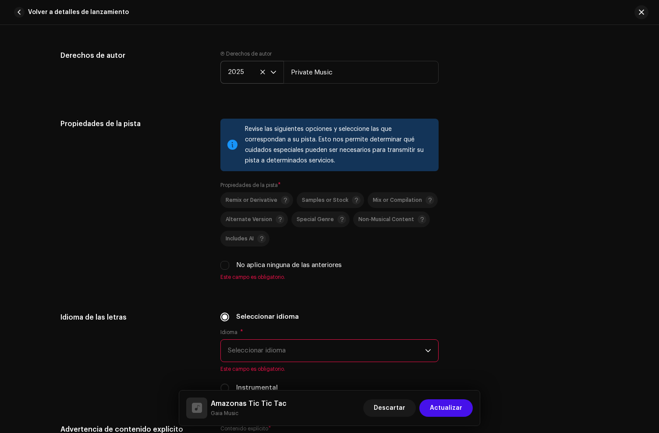
scroll to position [1309, 0]
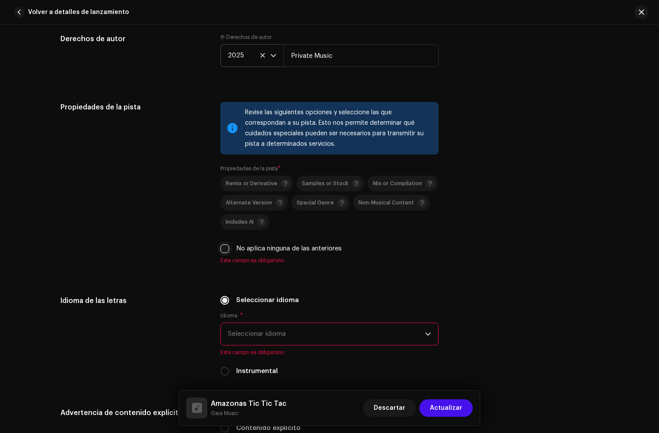
click at [223, 253] on input "No aplica ninguna de las anteriores" at bounding box center [224, 248] width 9 height 9
checkbox input "true"
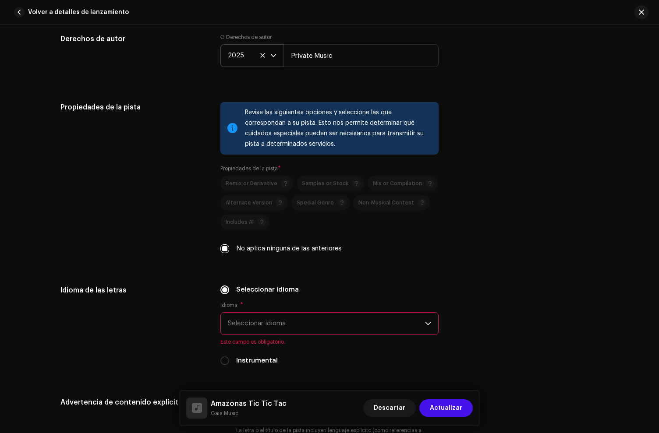
drag, startPoint x: 221, startPoint y: 362, endPoint x: 251, endPoint y: 335, distance: 40.4
click at [221, 362] on input "Instrumental" at bounding box center [224, 360] width 9 height 9
radio input "true"
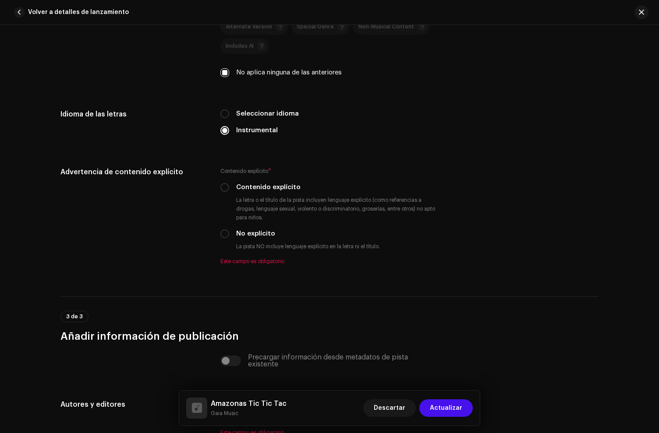
scroll to position [1487, 0]
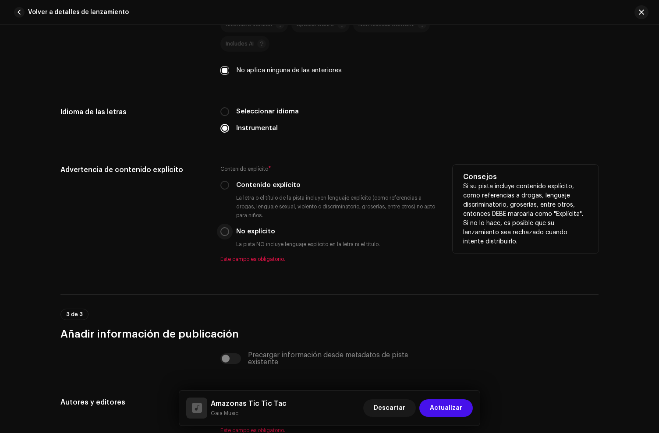
click at [220, 230] on input "No explícito" at bounding box center [224, 231] width 9 height 9
radio input "true"
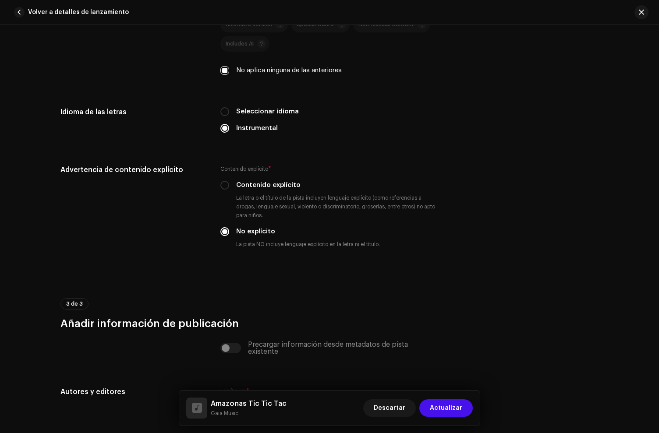
scroll to position [1623, 0]
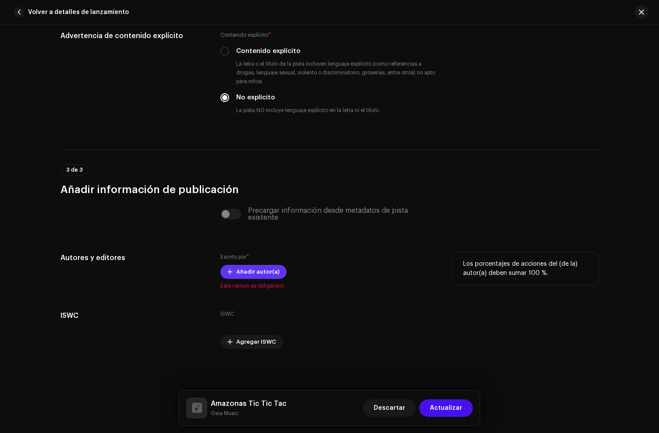
click at [273, 269] on span "Añadir autor(a)" at bounding box center [257, 272] width 43 height 18
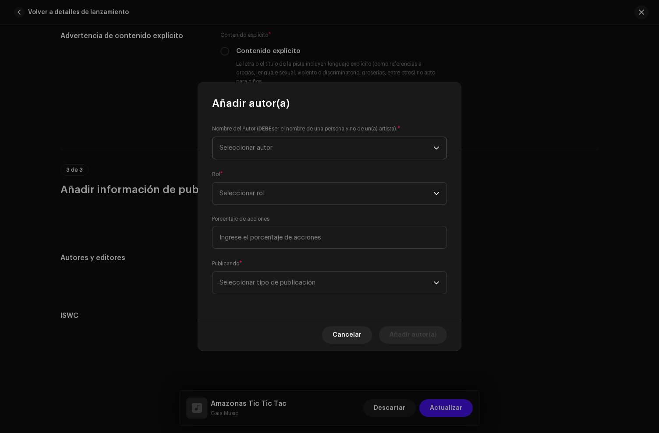
click at [284, 153] on span "Seleccionar autor" at bounding box center [326, 148] width 214 height 22
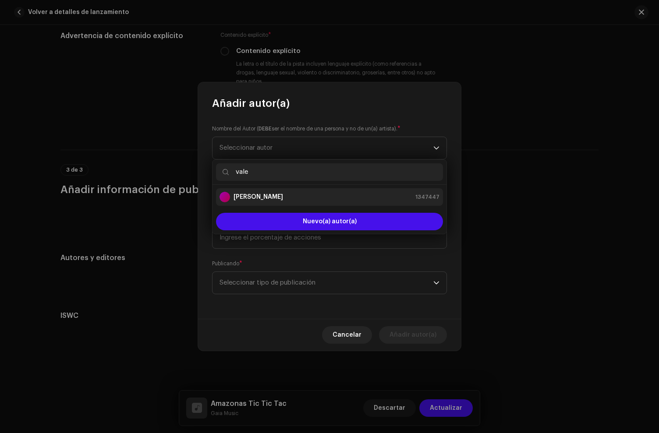
type input "vale"
click at [283, 200] on strong "[PERSON_NAME]" at bounding box center [257, 197] width 49 height 9
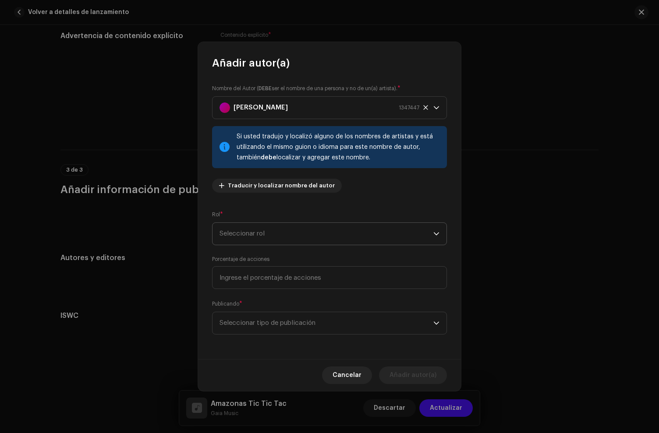
click at [261, 236] on span "Seleccionar rol" at bounding box center [326, 234] width 214 height 22
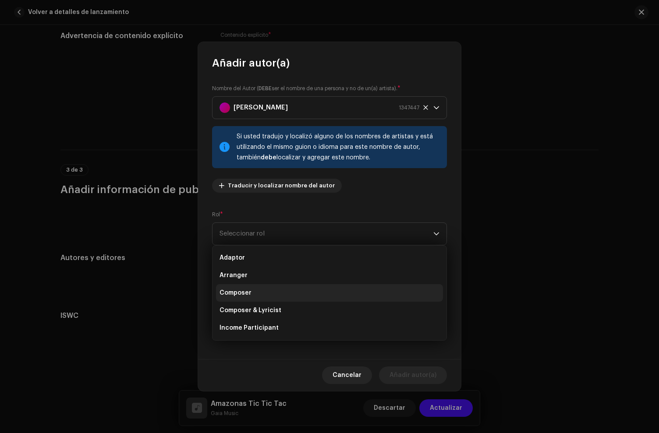
click at [251, 294] on li "Composer" at bounding box center [329, 293] width 227 height 18
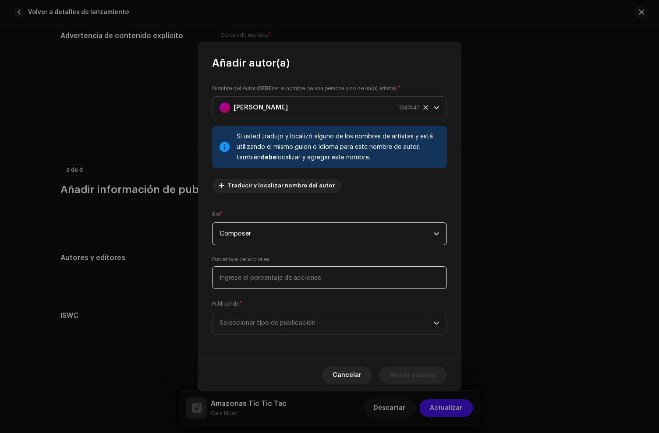
click at [254, 278] on input at bounding box center [329, 277] width 235 height 23
type input "100,00"
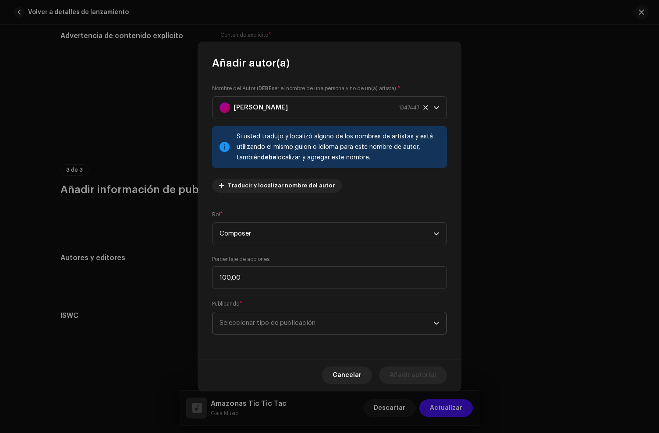
click at [228, 323] on span "Seleccionar tipo de publicación" at bounding box center [326, 323] width 214 height 22
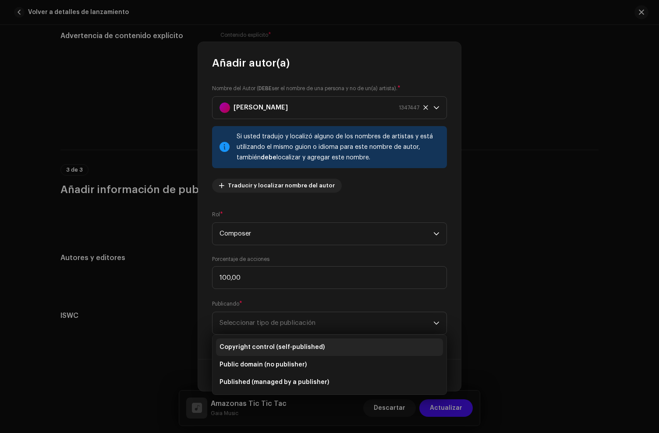
click at [238, 343] on span "Copyright control (self-published)" at bounding box center [271, 347] width 105 height 9
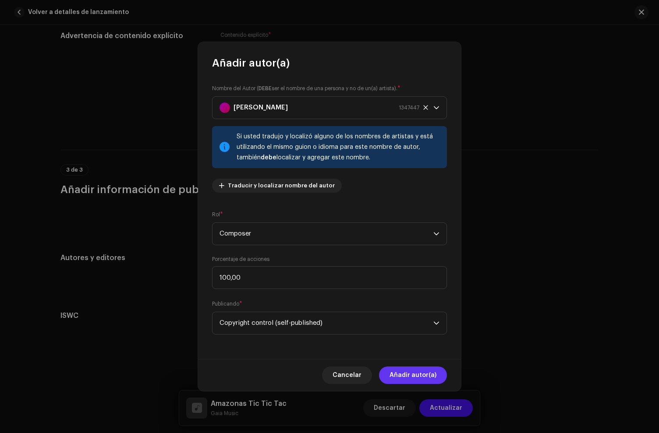
click at [425, 383] on span "Añadir autor(a)" at bounding box center [412, 376] width 47 height 18
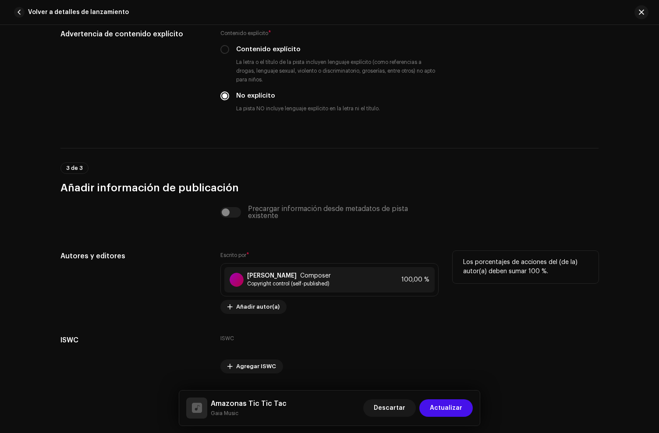
scroll to position [1649, 0]
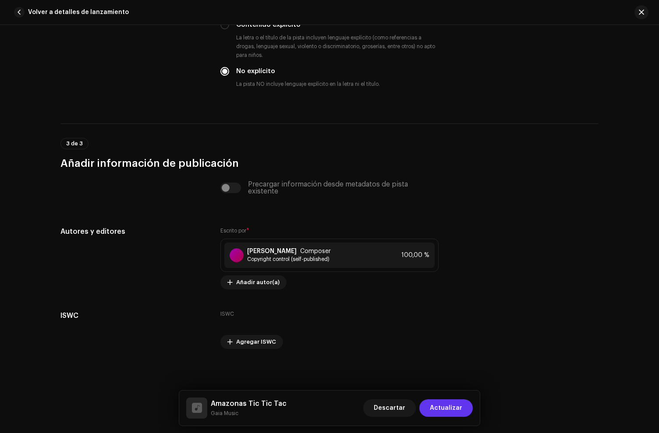
click at [458, 410] on span "Actualizar" at bounding box center [446, 408] width 32 height 18
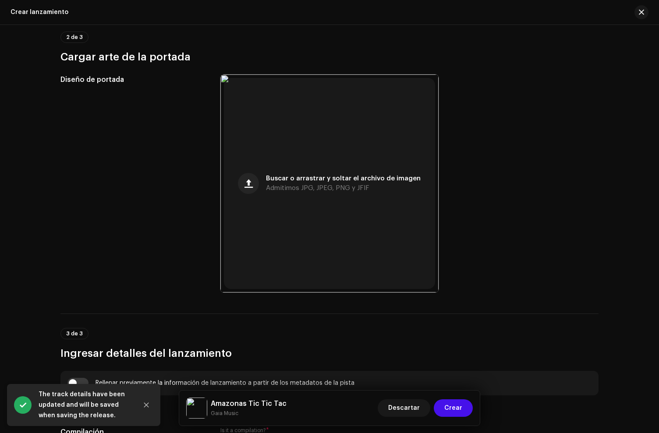
scroll to position [274, 0]
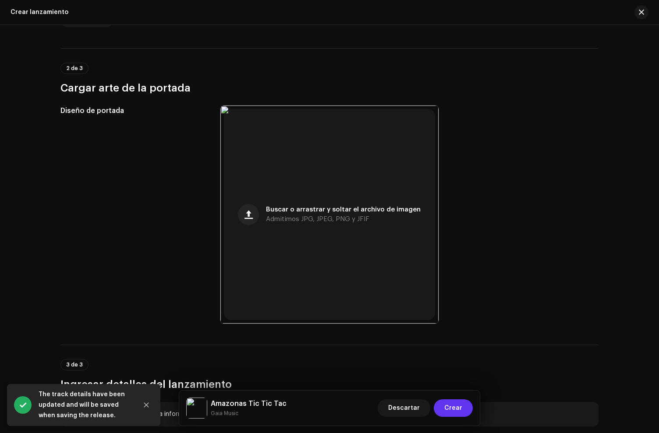
click at [458, 408] on span "Crear" at bounding box center [453, 408] width 18 height 18
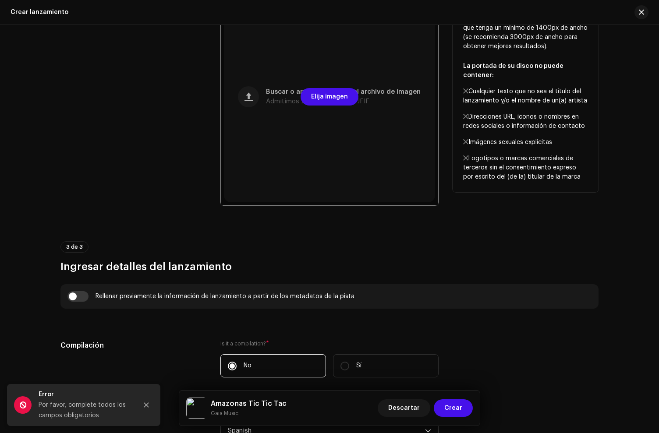
scroll to position [520, 0]
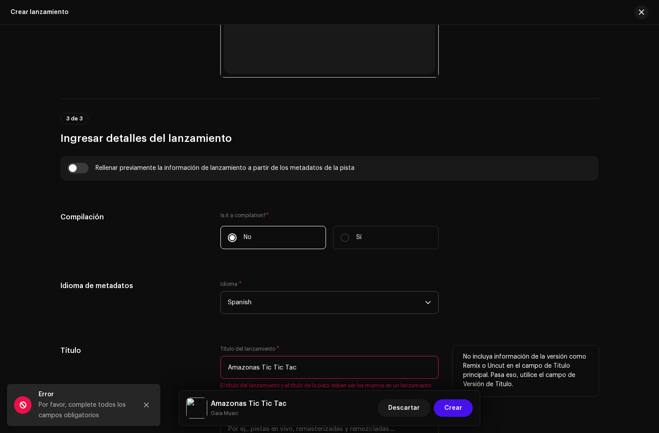
click at [243, 368] on input "Amazonas Tic Tic Tac" at bounding box center [329, 367] width 218 height 23
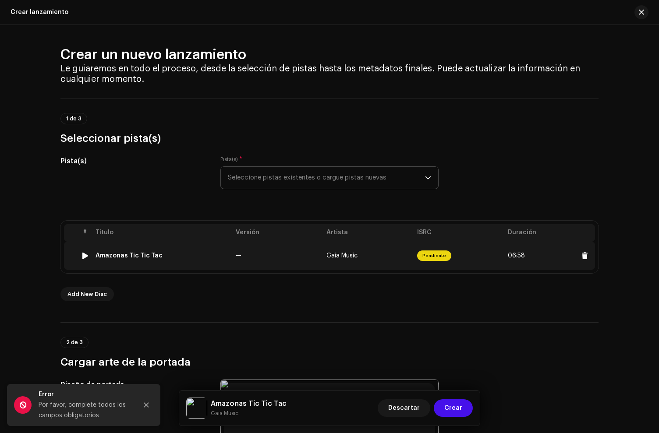
click at [157, 261] on td "Amazonas Tic Tic Tac" at bounding box center [162, 256] width 140 height 28
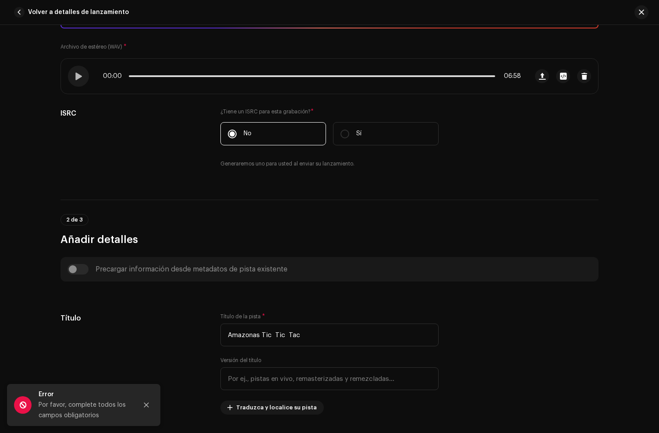
scroll to position [266, 0]
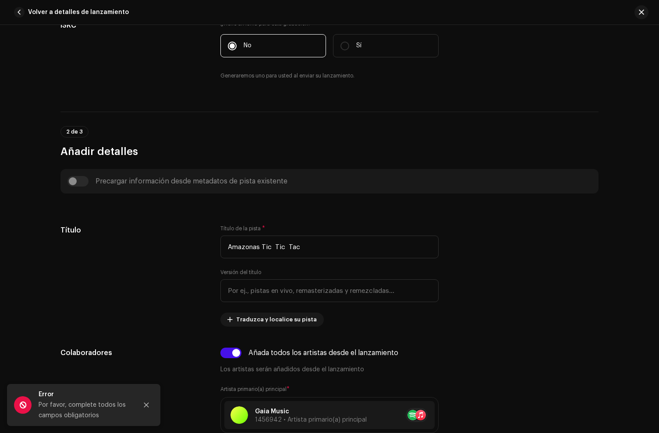
drag, startPoint x: 372, startPoint y: 257, endPoint x: 141, endPoint y: 212, distance: 234.7
drag, startPoint x: 342, startPoint y: 226, endPoint x: 314, endPoint y: 252, distance: 37.5
click at [342, 226] on div "Título de la pista * Amazonas Tic Tic Tac" at bounding box center [329, 241] width 218 height 33
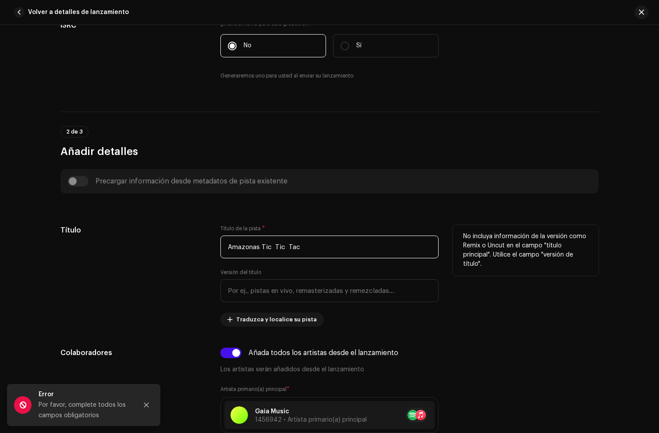
drag, startPoint x: 328, startPoint y: 251, endPoint x: 144, endPoint y: 233, distance: 185.7
click at [144, 233] on div "Título Título de la pista * Amazonas Tic Tic Tac Versión del título Traduzca y …" at bounding box center [329, 276] width 538 height 102
paste input "Tic"
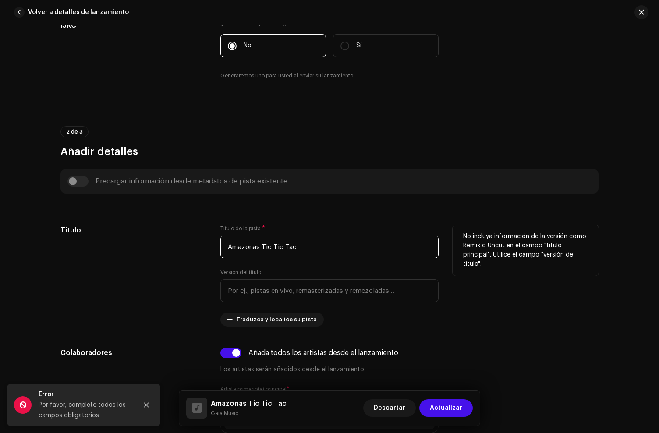
click at [233, 251] on input "Amazonas Tic Tic Tac" at bounding box center [329, 247] width 218 height 23
type input "Amazonas Tic Tic Tac"
click at [159, 323] on div "Título" at bounding box center [133, 276] width 146 height 102
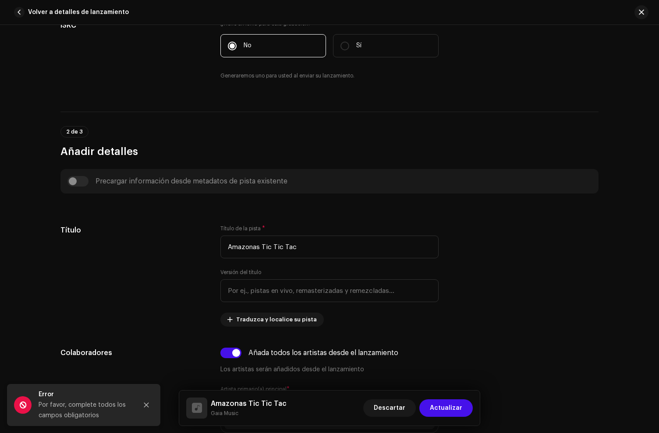
drag, startPoint x: 457, startPoint y: 407, endPoint x: 416, endPoint y: 308, distance: 107.2
click at [457, 407] on span "Actualizar" at bounding box center [446, 408] width 32 height 18
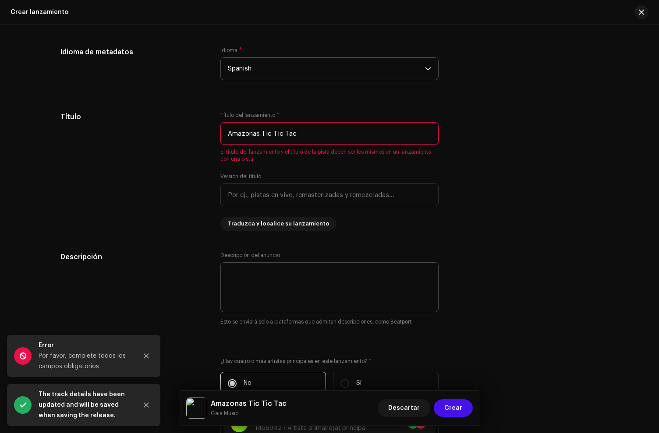
scroll to position [748, 0]
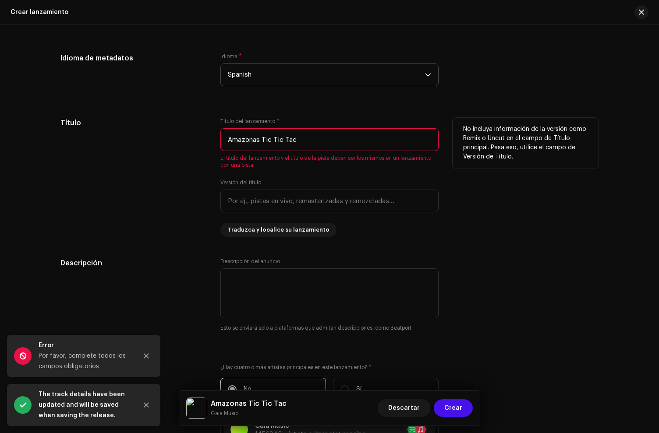
click at [319, 145] on input "Amazonas Tic Tic Tac" at bounding box center [329, 139] width 218 height 23
click at [254, 151] on input "Amazonas Tic Tic Tac" at bounding box center [329, 139] width 218 height 23
click at [245, 140] on input "Amazonas Tic Tic Tac" at bounding box center [329, 139] width 218 height 23
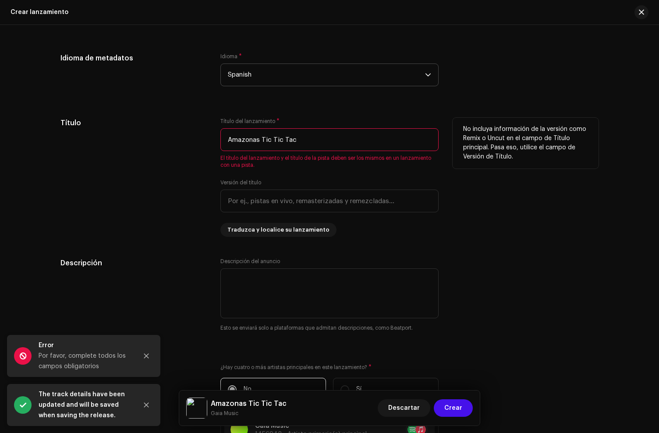
click at [245, 140] on input "Amazonas Tic Tic Tac" at bounding box center [329, 139] width 218 height 23
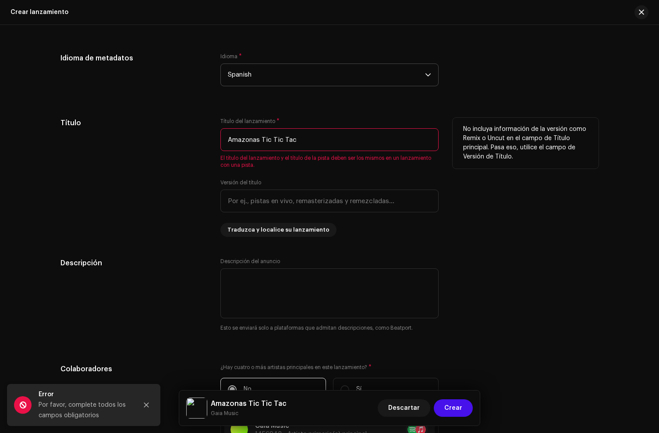
drag, startPoint x: 245, startPoint y: 140, endPoint x: 88, endPoint y: 170, distance: 160.5
click at [88, 171] on div "Título Título del lanzamiento * Amazonas Tic Tic Tac El título del lanzamiento …" at bounding box center [329, 177] width 538 height 119
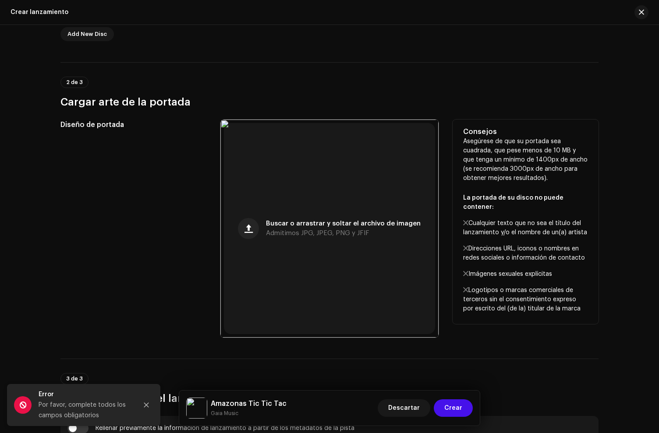
scroll to position [202, 0]
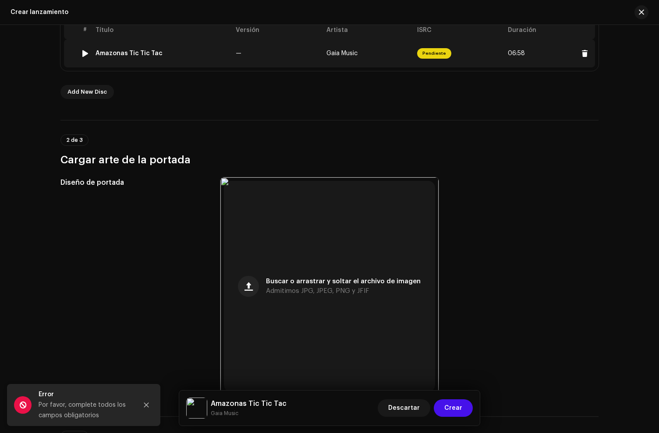
click at [132, 53] on div "Amazonas Tic Tic Tac" at bounding box center [128, 53] width 67 height 7
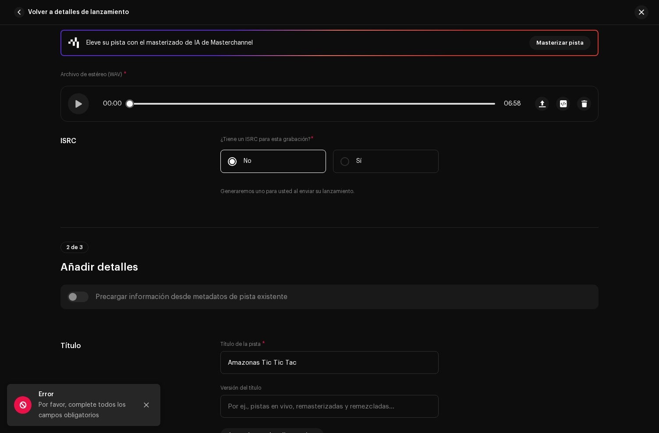
scroll to position [266, 0]
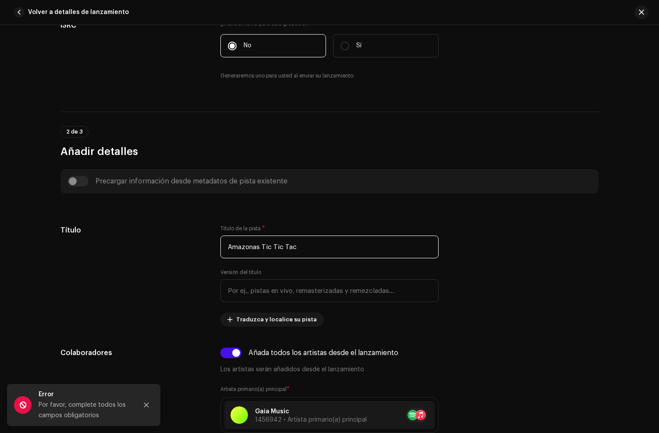
drag, startPoint x: 332, startPoint y: 251, endPoint x: 69, endPoint y: 220, distance: 264.6
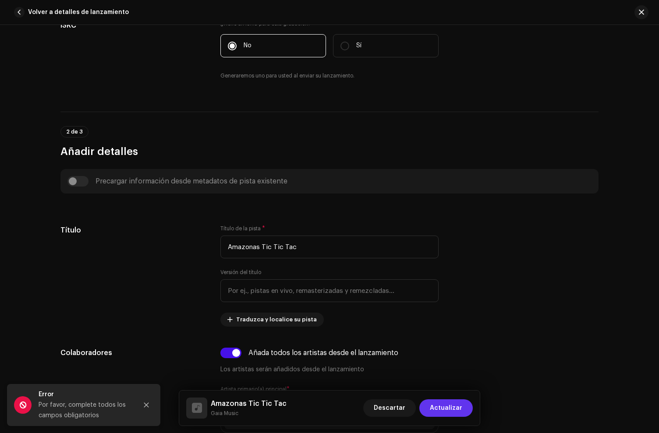
click at [455, 409] on span "Actualizar" at bounding box center [446, 408] width 32 height 18
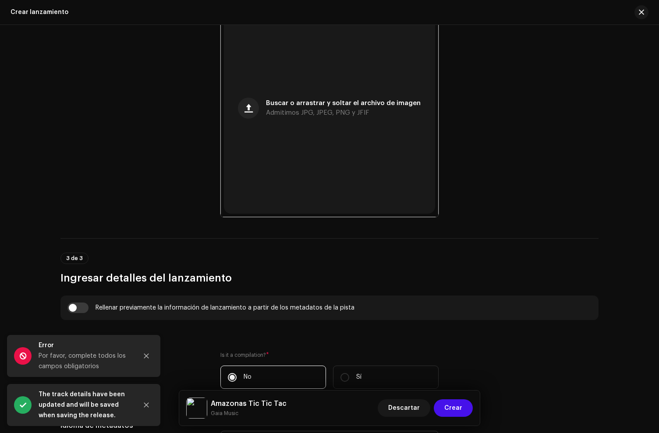
scroll to position [720, 0]
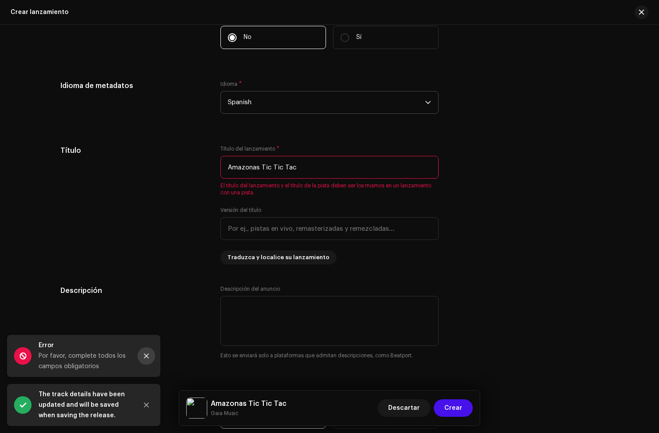
click at [147, 356] on icon "Close" at bounding box center [146, 356] width 6 height 6
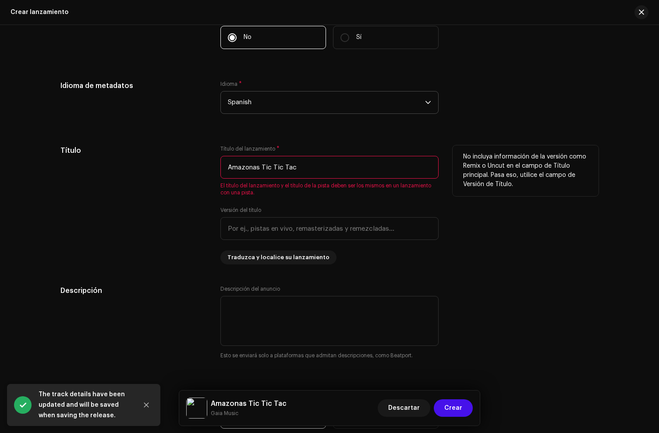
click at [239, 212] on label "Versión del título" at bounding box center [240, 210] width 41 height 7
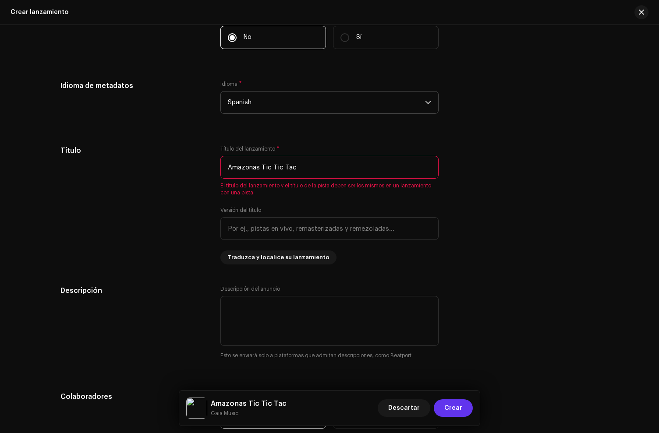
click at [455, 409] on span "Crear" at bounding box center [453, 408] width 18 height 18
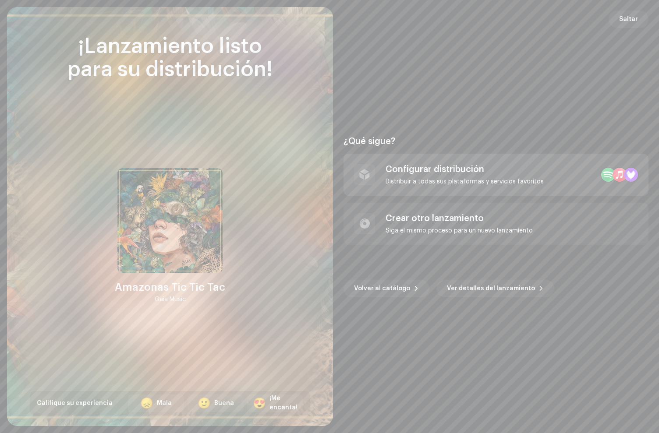
click at [427, 164] on div "Configurar distribución" at bounding box center [464, 169] width 158 height 11
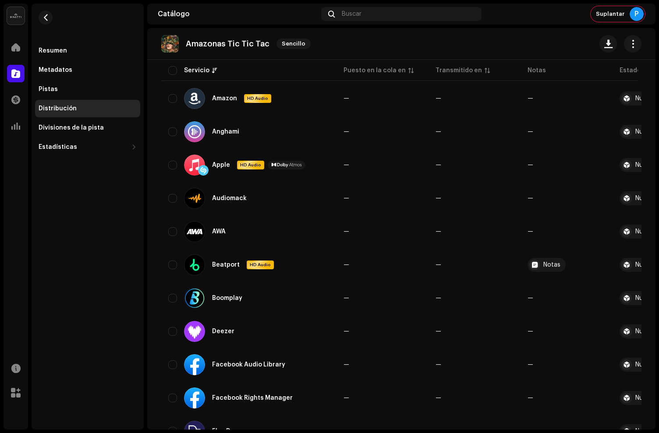
scroll to position [126, 0]
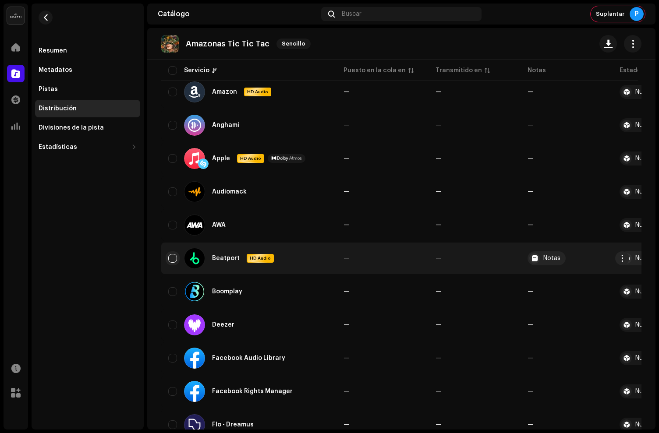
click at [172, 258] on input "checkbox" at bounding box center [172, 258] width 9 height 9
checkbox input "true"
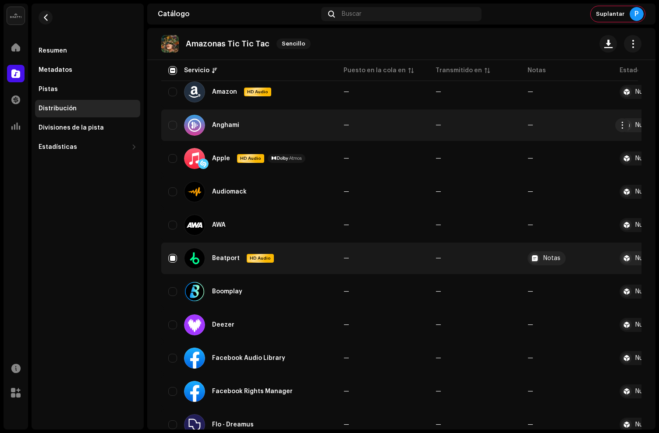
scroll to position [0, 0]
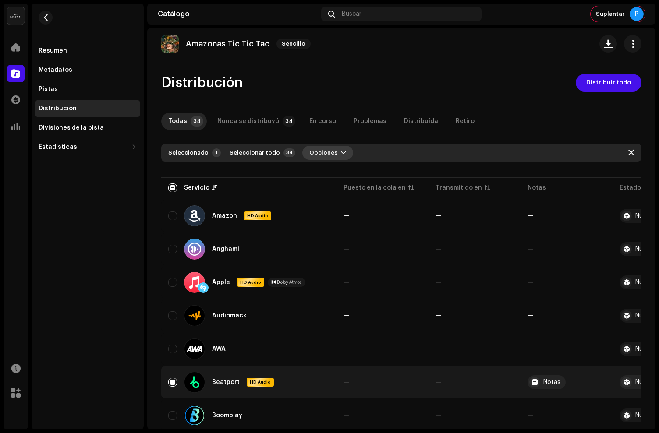
click at [312, 152] on span "Opciones" at bounding box center [323, 153] width 28 height 18
click at [302, 173] on span "Distribuir" at bounding box center [316, 172] width 29 height 7
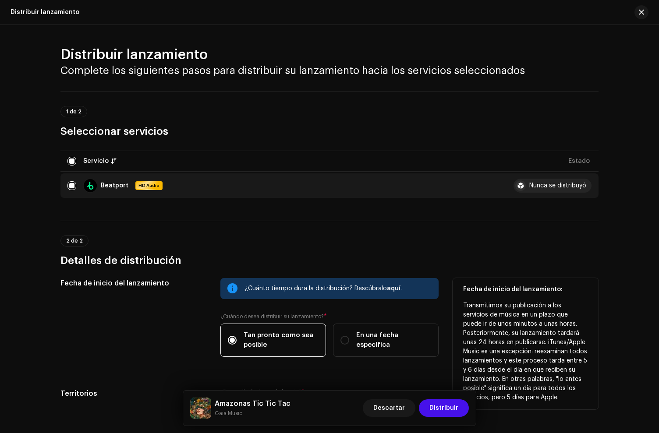
scroll to position [85, 0]
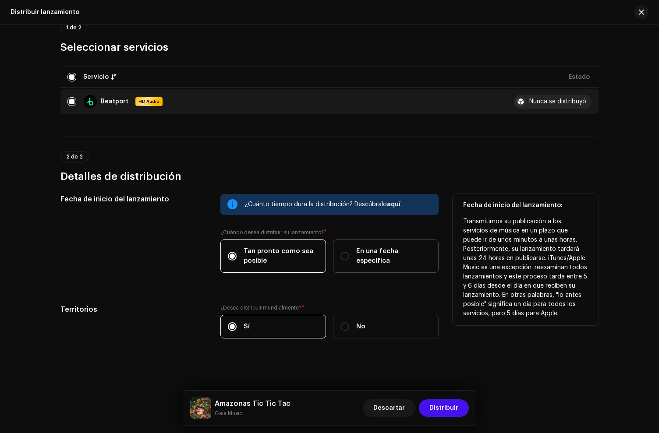
click at [357, 248] on label "En una fecha específica" at bounding box center [386, 256] width 106 height 33
click at [349, 252] on input "En una fecha específica" at bounding box center [344, 256] width 9 height 9
radio input "true"
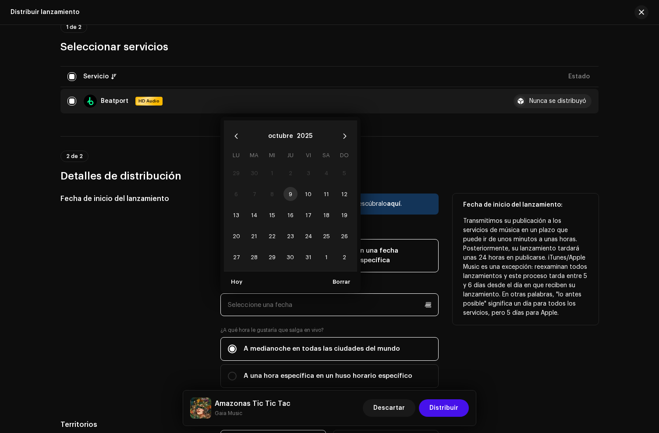
click at [326, 300] on input "text" at bounding box center [329, 304] width 218 height 23
click at [306, 194] on span "10" at bounding box center [308, 194] width 14 height 14
type input "[DATE]"
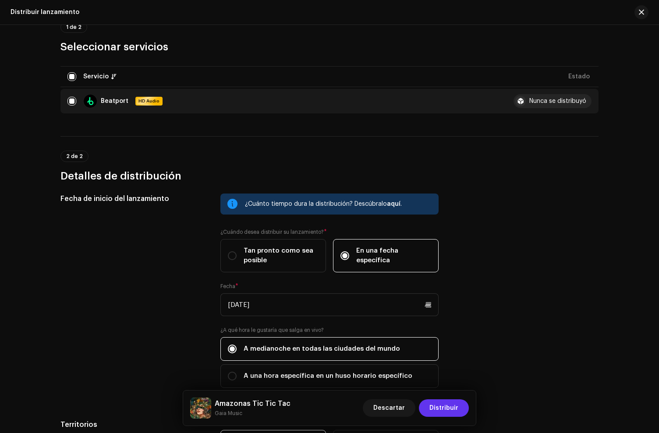
click at [450, 404] on span "Distribuir" at bounding box center [443, 408] width 29 height 18
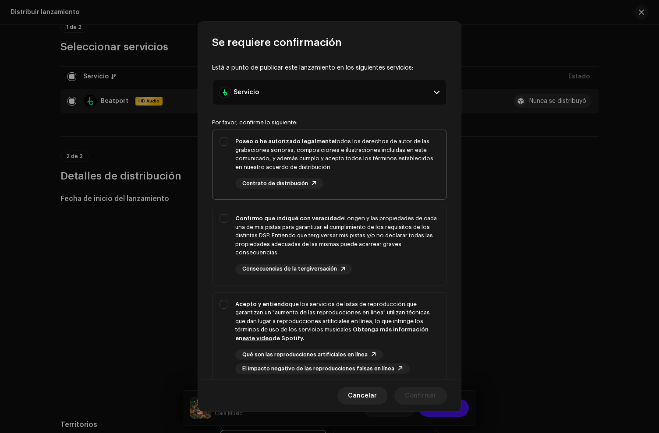
click at [355, 179] on div "Poseo o he autorizado legalmente todos los derechos de autor de las grabaciones…" at bounding box center [337, 163] width 204 height 52
checkbox input "true"
drag, startPoint x: 363, startPoint y: 236, endPoint x: 371, endPoint y: 319, distance: 83.1
click at [363, 238] on div "Confirmo que indiqué con veracidad el origen y las propiedades de cada una de m…" at bounding box center [337, 235] width 204 height 43
checkbox input "true"
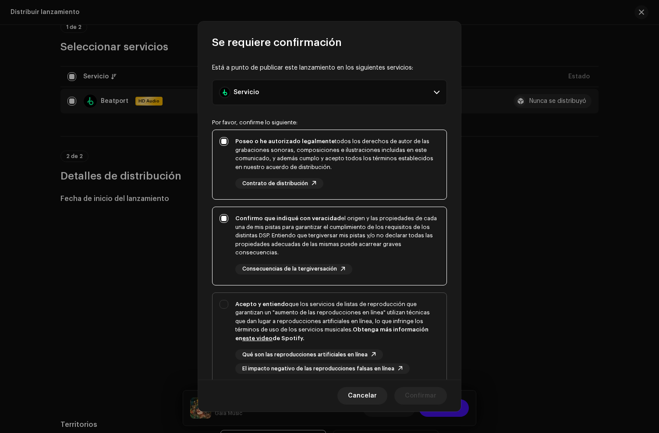
click at [371, 317] on div "Acepto y entiendo que los servicios de listas de reproducción que garantizan un…" at bounding box center [337, 321] width 204 height 43
checkbox input "true"
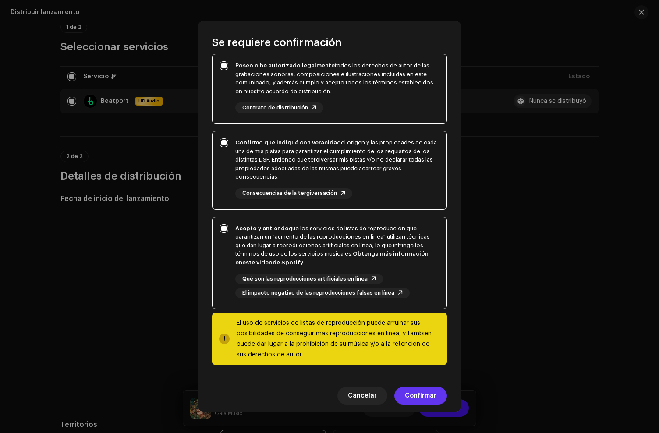
click at [416, 400] on span "Confirmar" at bounding box center [421, 396] width 32 height 18
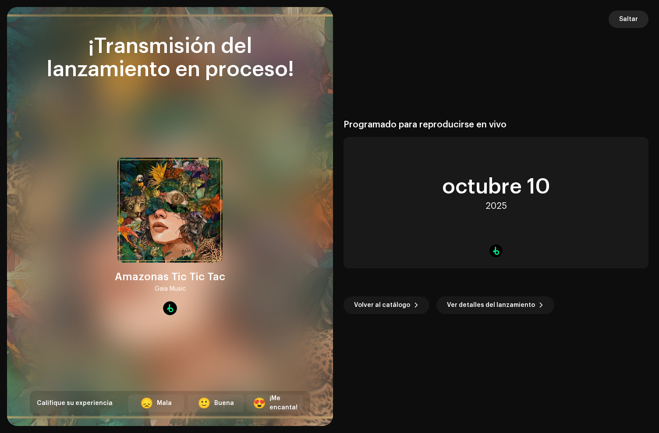
click at [626, 27] on span "Saltar" at bounding box center [628, 20] width 19 height 18
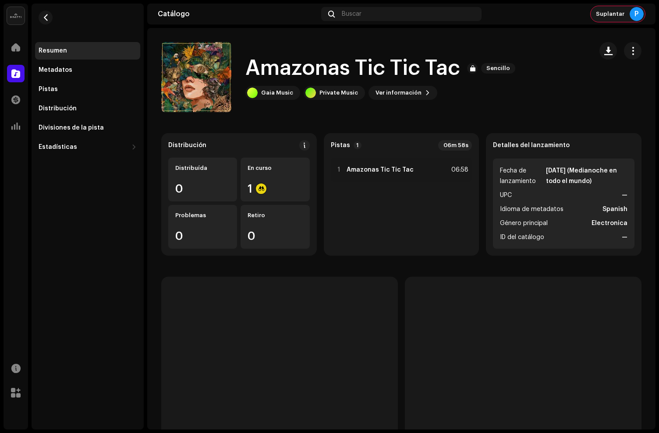
click at [633, 19] on div "P" at bounding box center [636, 14] width 14 height 14
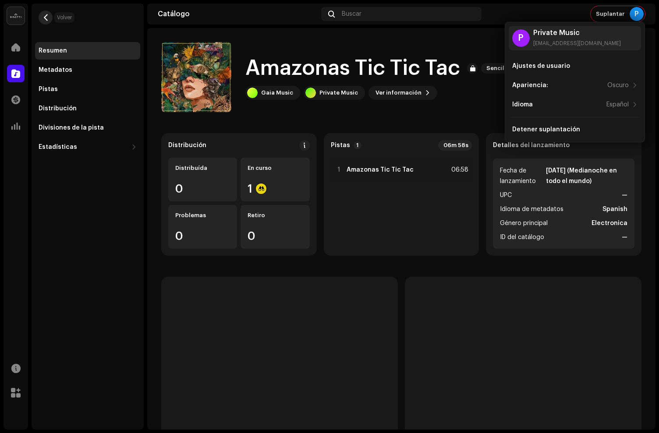
click at [46, 16] on span "button" at bounding box center [45, 17] width 7 height 7
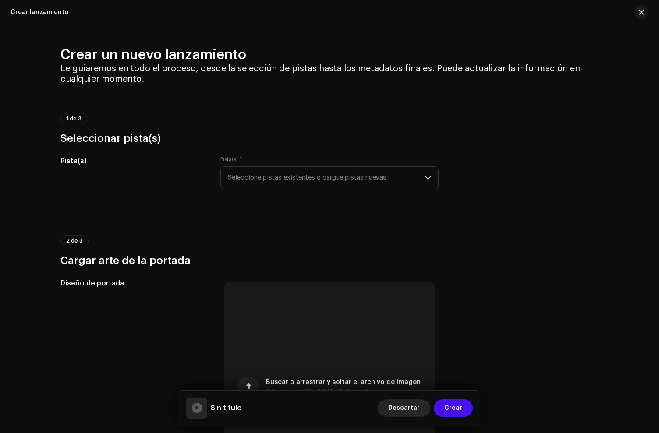
click at [396, 403] on span "Descartar" at bounding box center [404, 408] width 32 height 18
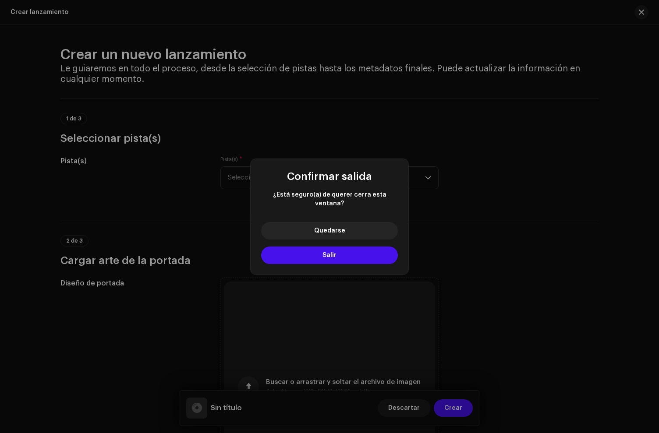
click at [261, 222] on button "Quedarse" at bounding box center [329, 231] width 137 height 18
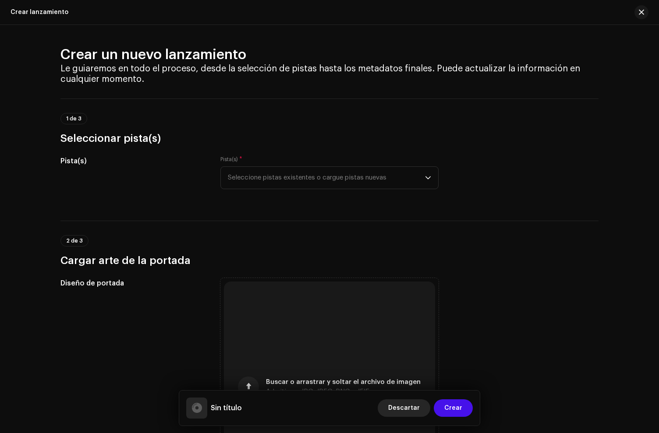
click at [401, 409] on span "Descartar" at bounding box center [404, 408] width 32 height 18
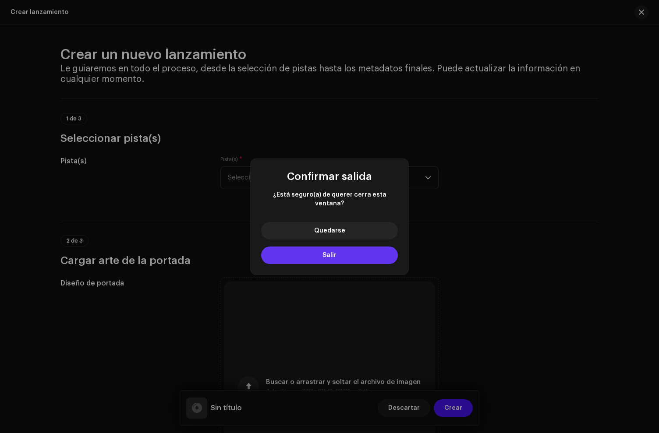
click at [344, 250] on button "Salir" at bounding box center [329, 256] width 137 height 18
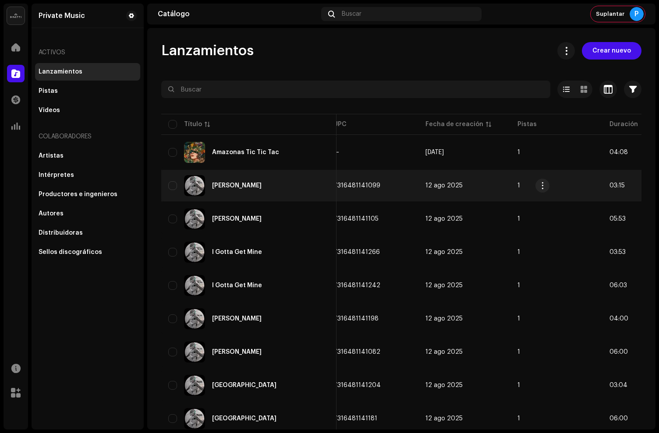
scroll to position [0, 436]
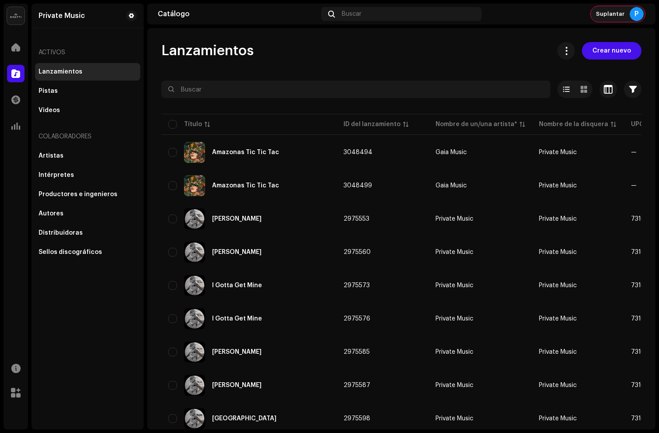
click at [607, 10] on div "Suplantar P" at bounding box center [617, 14] width 54 height 16
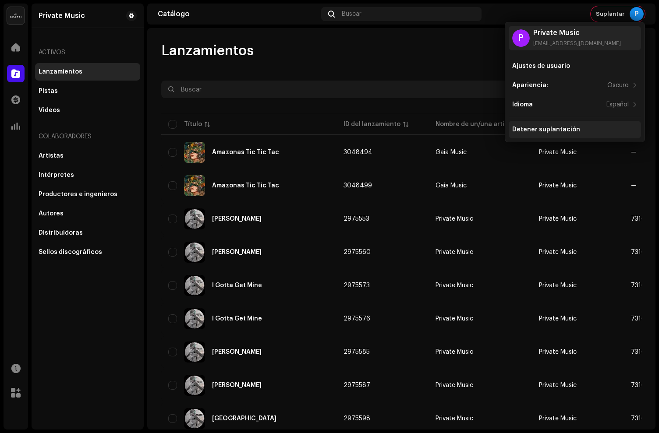
click at [553, 135] on div "Detener suplantación" at bounding box center [574, 130] width 132 height 18
